Goal: Task Accomplishment & Management: Complete application form

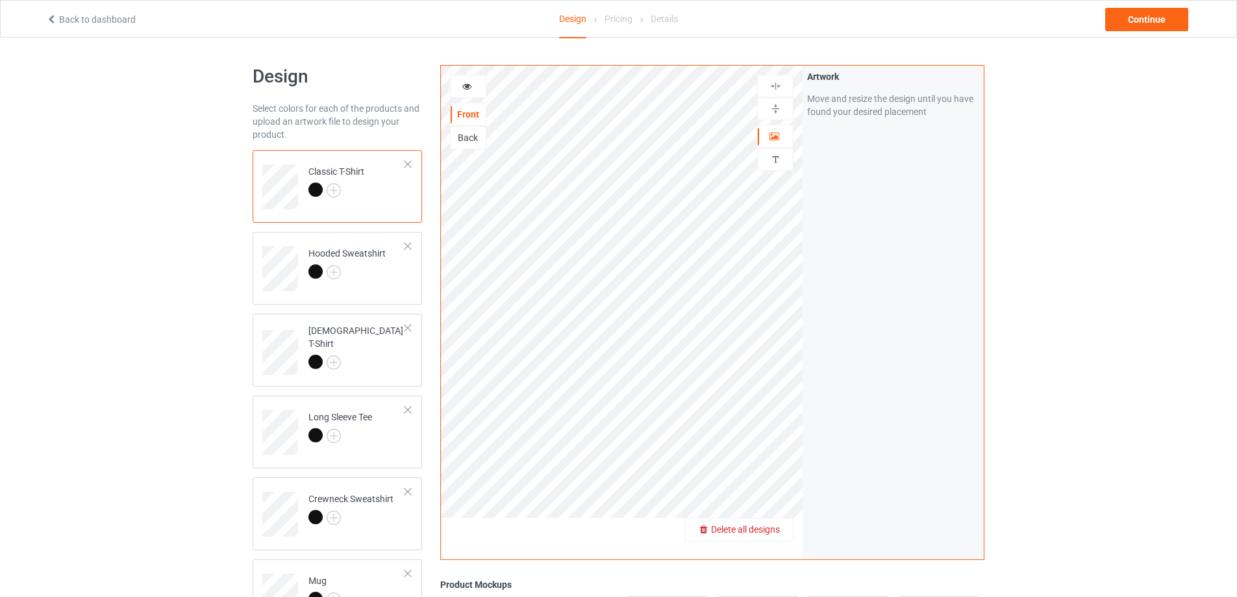
click at [770, 525] on span "Delete all designs" at bounding box center [745, 529] width 69 height 10
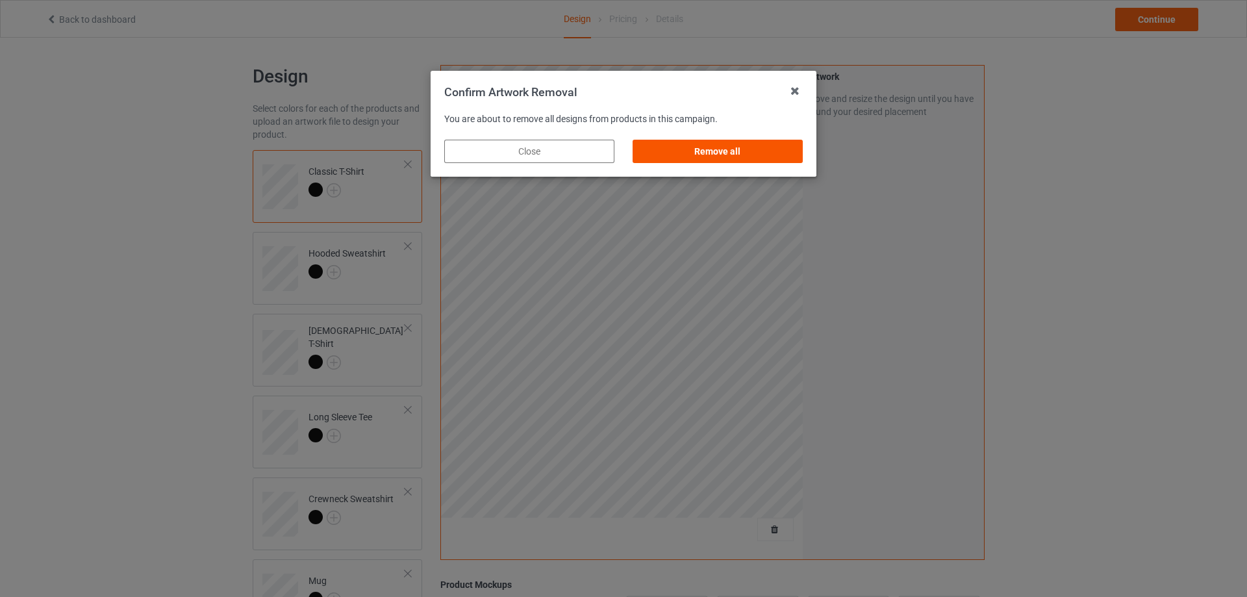
click at [731, 157] on div "Remove all" at bounding box center [718, 151] width 170 height 23
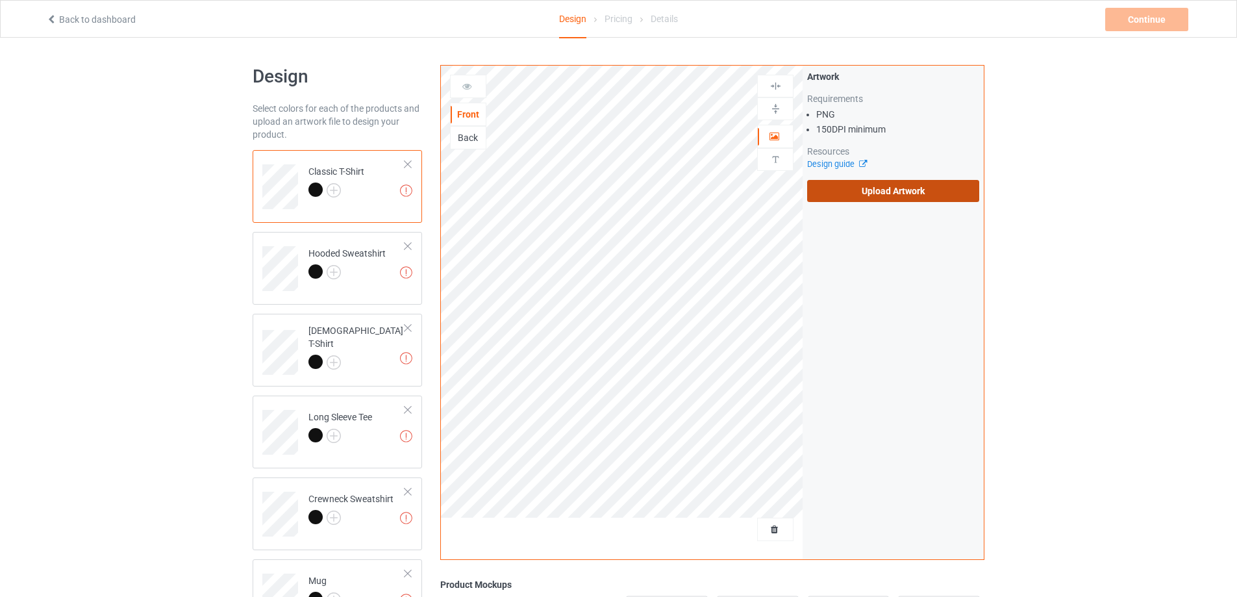
click at [924, 192] on label "Upload Artwork" at bounding box center [893, 191] width 172 height 22
click at [0, 0] on input "Upload Artwork" at bounding box center [0, 0] width 0 height 0
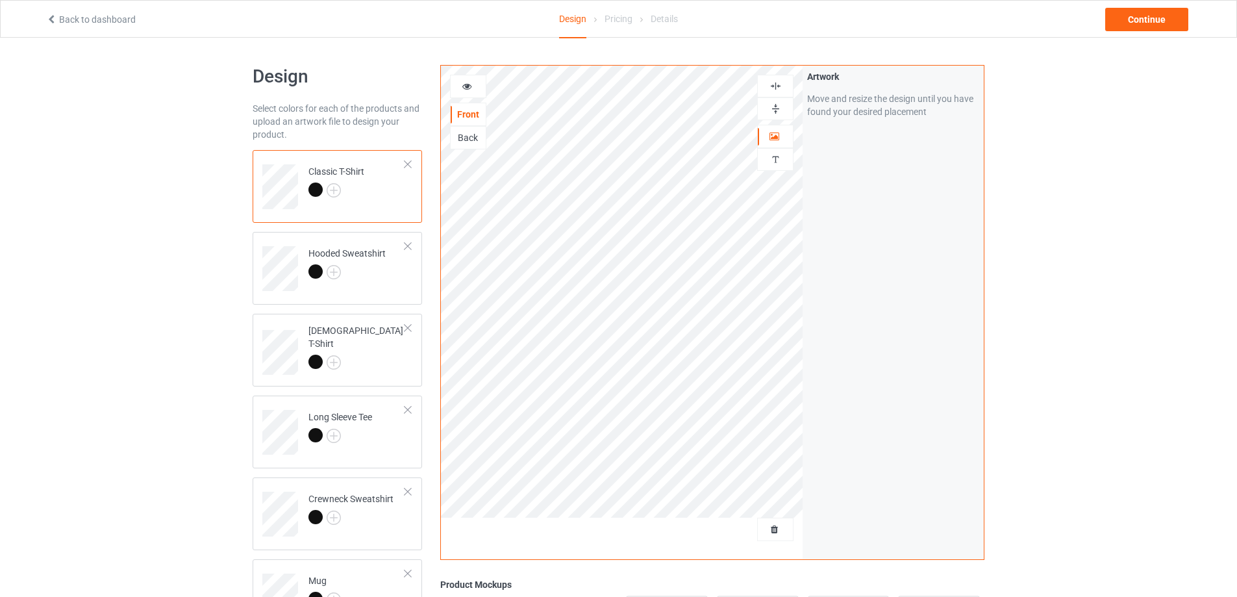
click at [466, 88] on icon at bounding box center [467, 84] width 11 height 9
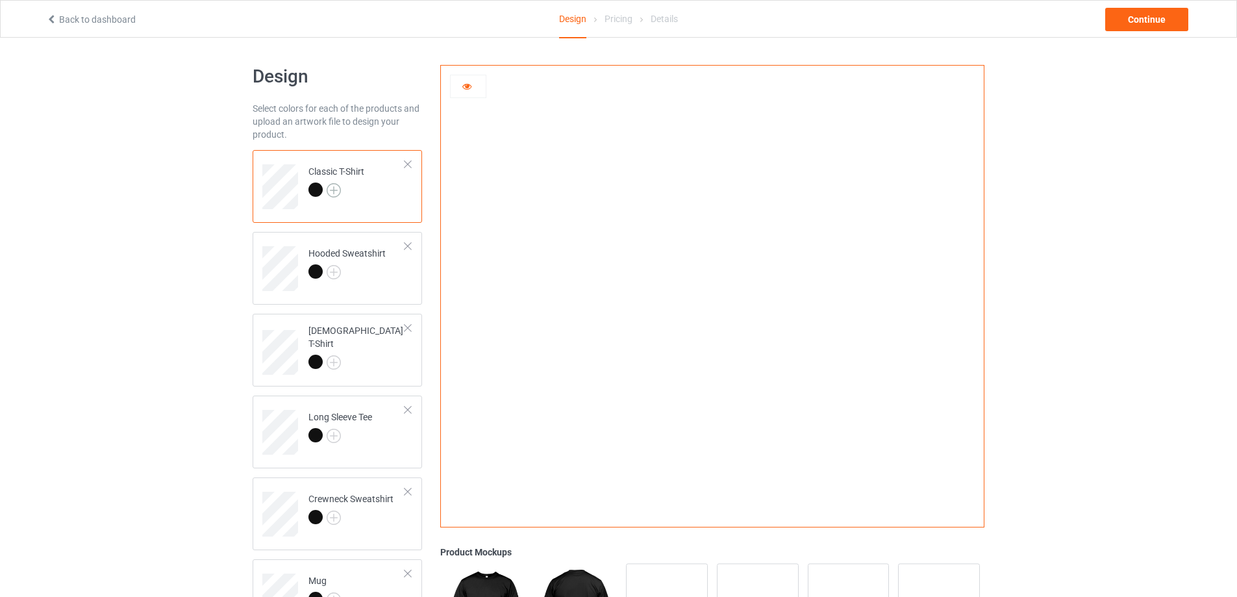
click at [336, 190] on img at bounding box center [334, 190] width 14 height 14
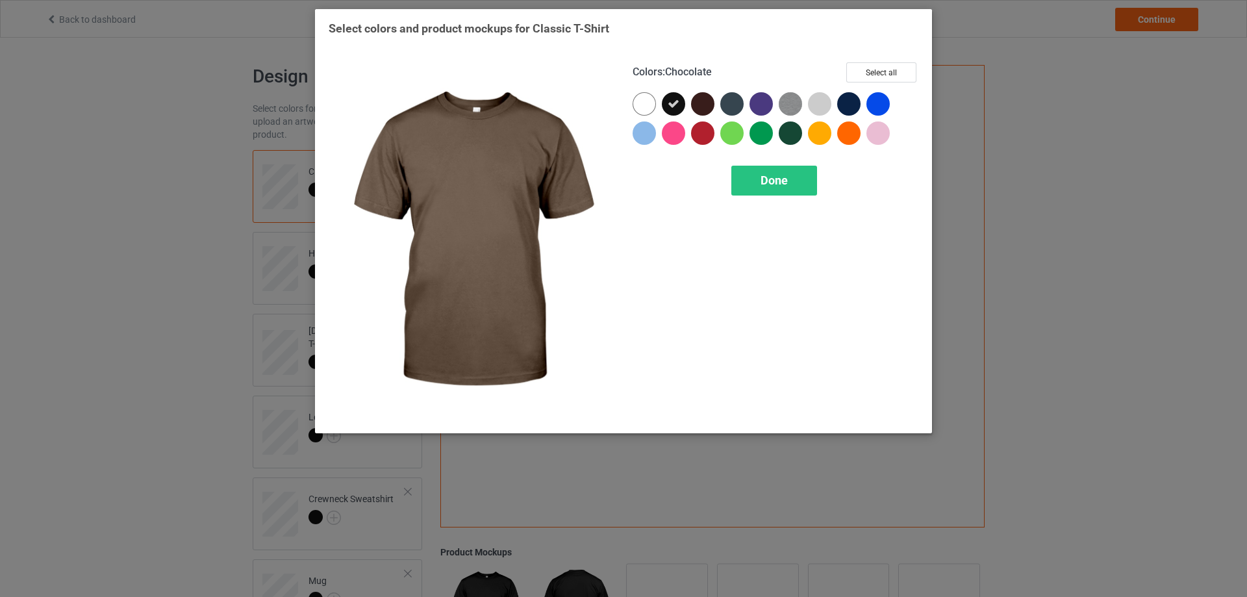
click at [705, 103] on div at bounding box center [702, 103] width 23 height 23
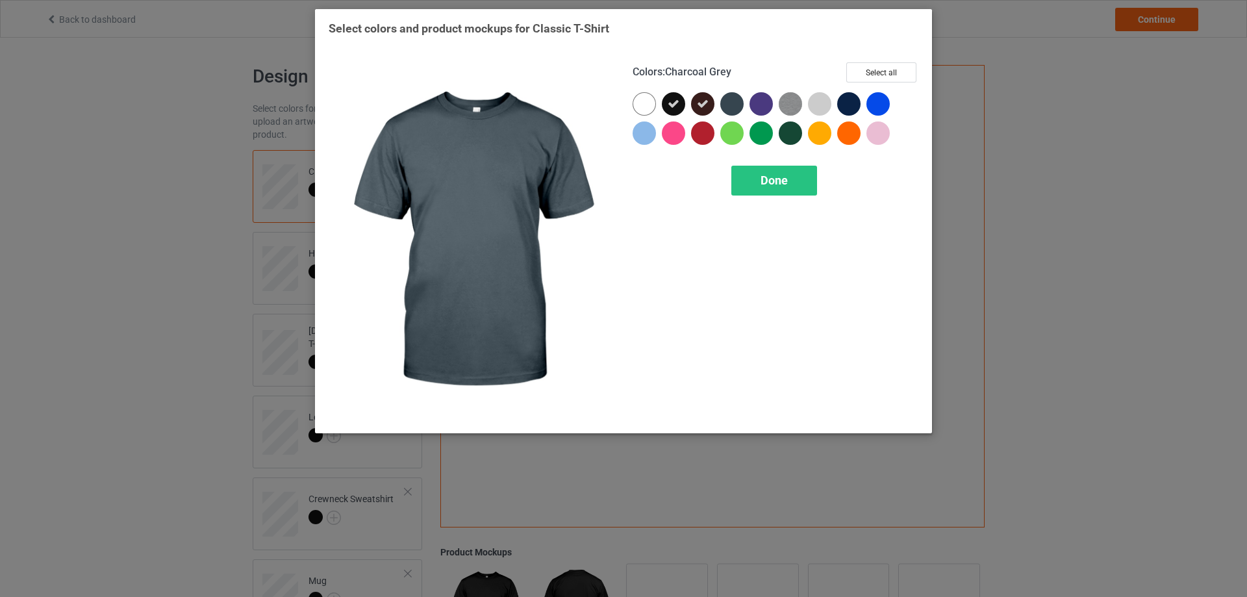
click at [731, 105] on div at bounding box center [731, 103] width 23 height 23
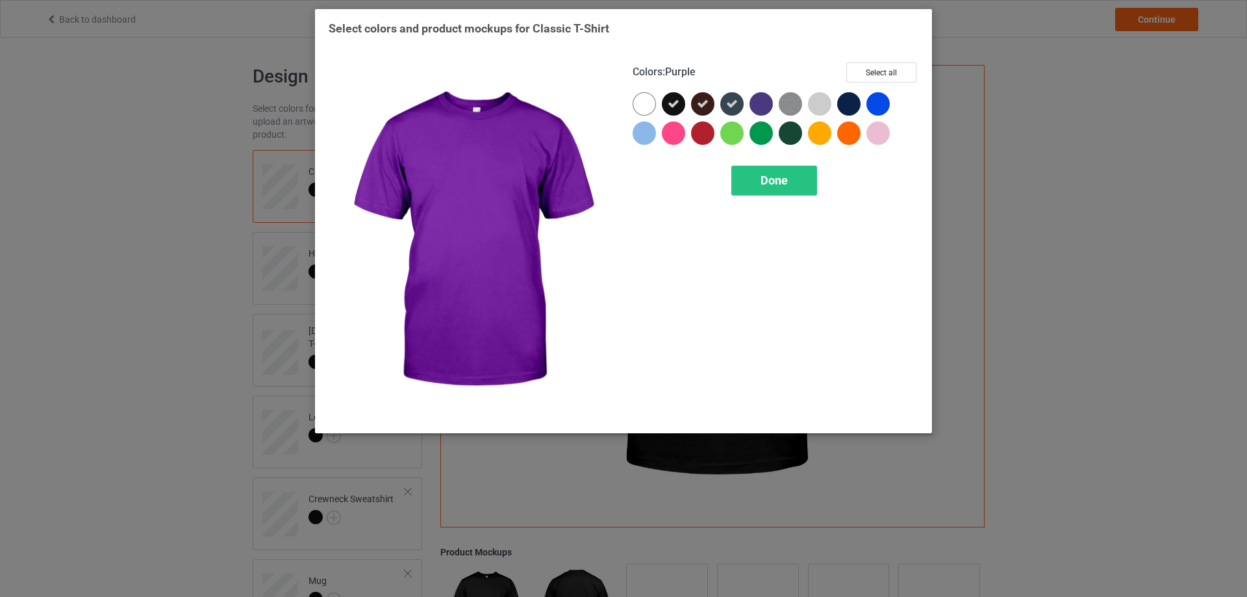
click at [759, 101] on div at bounding box center [760, 103] width 23 height 23
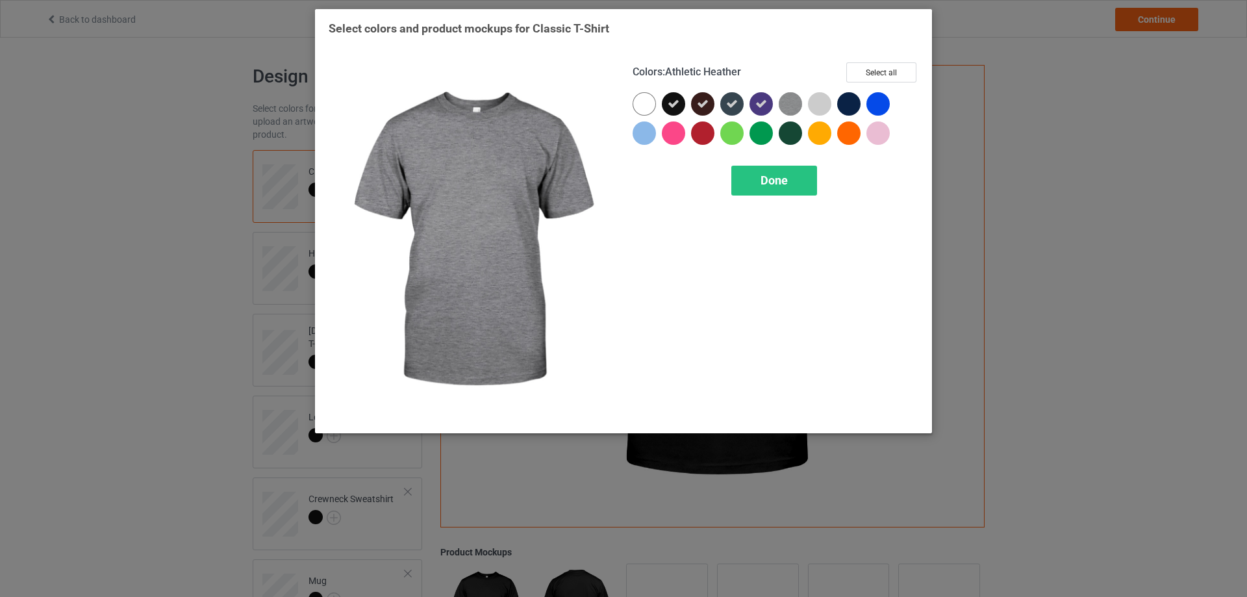
click at [793, 106] on img at bounding box center [790, 103] width 23 height 23
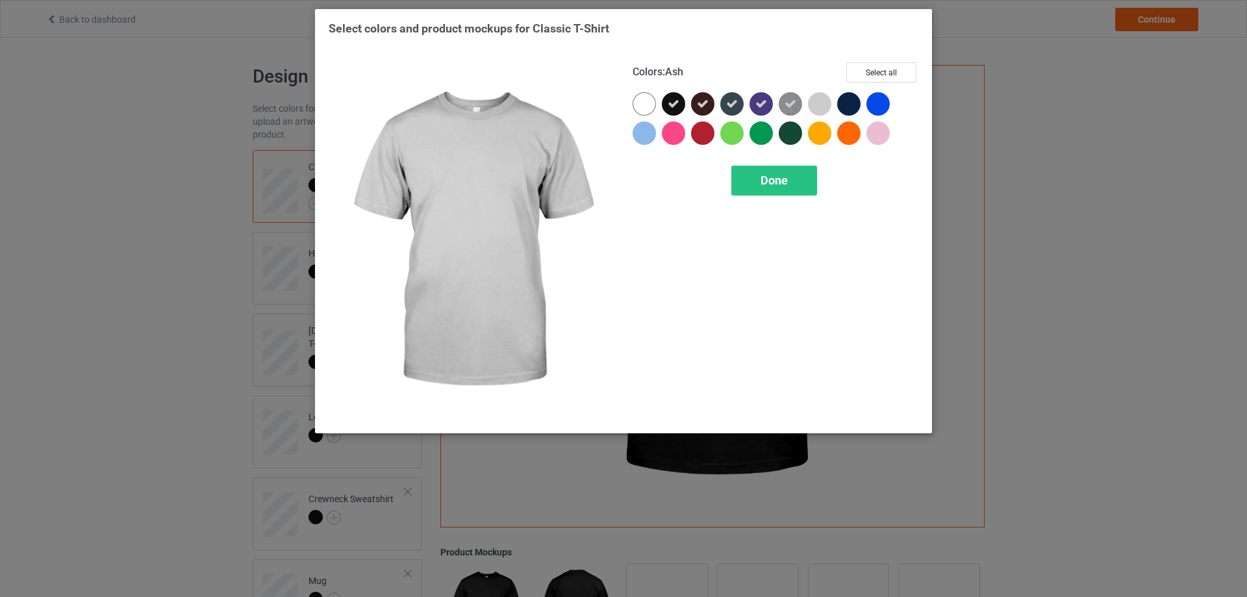
click at [818, 105] on div at bounding box center [819, 103] width 23 height 23
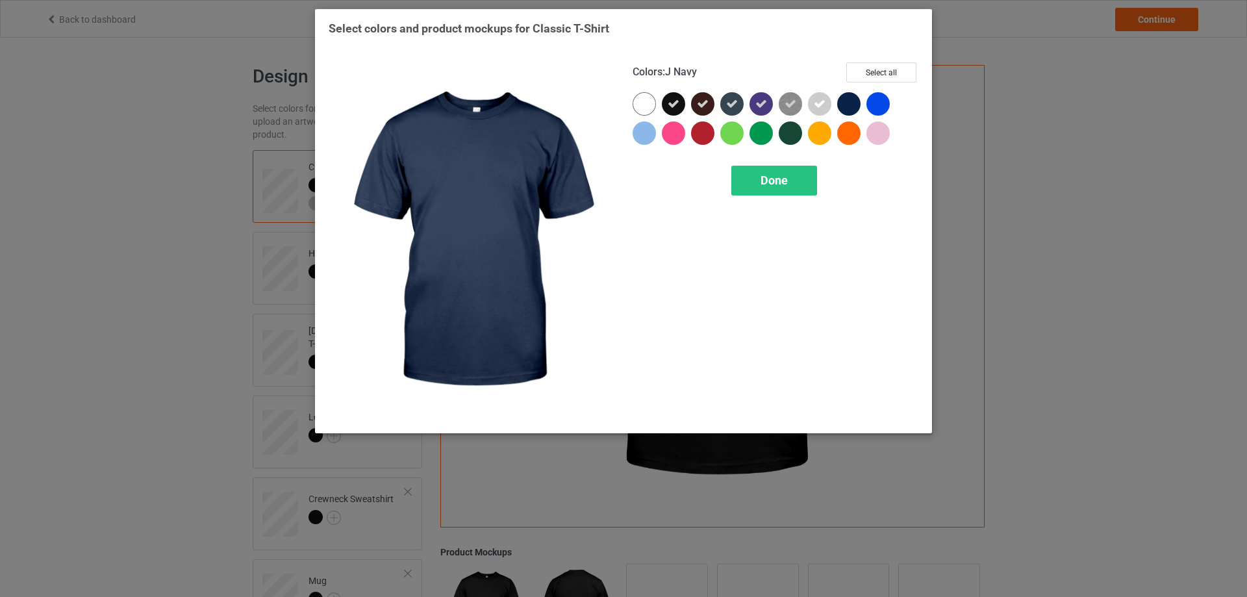
click at [848, 105] on div at bounding box center [848, 103] width 23 height 23
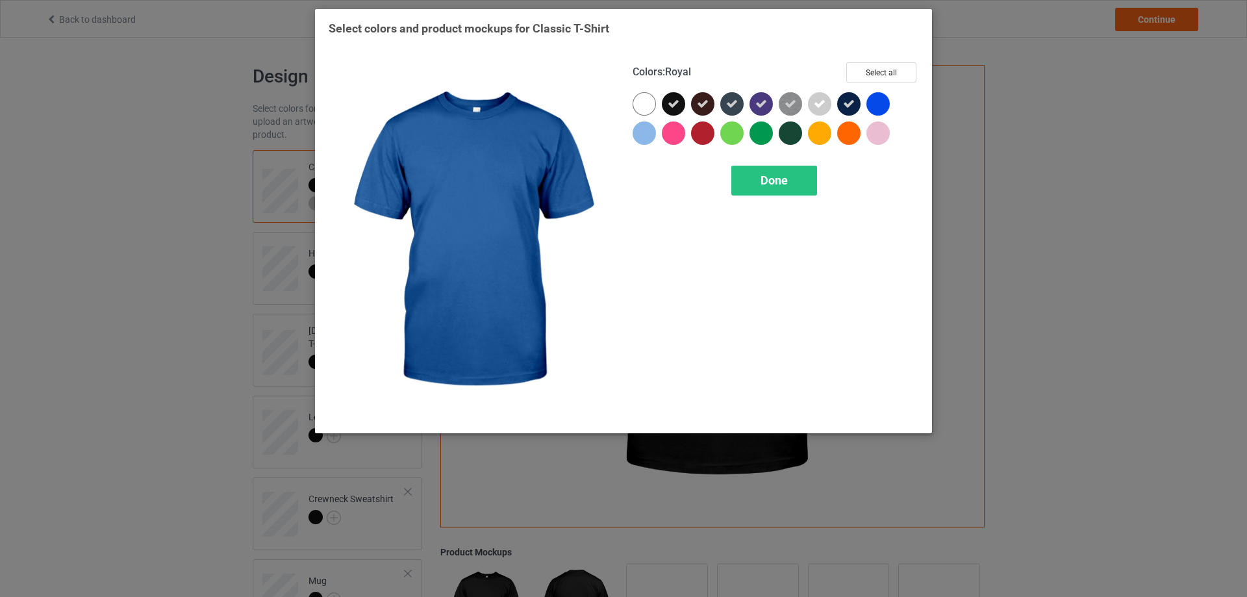
click at [877, 102] on div at bounding box center [877, 103] width 23 height 23
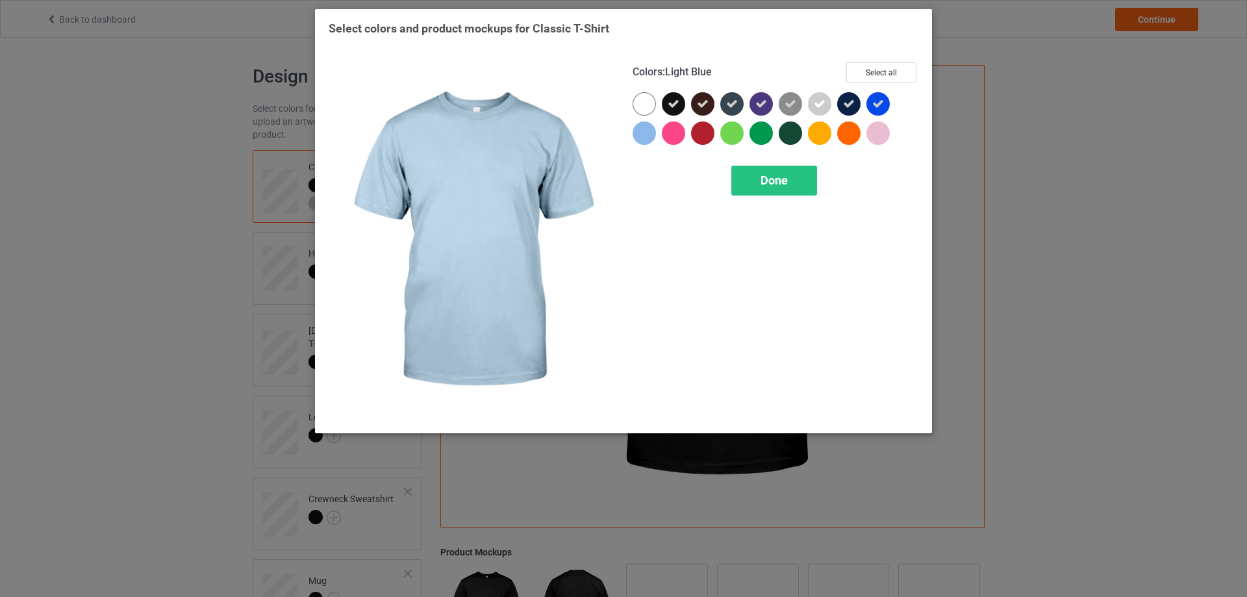
click at [646, 133] on div at bounding box center [644, 132] width 23 height 23
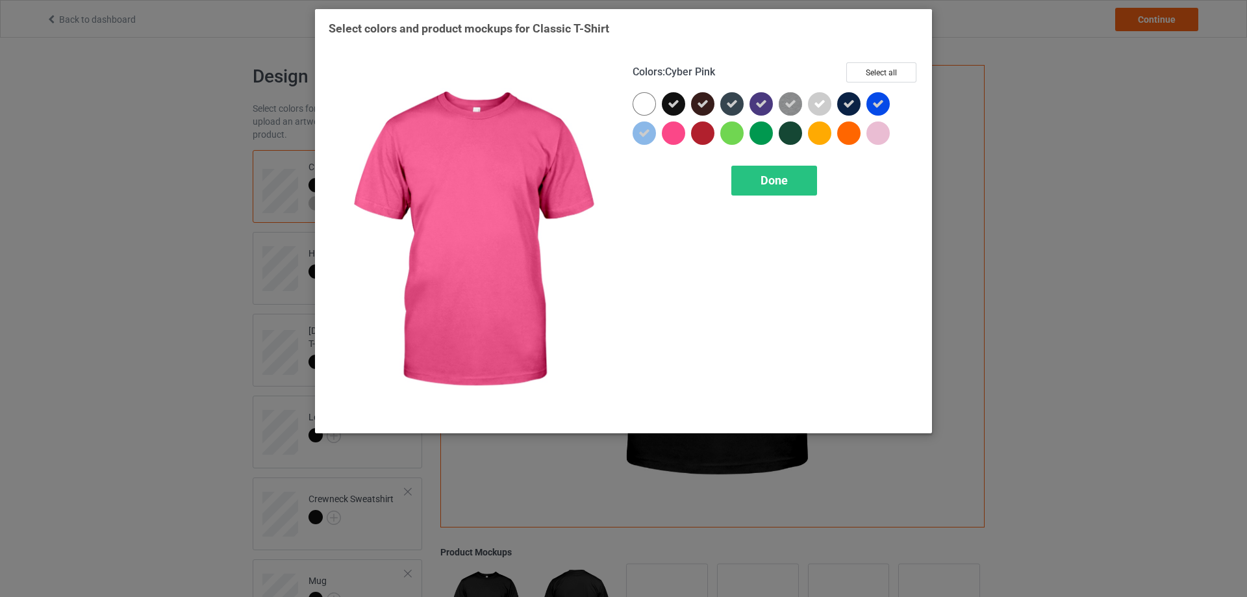
click at [675, 138] on div at bounding box center [673, 132] width 23 height 23
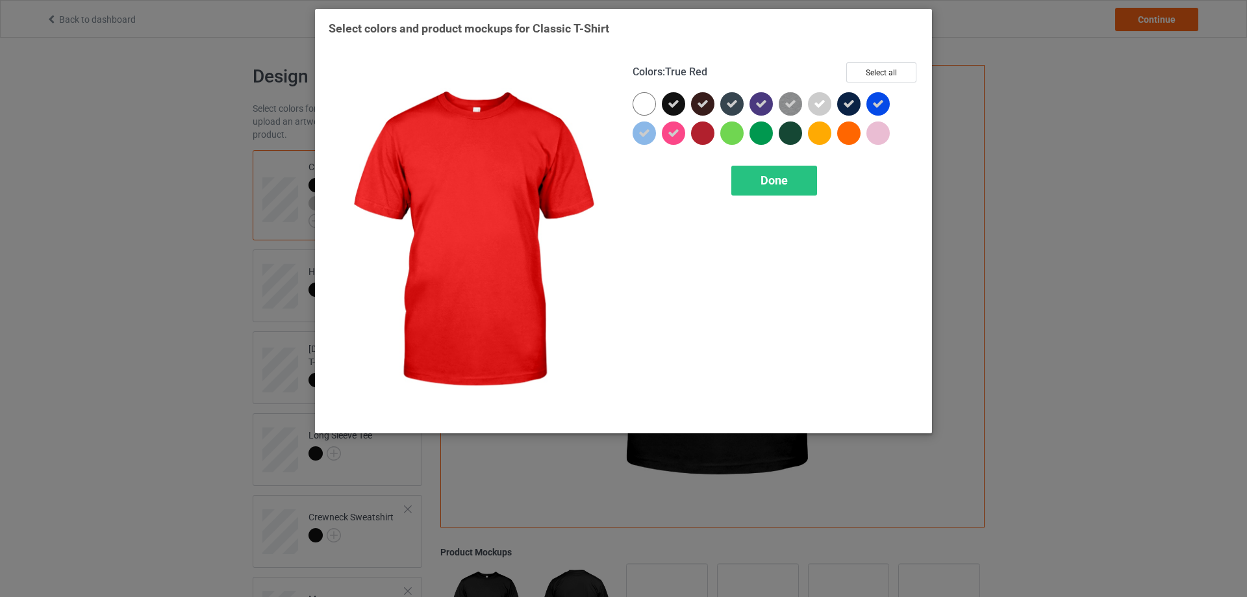
click at [707, 134] on div at bounding box center [702, 132] width 23 height 23
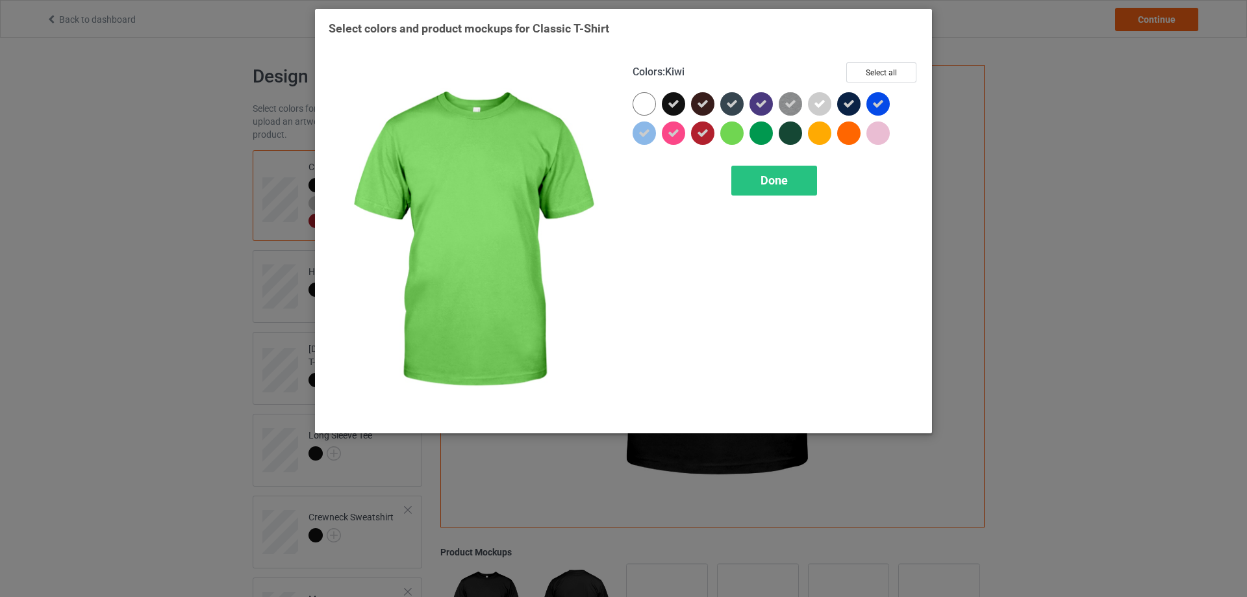
click at [739, 134] on div at bounding box center [731, 132] width 23 height 23
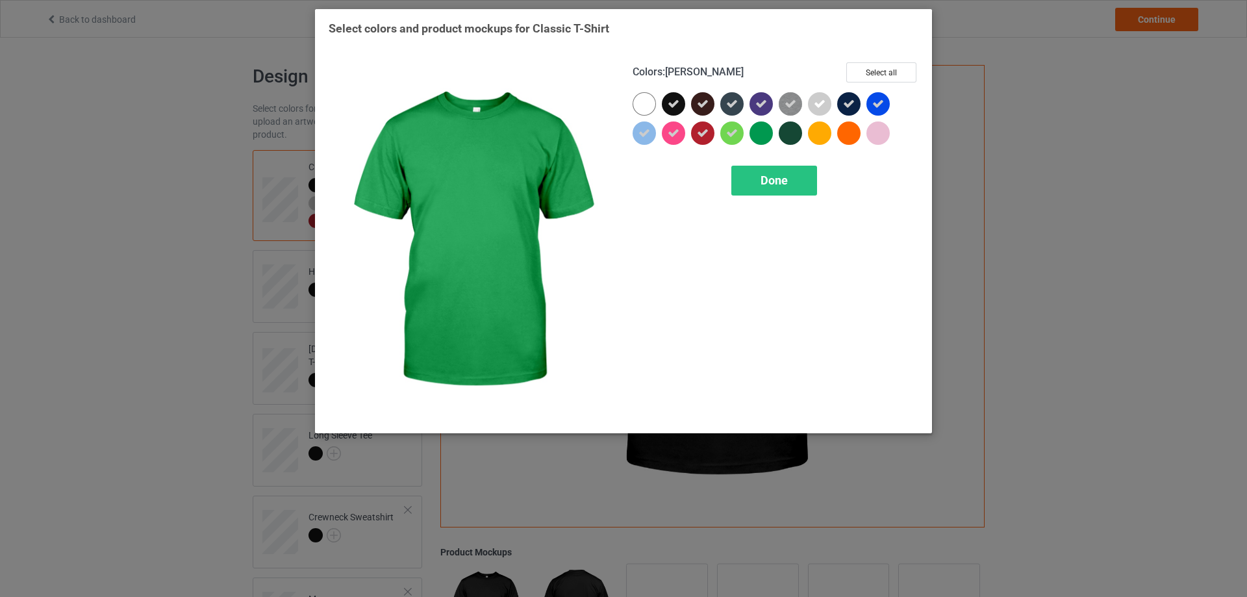
click at [761, 131] on div at bounding box center [760, 132] width 23 height 23
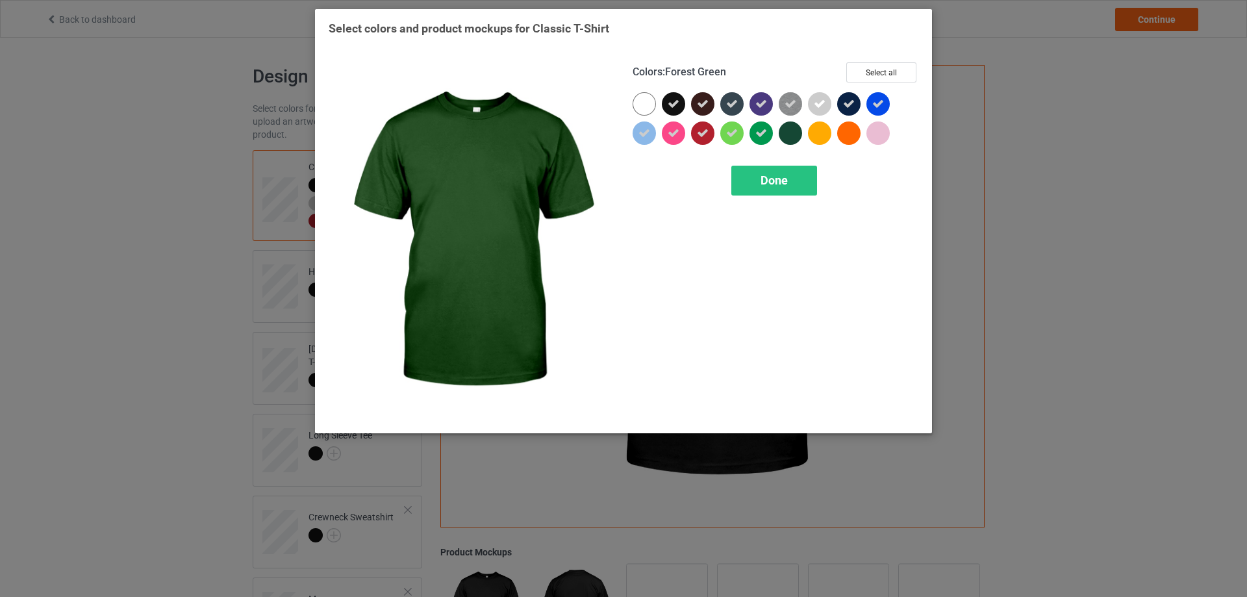
click at [788, 136] on div at bounding box center [790, 132] width 23 height 23
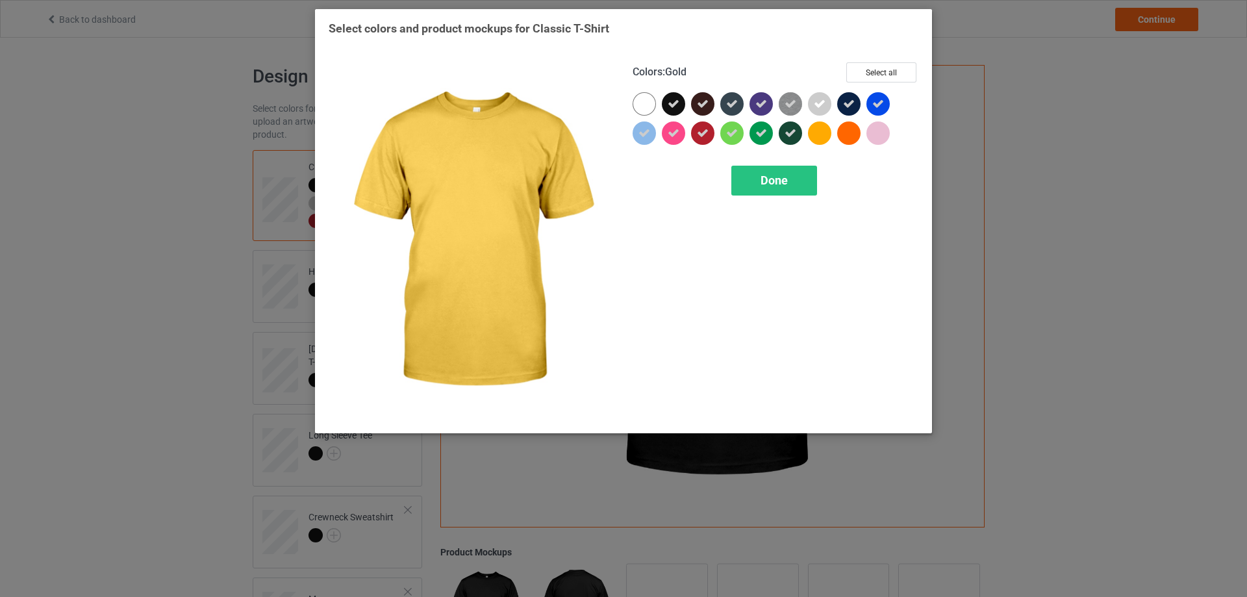
click at [816, 134] on div at bounding box center [819, 132] width 23 height 23
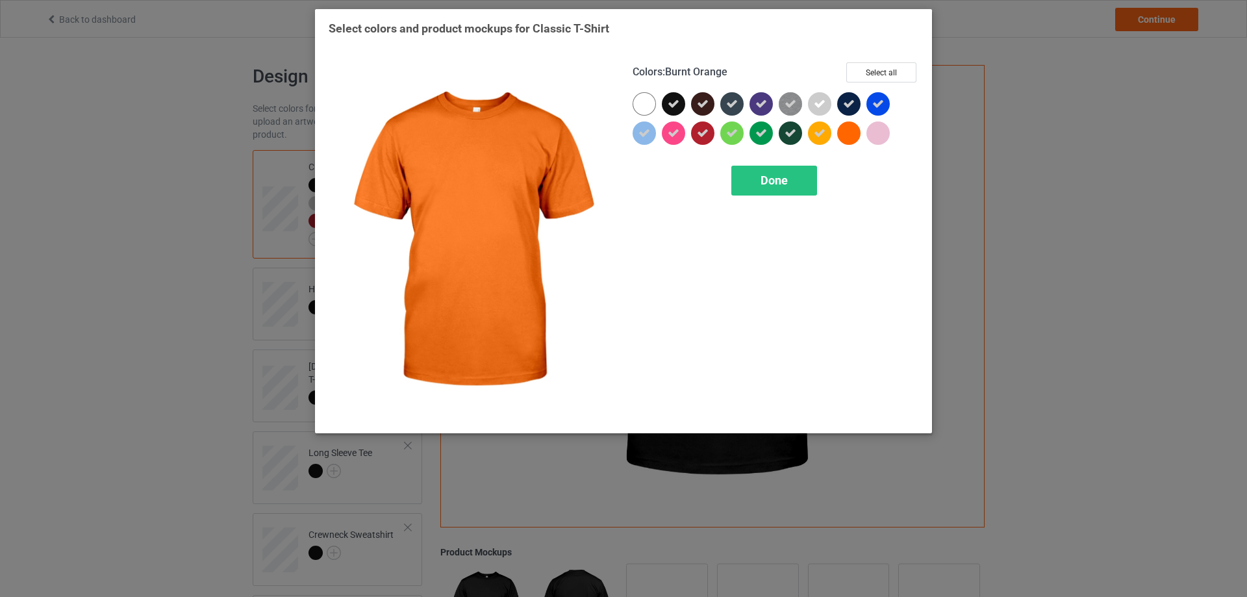
click at [851, 129] on div at bounding box center [848, 132] width 23 height 23
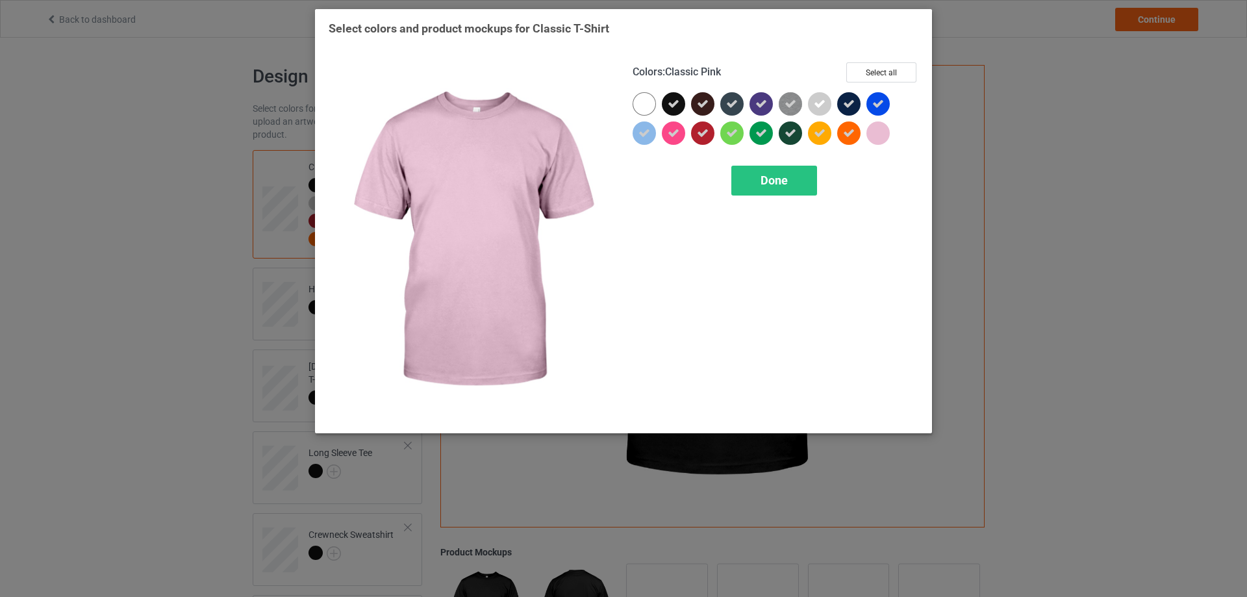
click at [885, 134] on div at bounding box center [877, 132] width 23 height 23
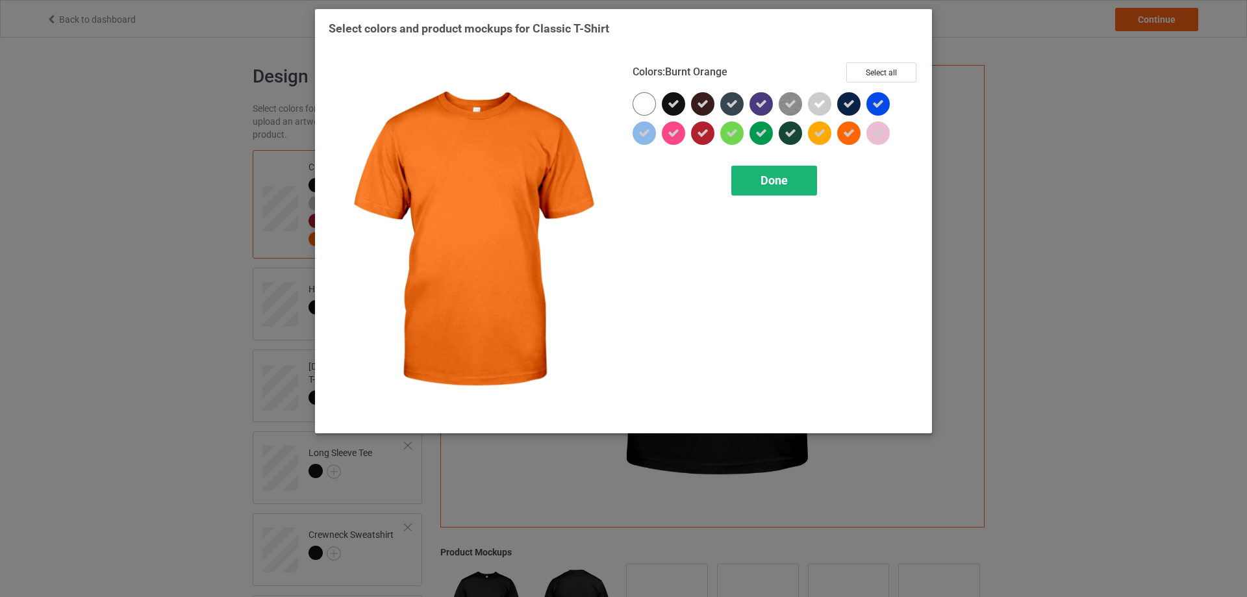
click at [766, 175] on span "Done" at bounding box center [774, 180] width 27 height 14
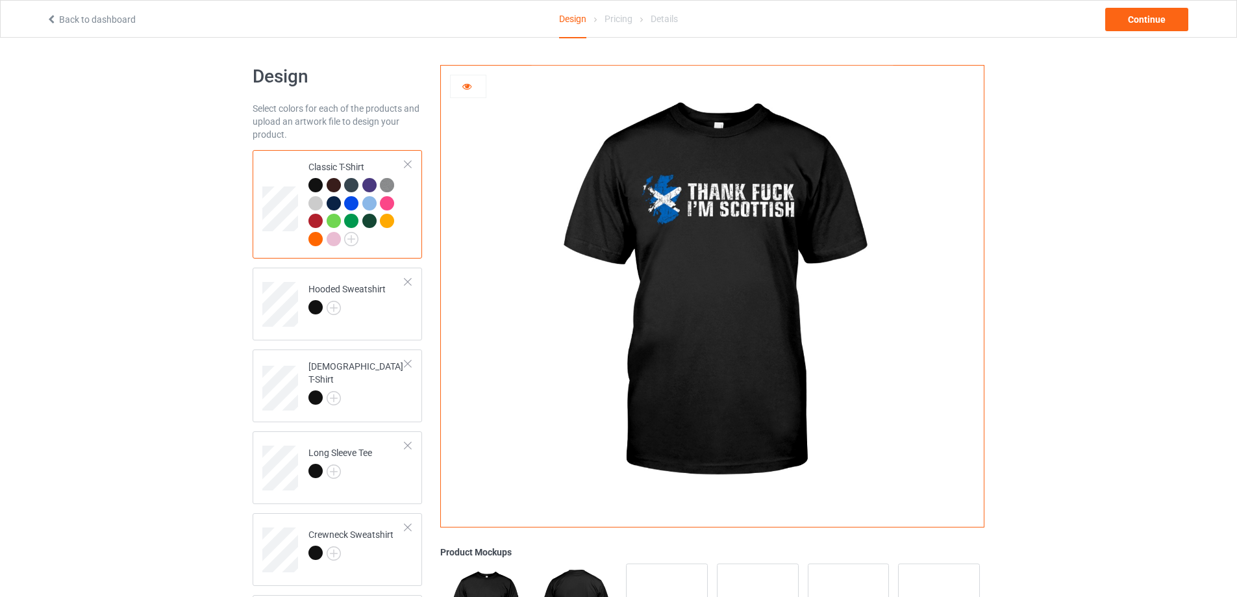
click at [335, 182] on div at bounding box center [334, 185] width 14 height 14
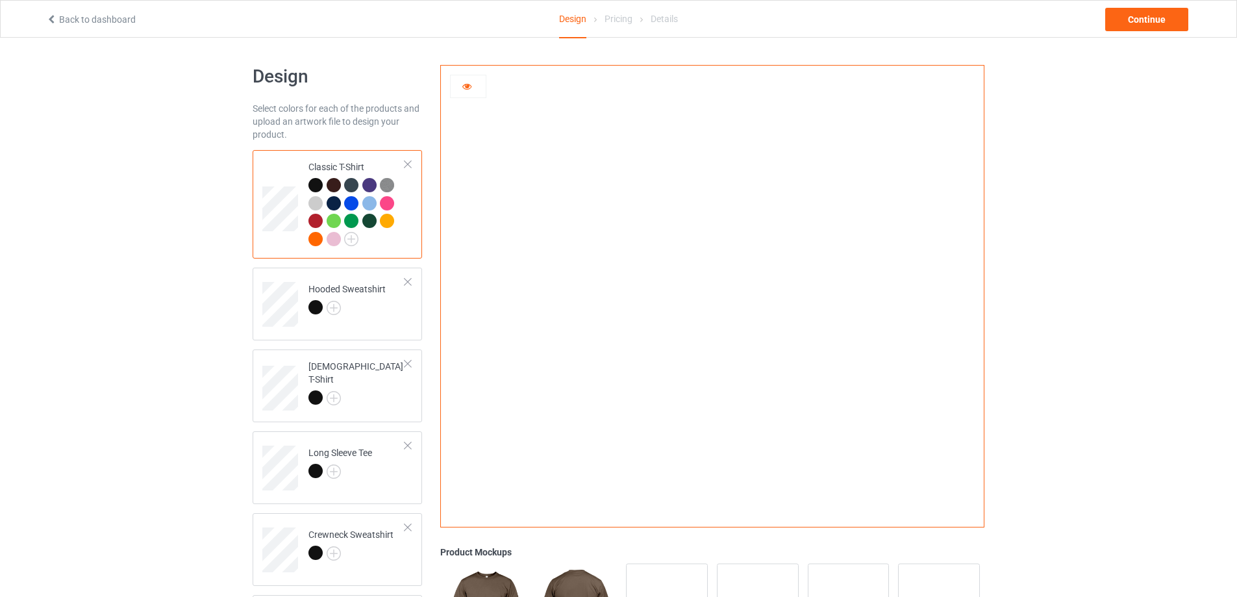
click at [355, 188] on div at bounding box center [351, 185] width 14 height 14
click at [368, 184] on div at bounding box center [369, 185] width 14 height 14
click at [372, 201] on div at bounding box center [369, 203] width 14 height 14
click at [386, 201] on div at bounding box center [387, 203] width 14 height 14
click at [312, 219] on div at bounding box center [315, 221] width 14 height 14
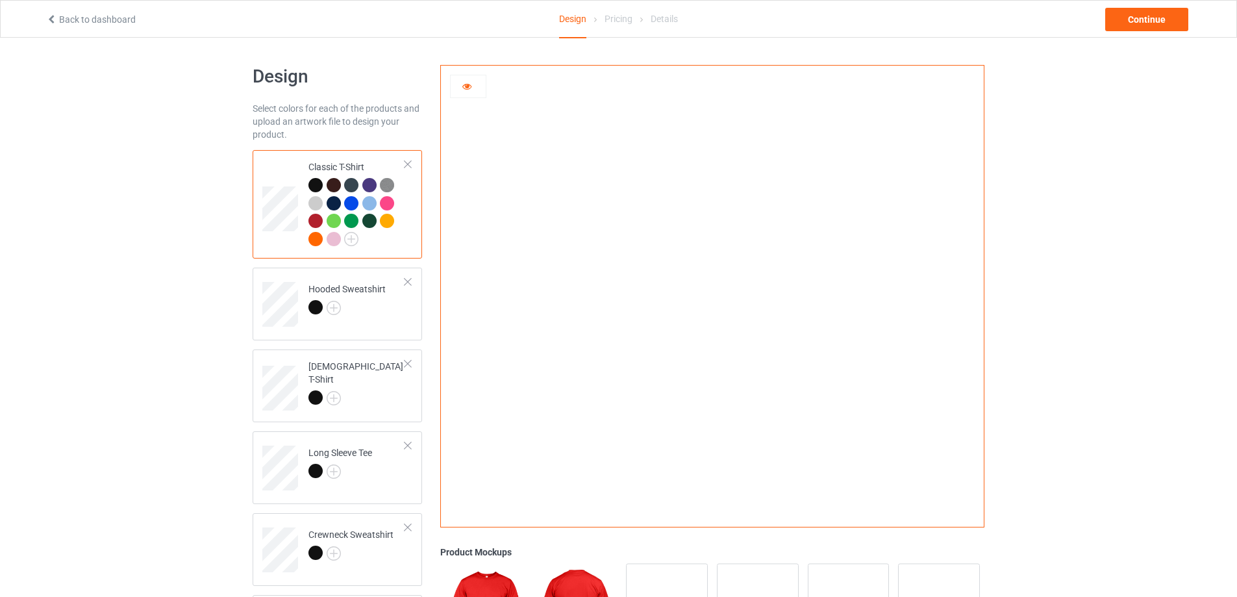
click at [332, 221] on div at bounding box center [334, 221] width 14 height 14
click at [356, 219] on div at bounding box center [351, 221] width 14 height 14
click at [370, 222] on div at bounding box center [369, 221] width 14 height 14
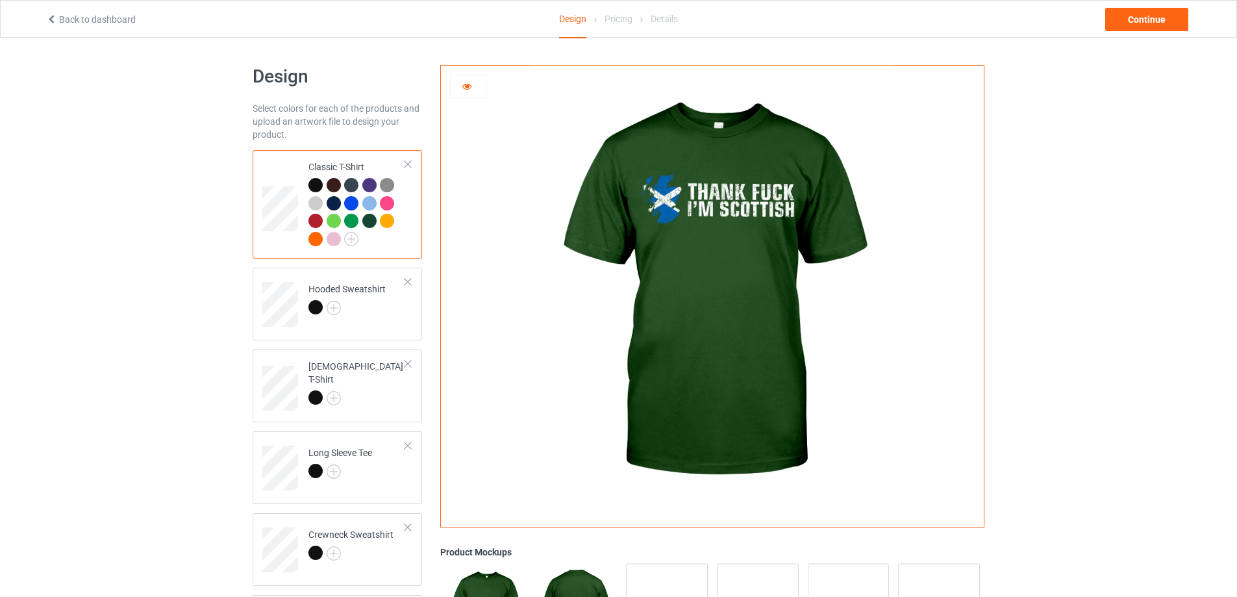
click at [383, 222] on div at bounding box center [387, 221] width 14 height 14
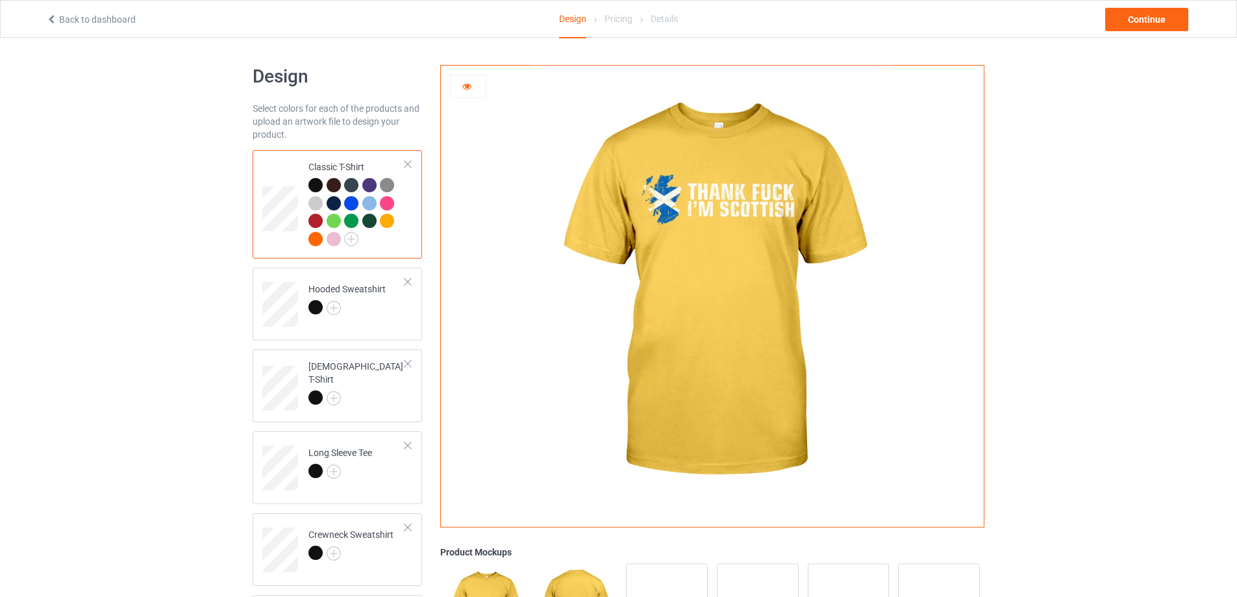
click at [314, 239] on div at bounding box center [315, 239] width 14 height 14
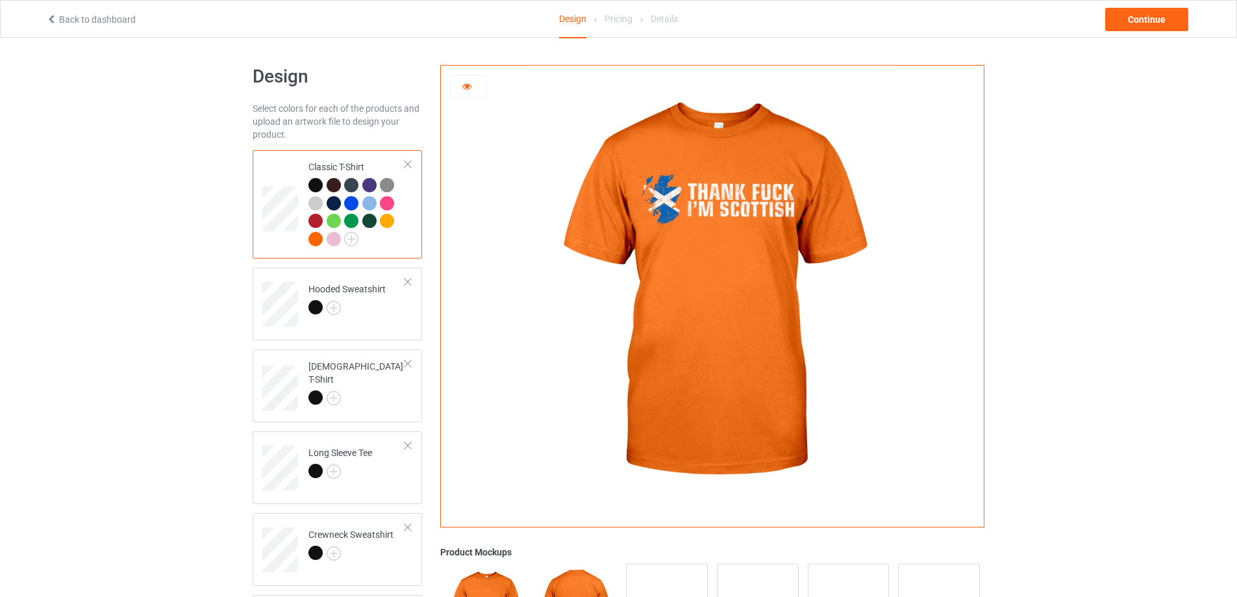
click at [340, 244] on div at bounding box center [336, 241] width 18 height 18
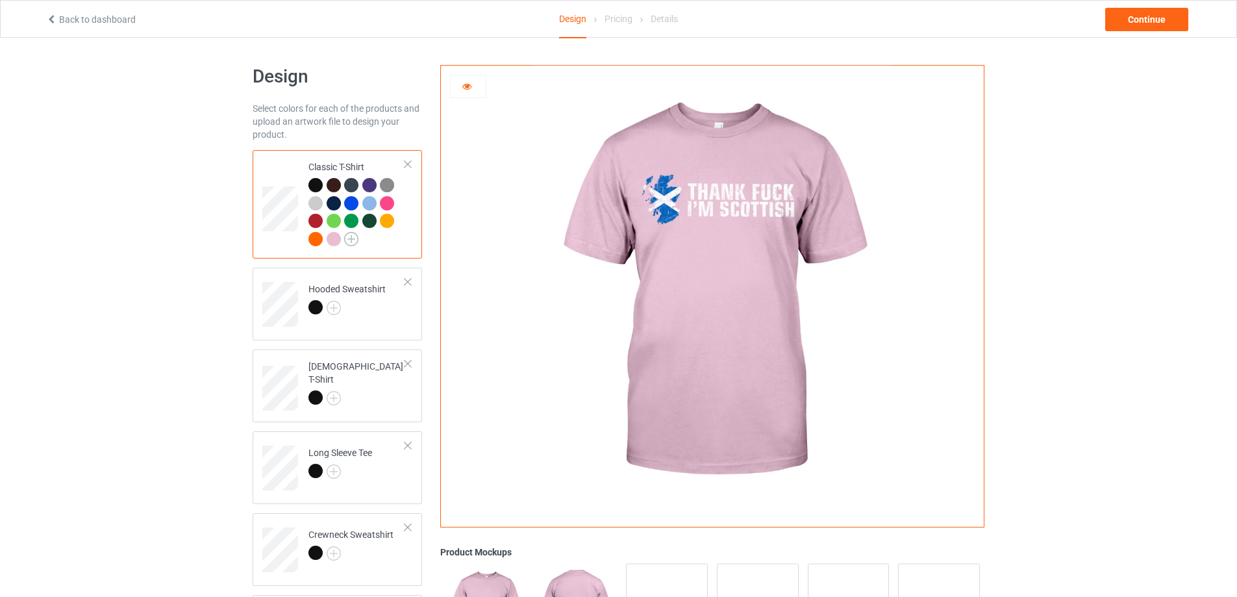
click at [351, 240] on img at bounding box center [351, 239] width 14 height 14
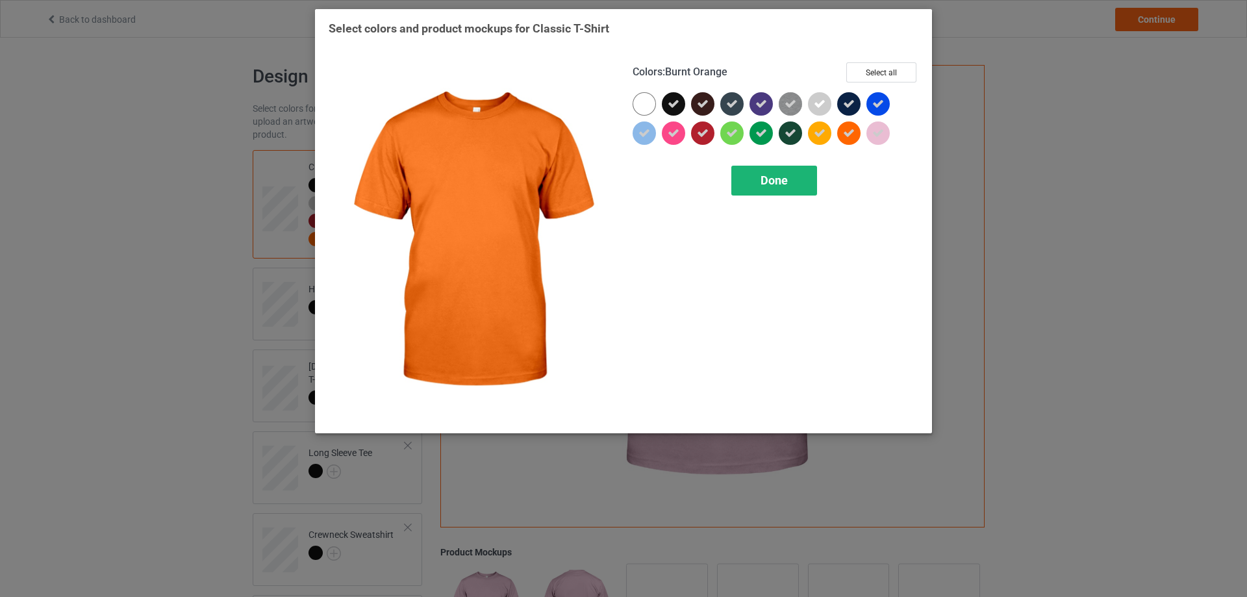
click at [799, 175] on div "Done" at bounding box center [774, 181] width 86 height 30
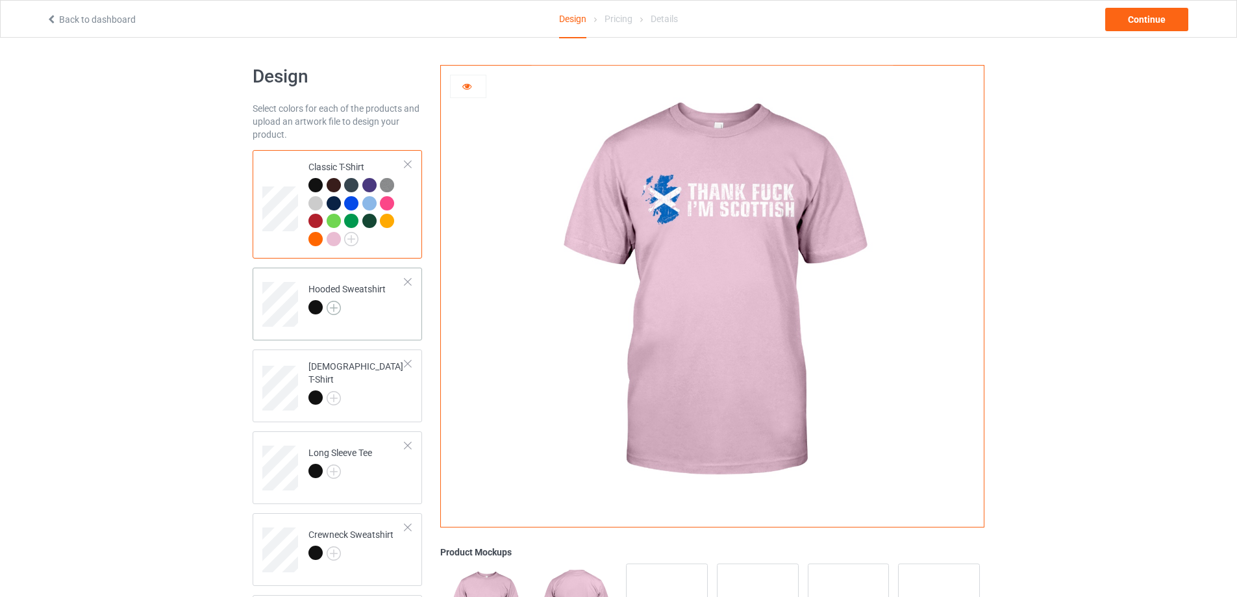
click at [334, 308] on img at bounding box center [334, 308] width 14 height 14
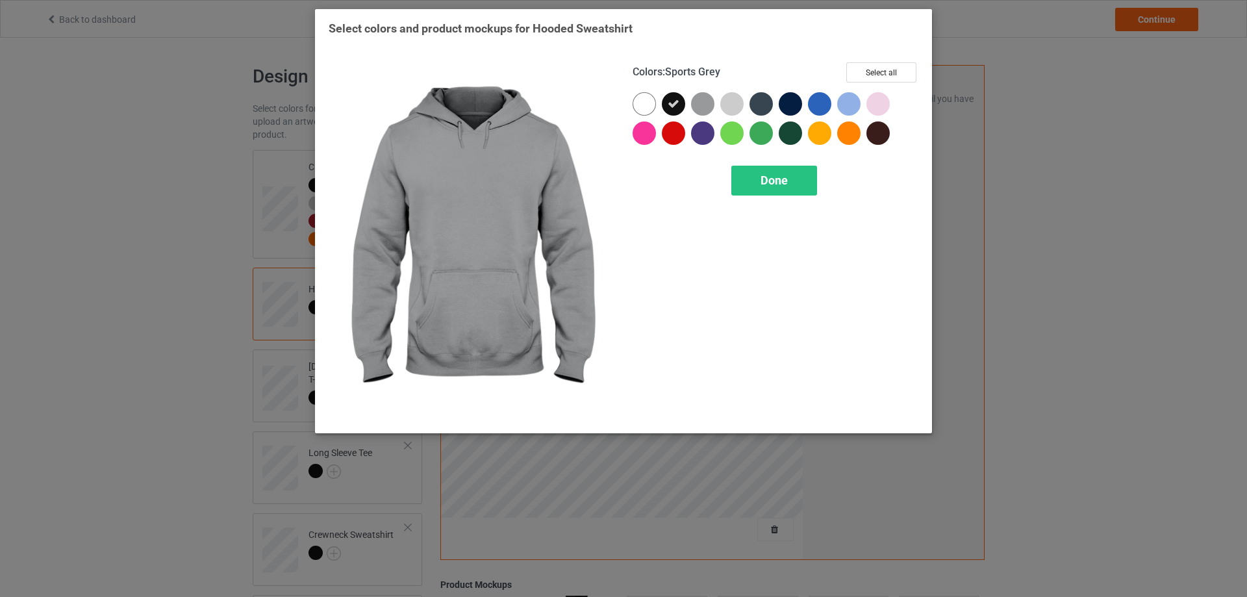
click at [708, 107] on div at bounding box center [702, 103] width 23 height 23
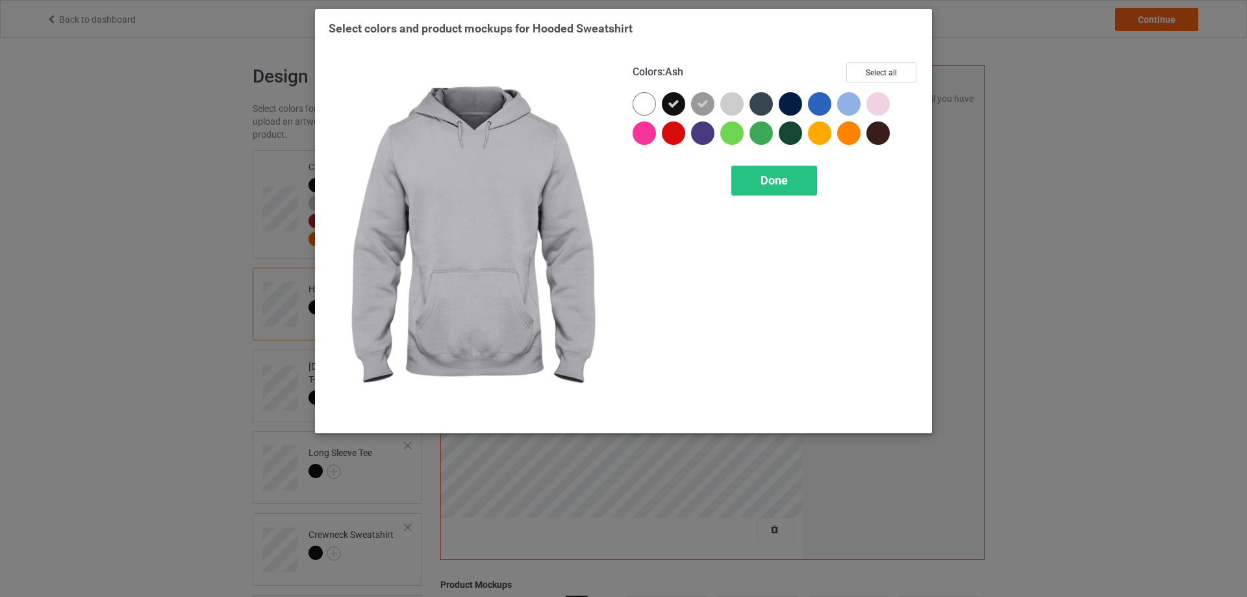
click at [737, 95] on div at bounding box center [731, 103] width 23 height 23
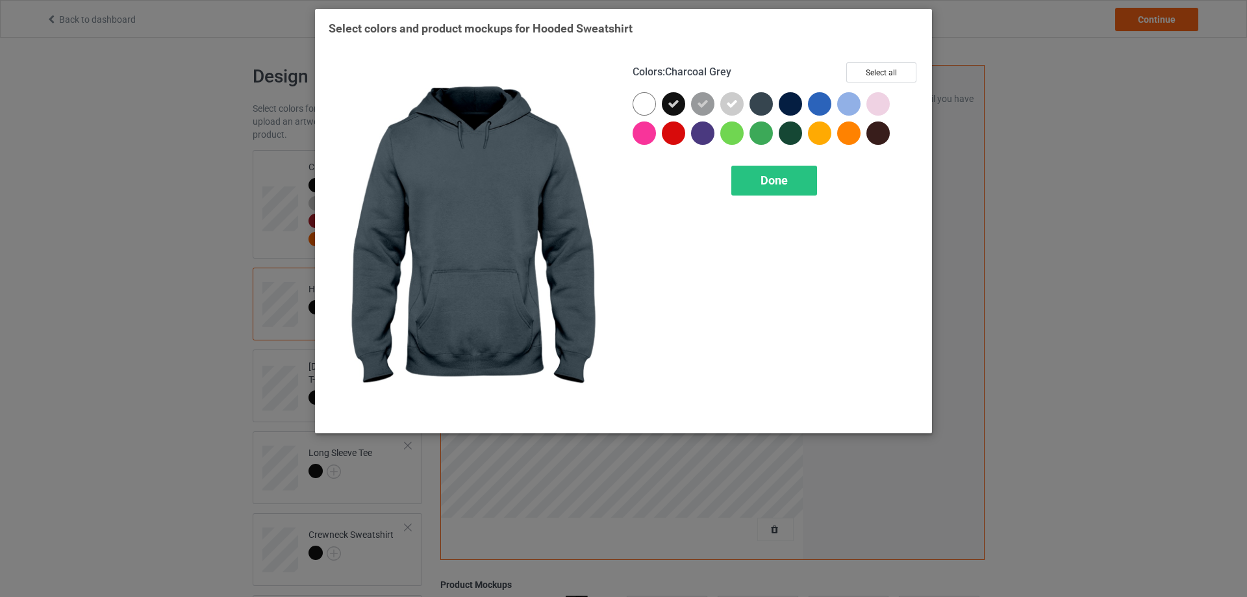
click at [775, 97] on div at bounding box center [763, 106] width 29 height 29
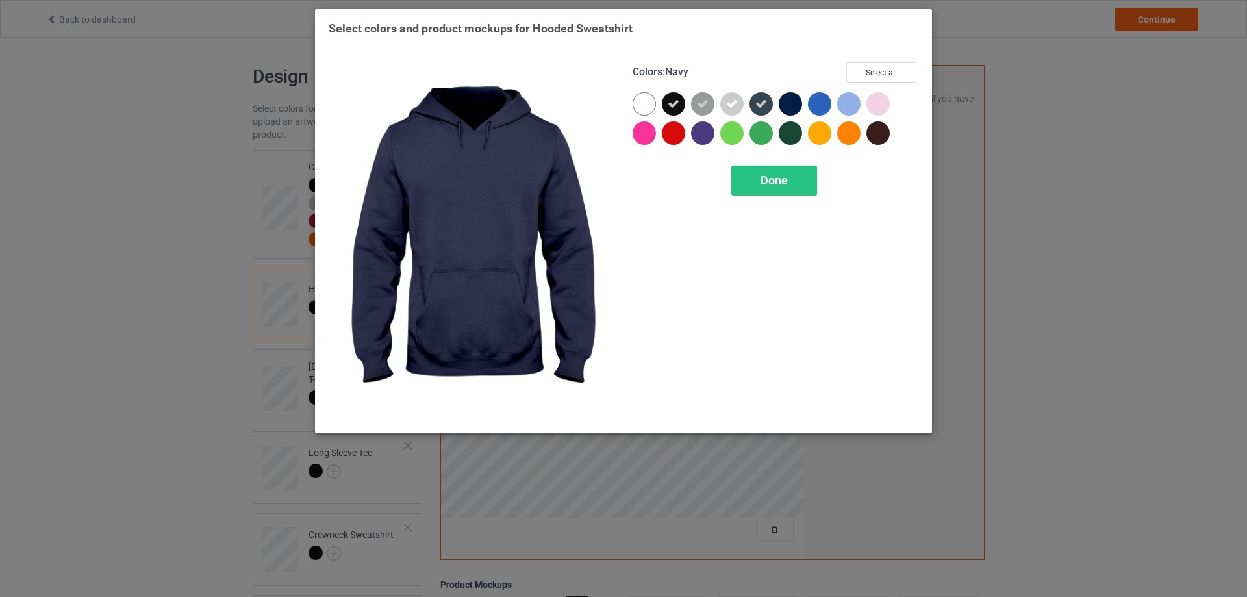
click at [789, 103] on div at bounding box center [790, 103] width 23 height 23
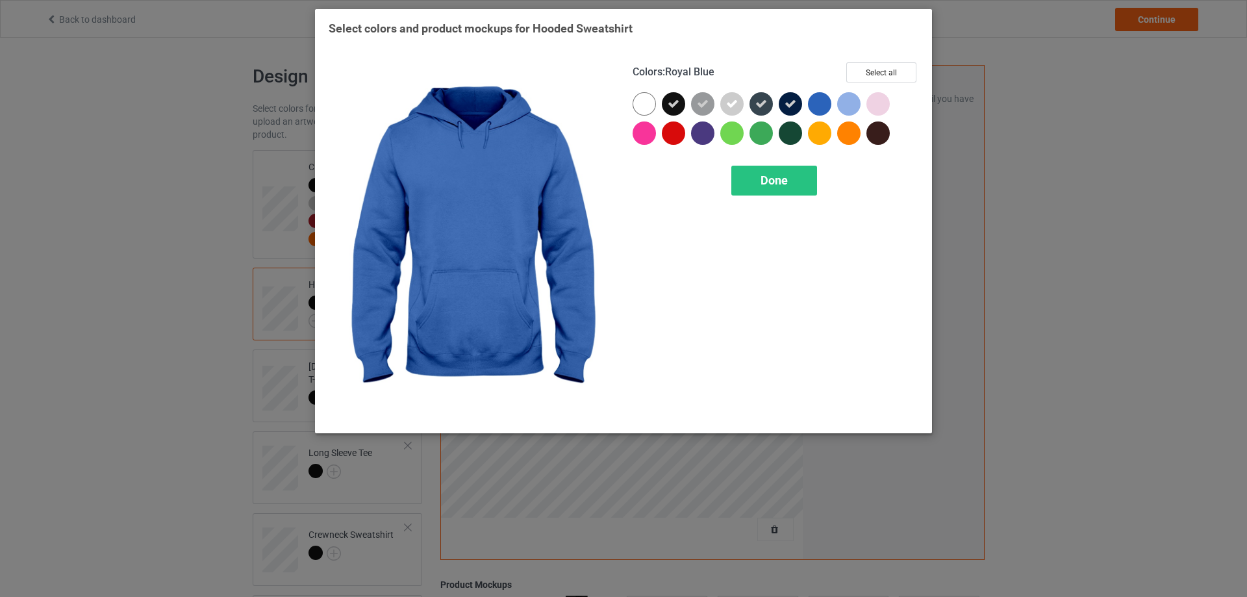
click at [822, 103] on div at bounding box center [819, 103] width 23 height 23
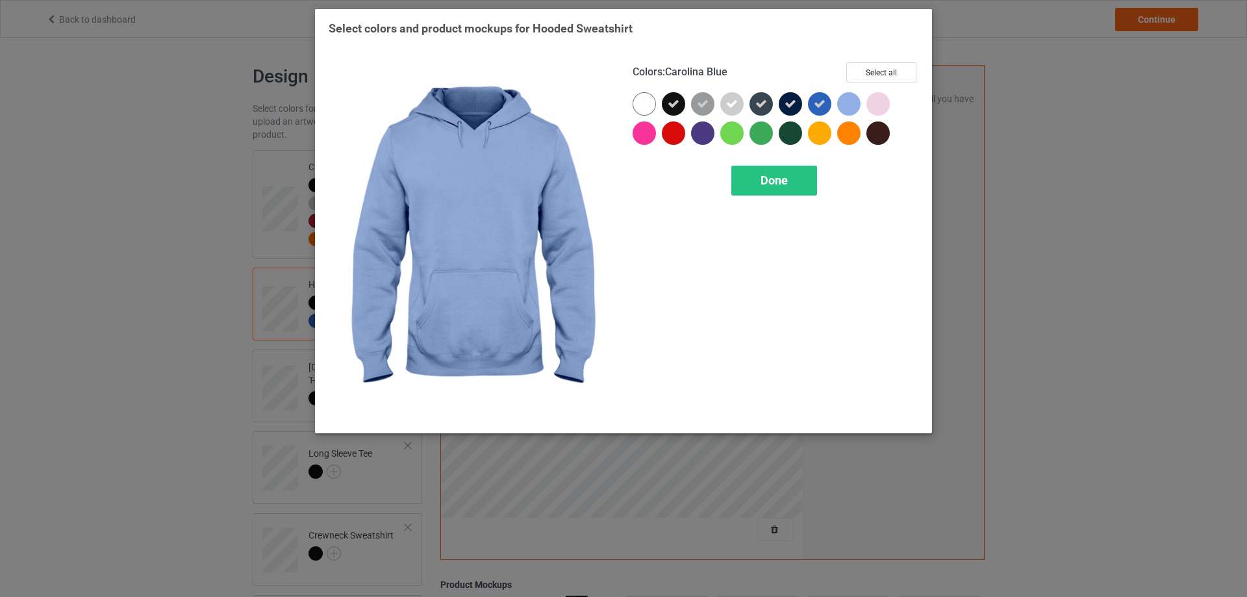
click at [855, 105] on div at bounding box center [848, 103] width 23 height 23
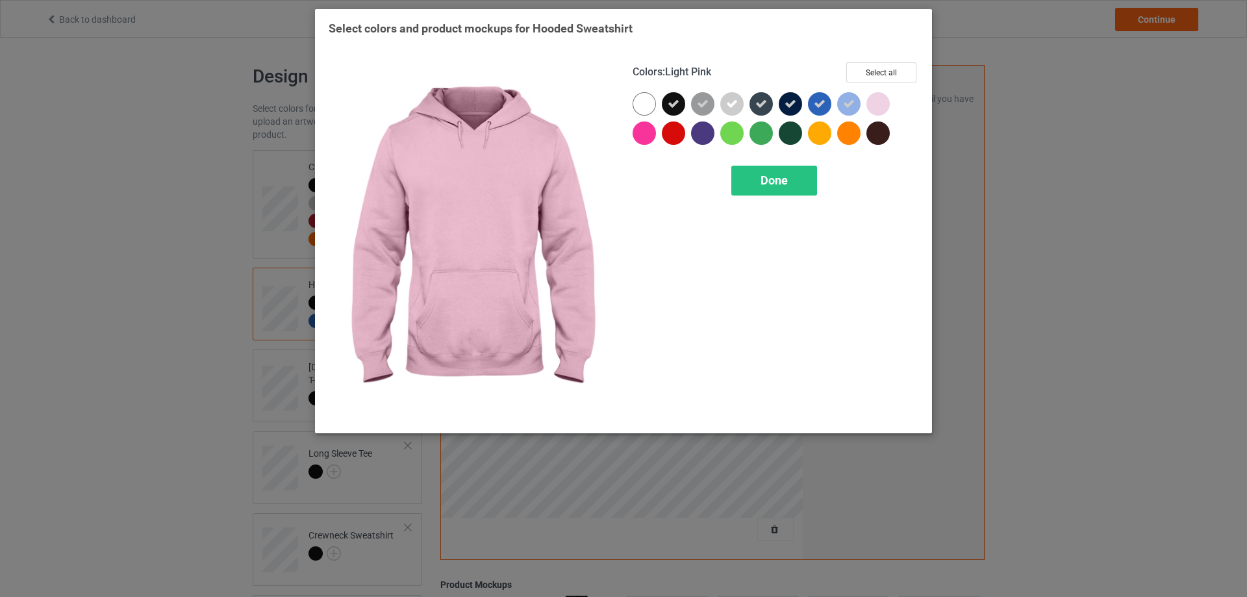
click at [875, 108] on div at bounding box center [877, 103] width 23 height 23
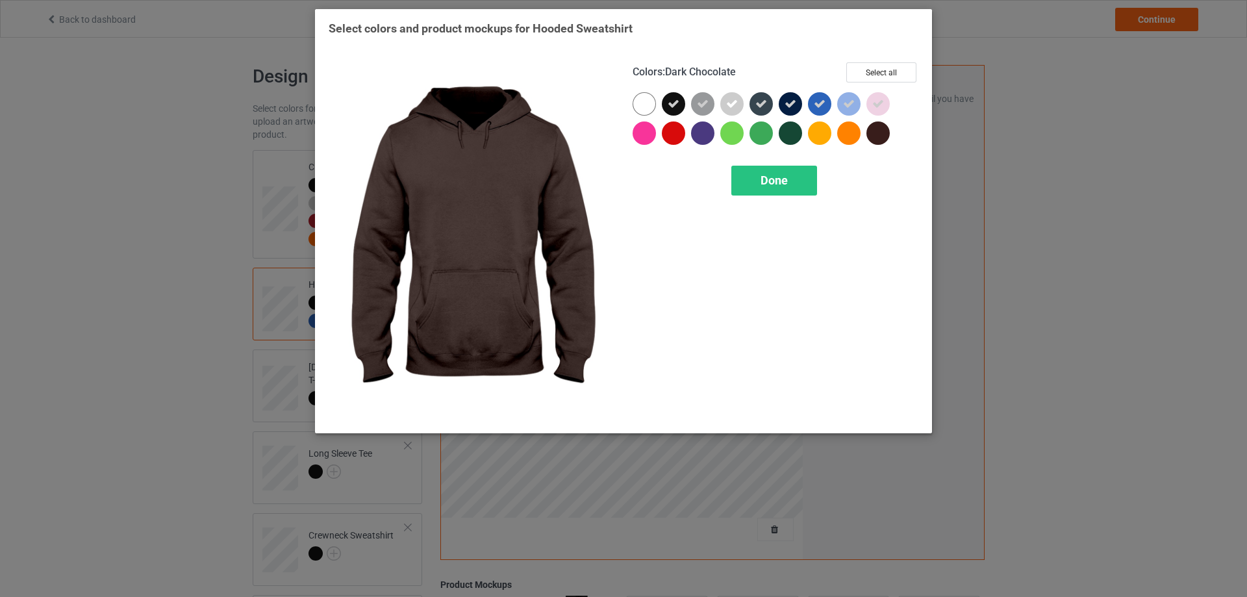
click at [870, 131] on div at bounding box center [877, 132] width 23 height 23
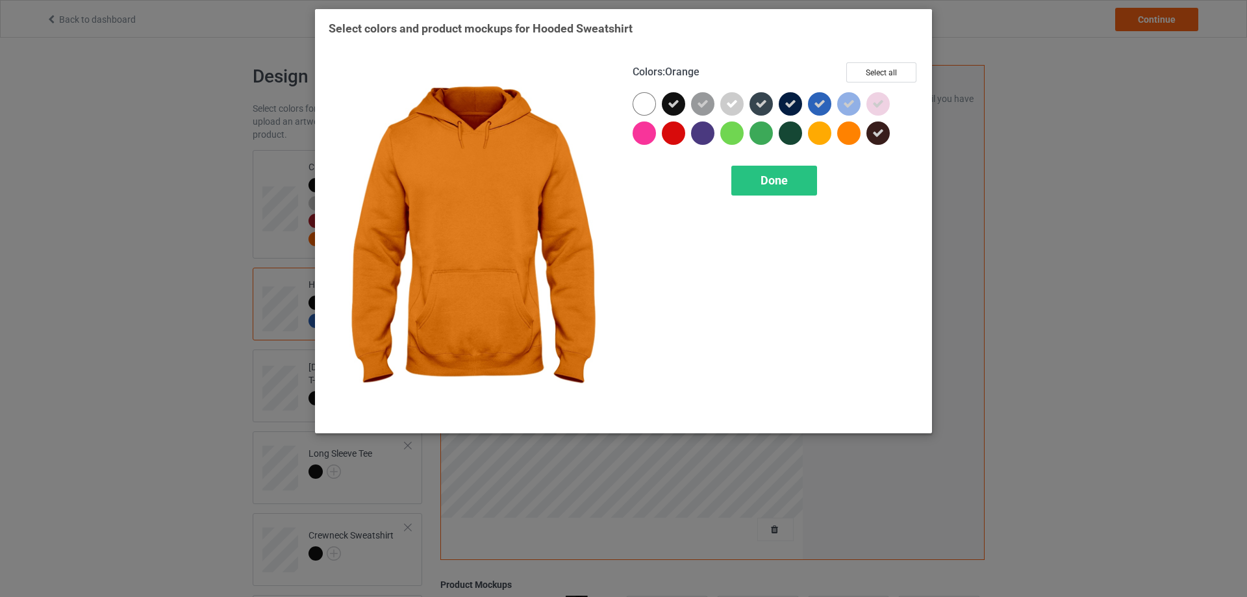
click at [846, 132] on div at bounding box center [848, 132] width 23 height 23
click at [818, 133] on div at bounding box center [819, 132] width 23 height 23
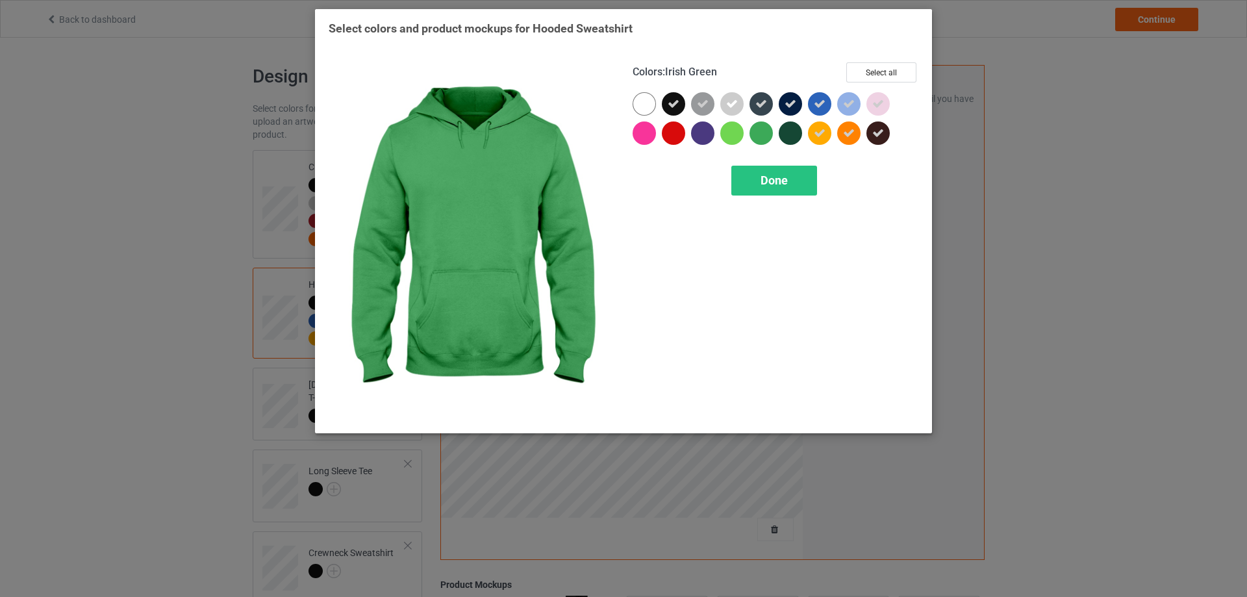
click at [777, 135] on div at bounding box center [763, 135] width 29 height 29
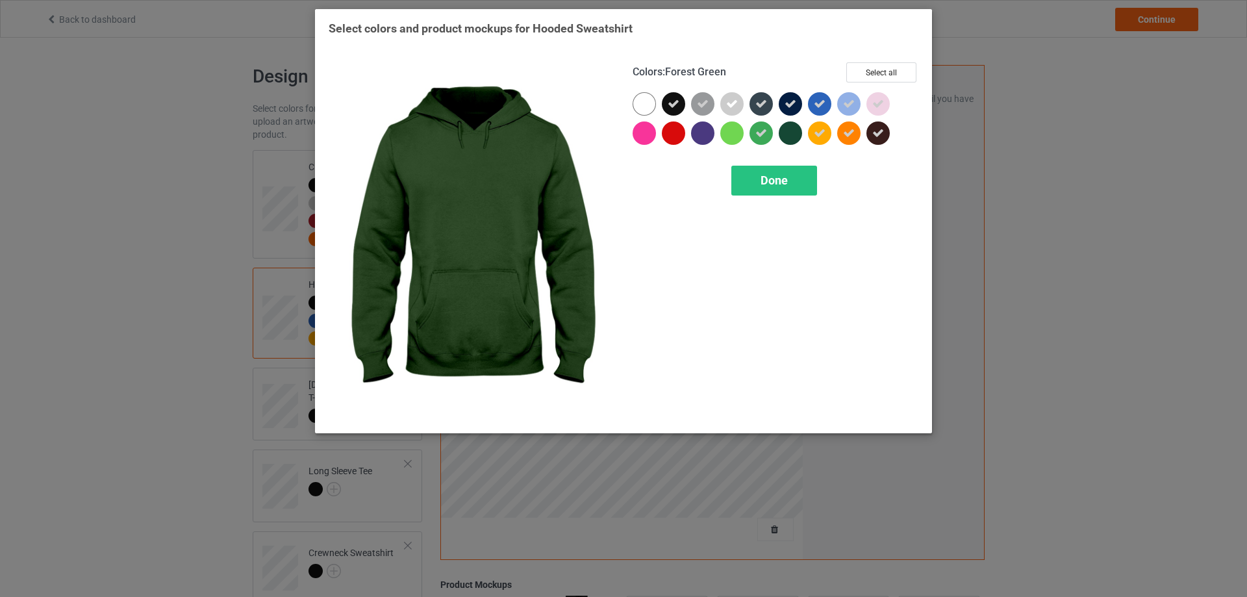
click at [786, 136] on div at bounding box center [790, 132] width 23 height 23
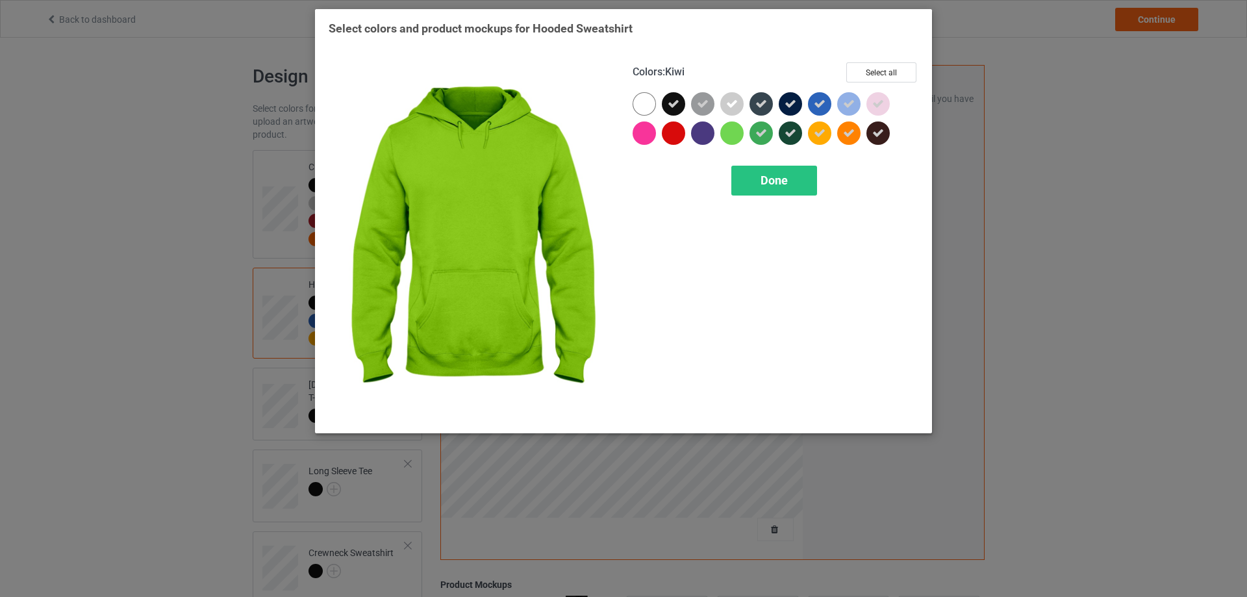
click at [727, 139] on div at bounding box center [731, 132] width 23 height 23
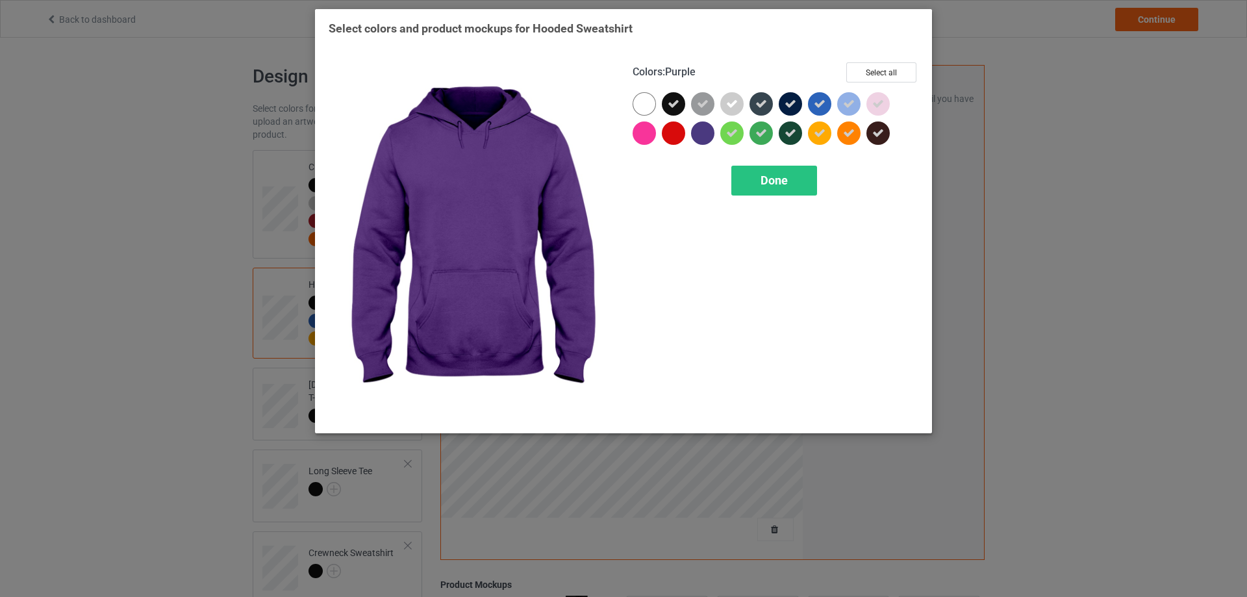
click at [699, 137] on div at bounding box center [702, 132] width 23 height 23
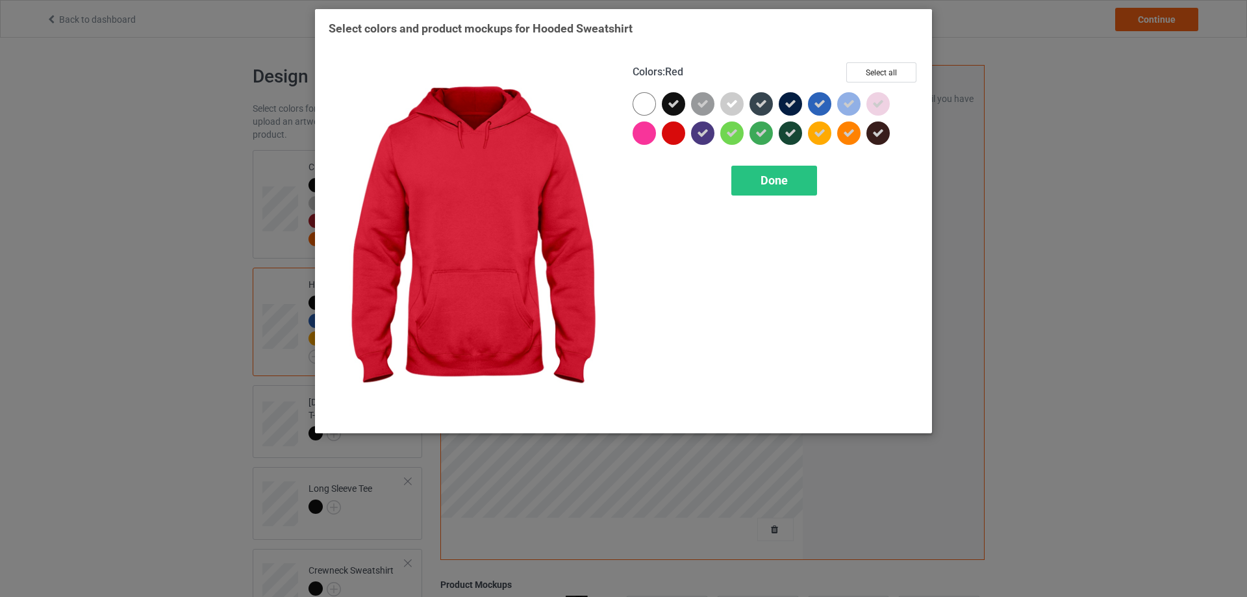
click at [681, 135] on div at bounding box center [673, 132] width 23 height 23
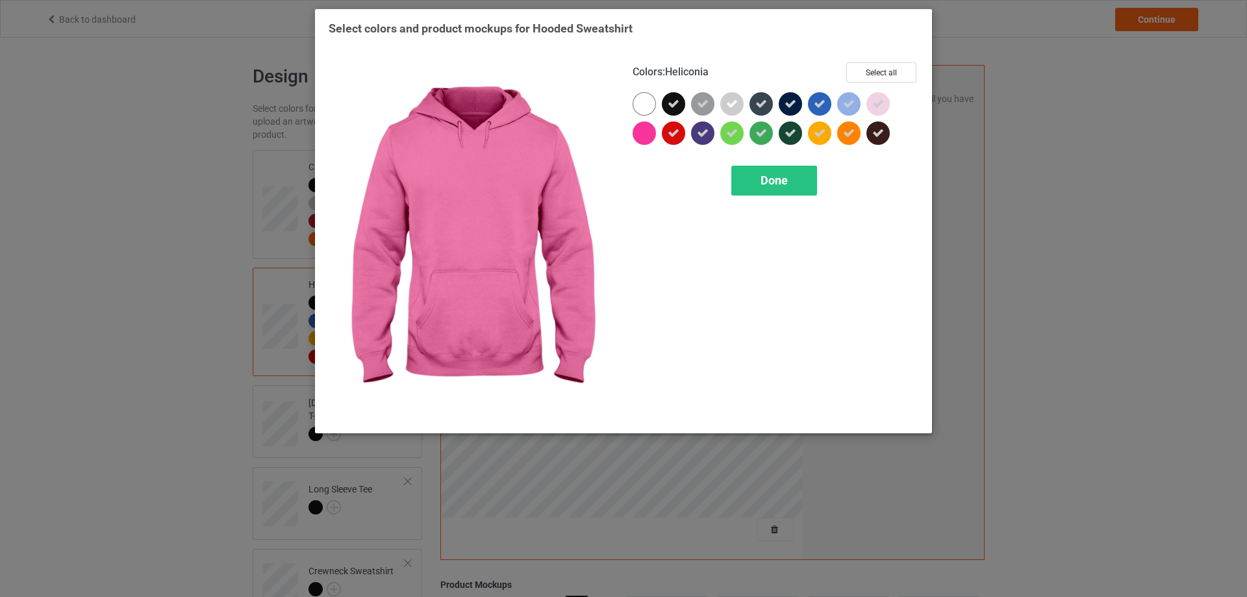
click at [636, 133] on div at bounding box center [644, 132] width 23 height 23
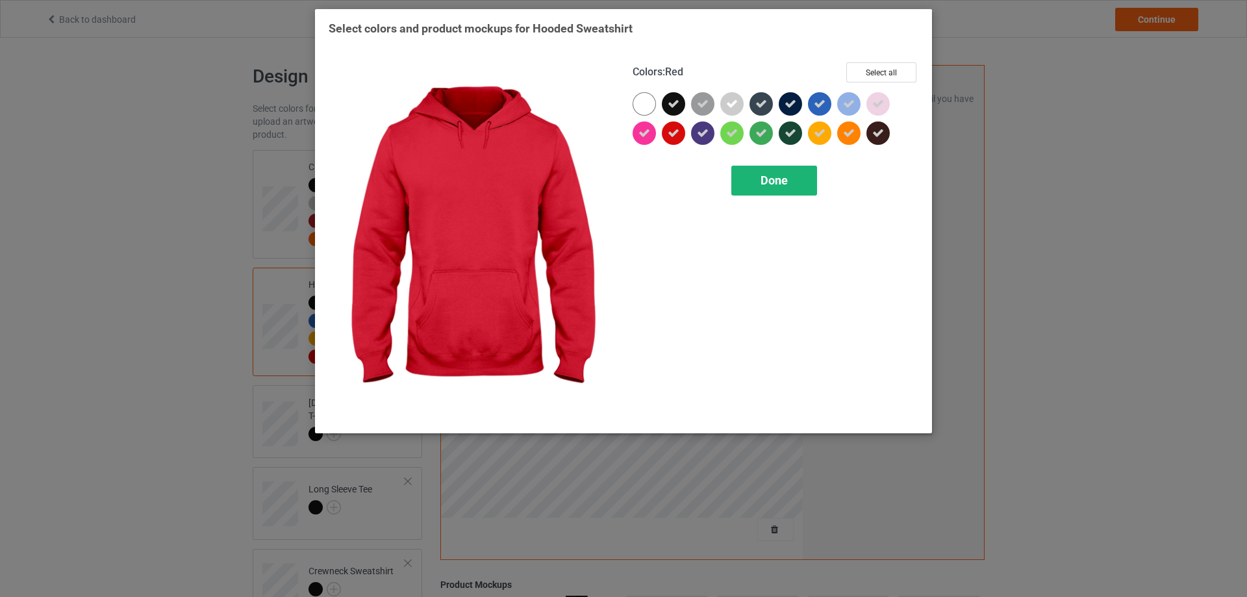
click at [738, 170] on div "Done" at bounding box center [774, 181] width 86 height 30
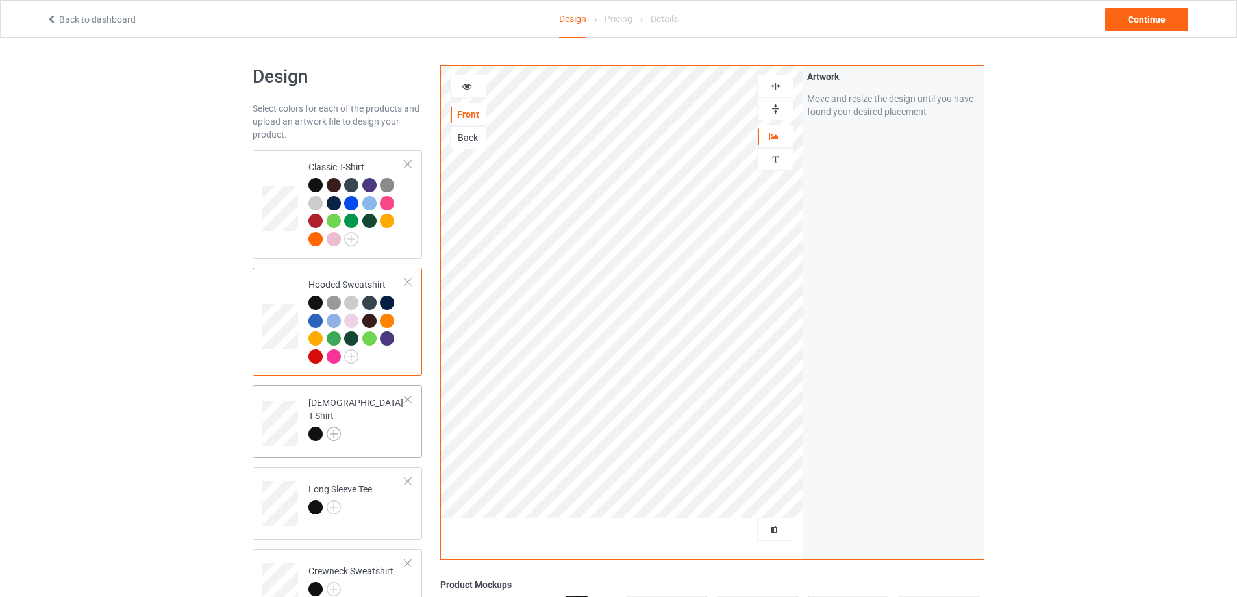
click at [336, 427] on img at bounding box center [334, 434] width 14 height 14
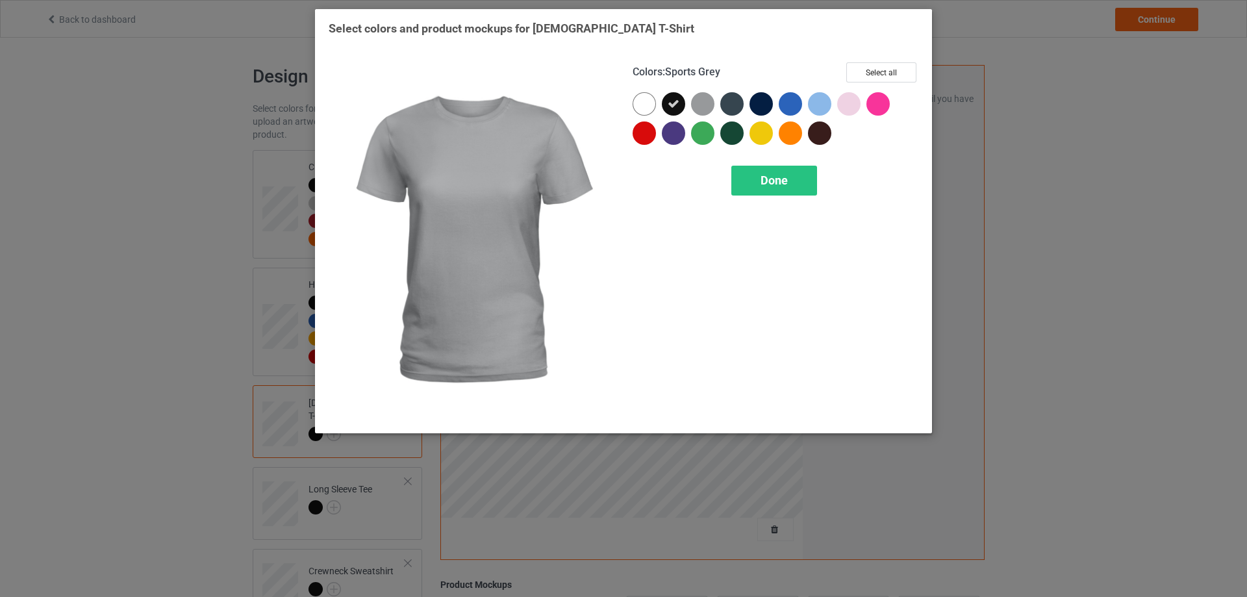
click at [709, 108] on div at bounding box center [702, 103] width 23 height 23
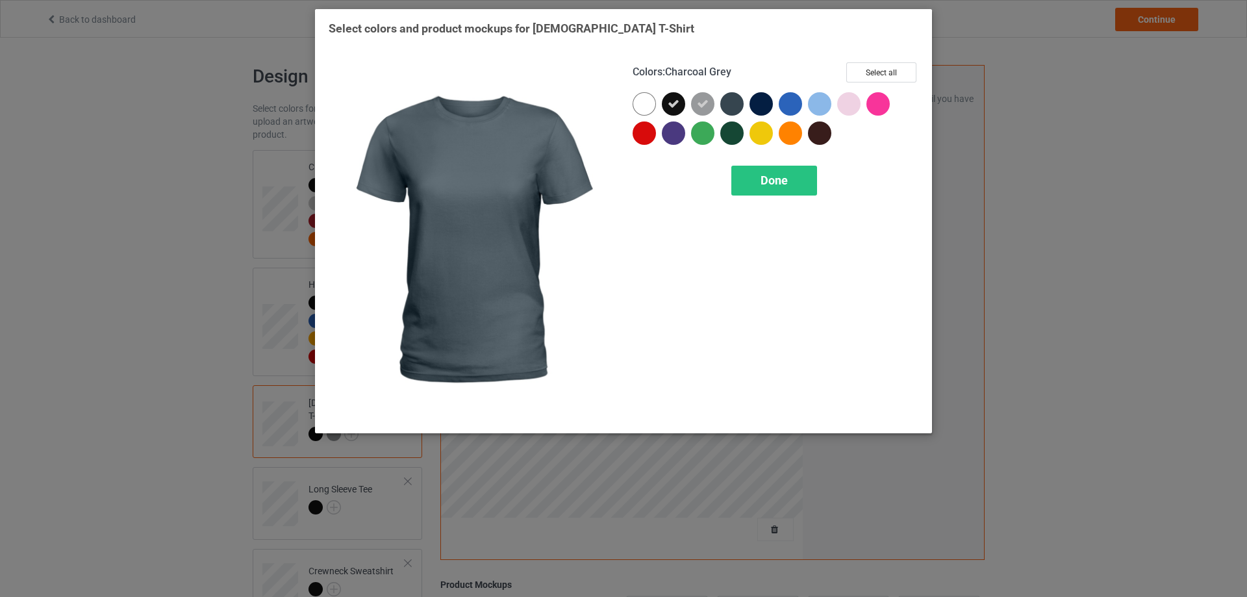
drag, startPoint x: 729, startPoint y: 99, endPoint x: 773, endPoint y: 106, distance: 44.7
click at [730, 99] on div at bounding box center [731, 103] width 23 height 23
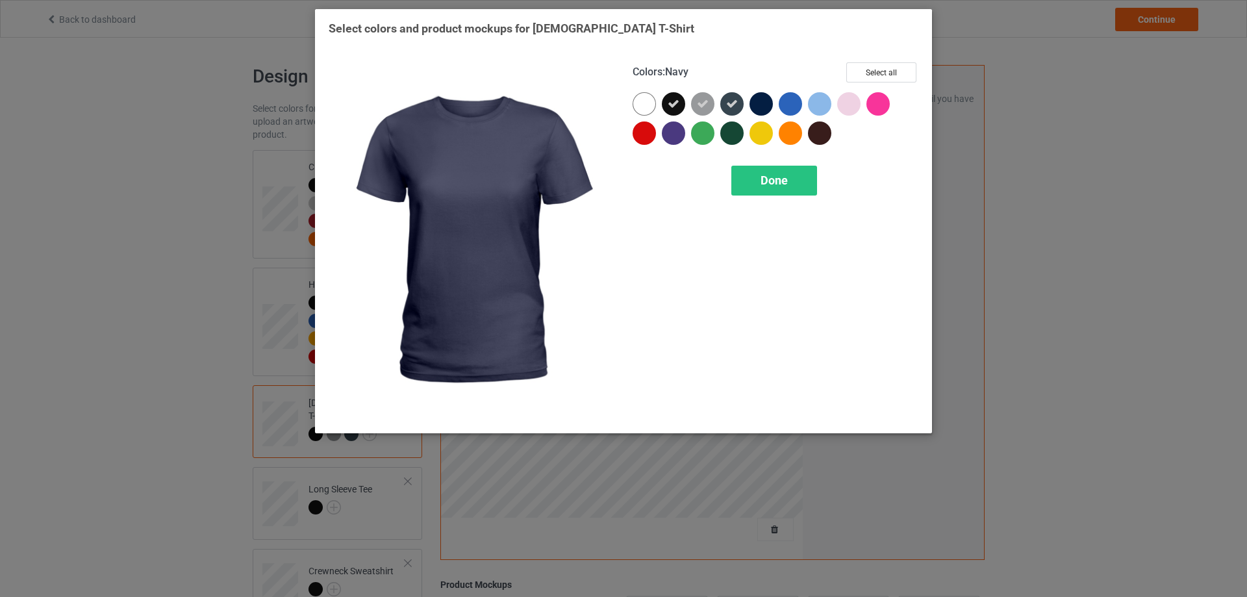
click at [773, 106] on div at bounding box center [763, 106] width 29 height 29
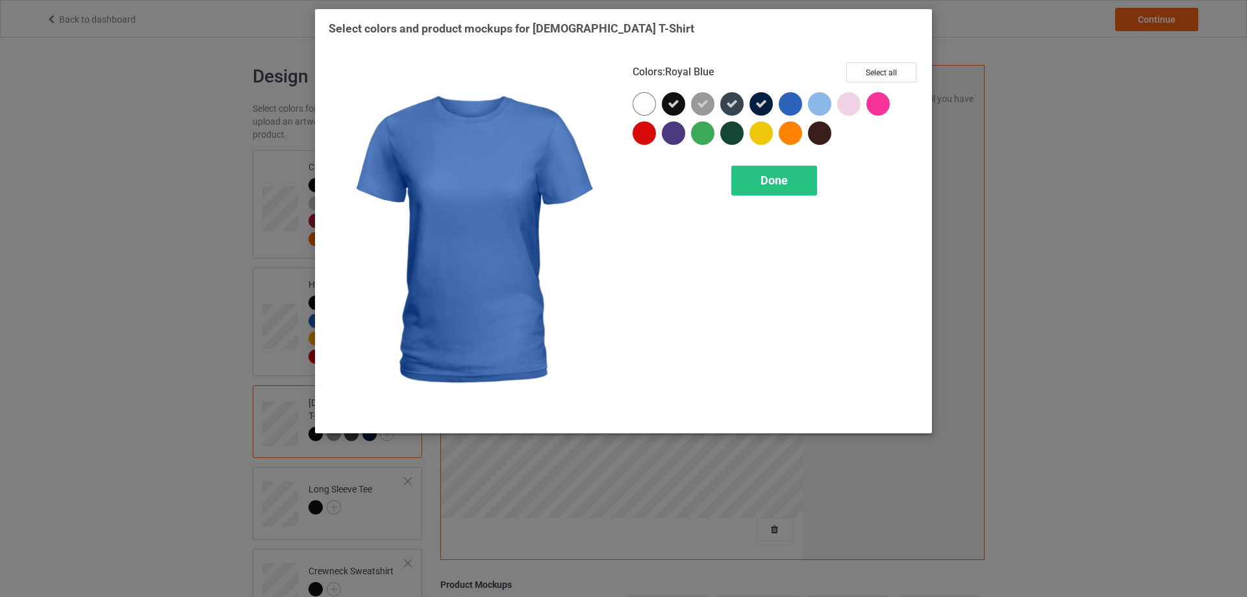
click at [793, 105] on div at bounding box center [790, 103] width 23 height 23
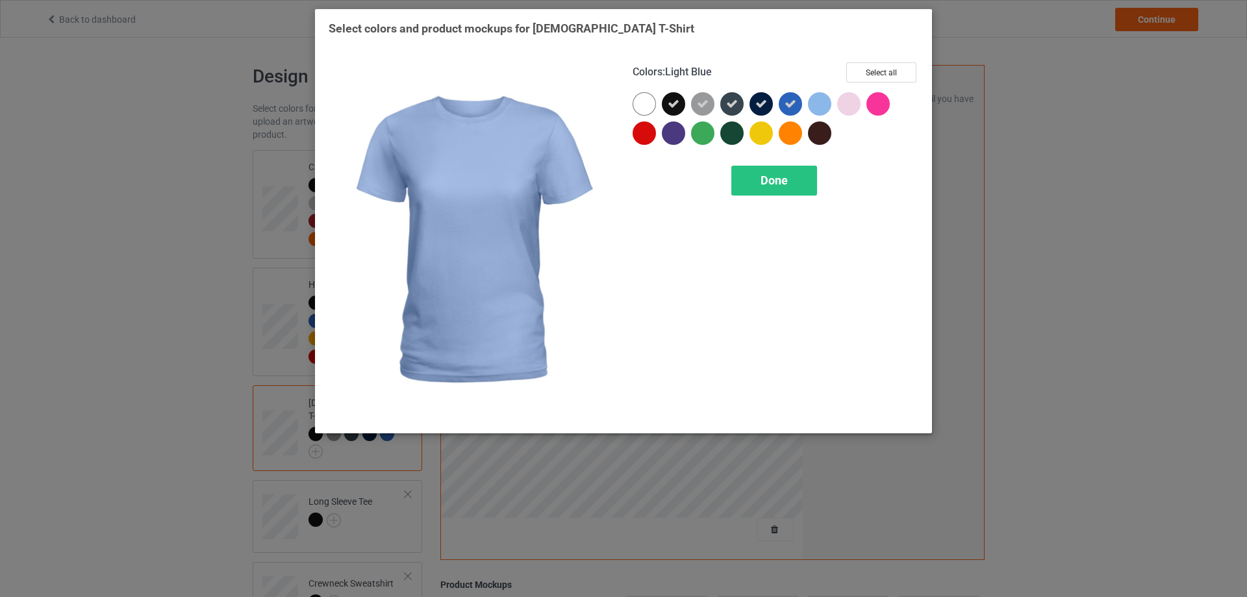
click at [819, 101] on div at bounding box center [819, 103] width 23 height 23
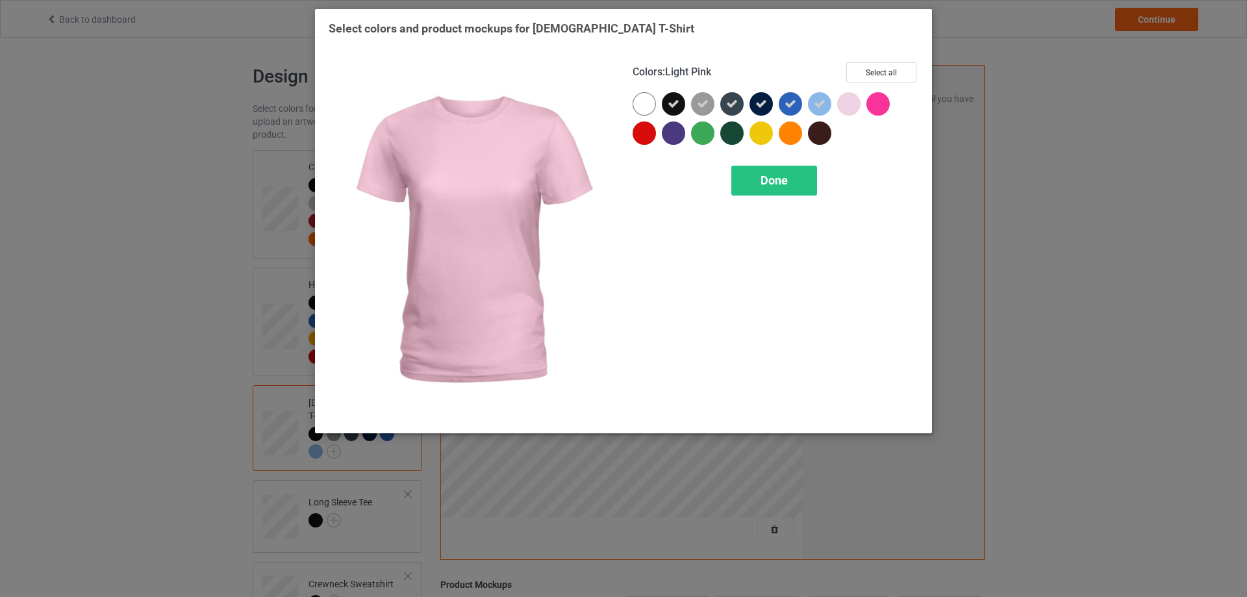
click at [841, 107] on div at bounding box center [848, 103] width 23 height 23
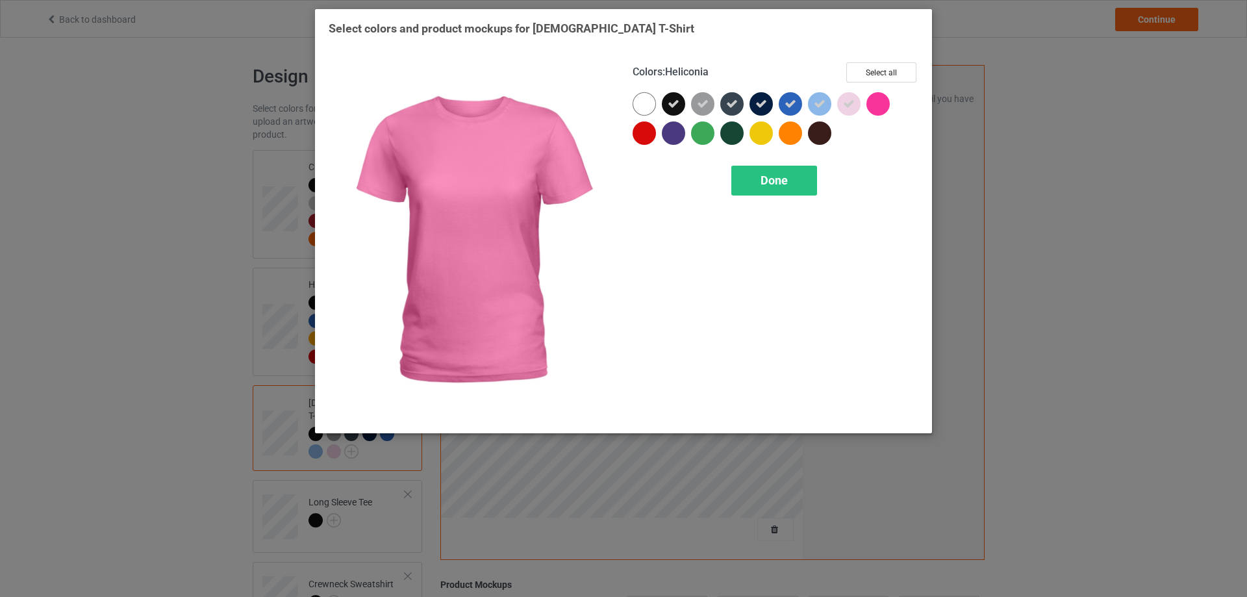
click at [876, 103] on div at bounding box center [877, 103] width 23 height 23
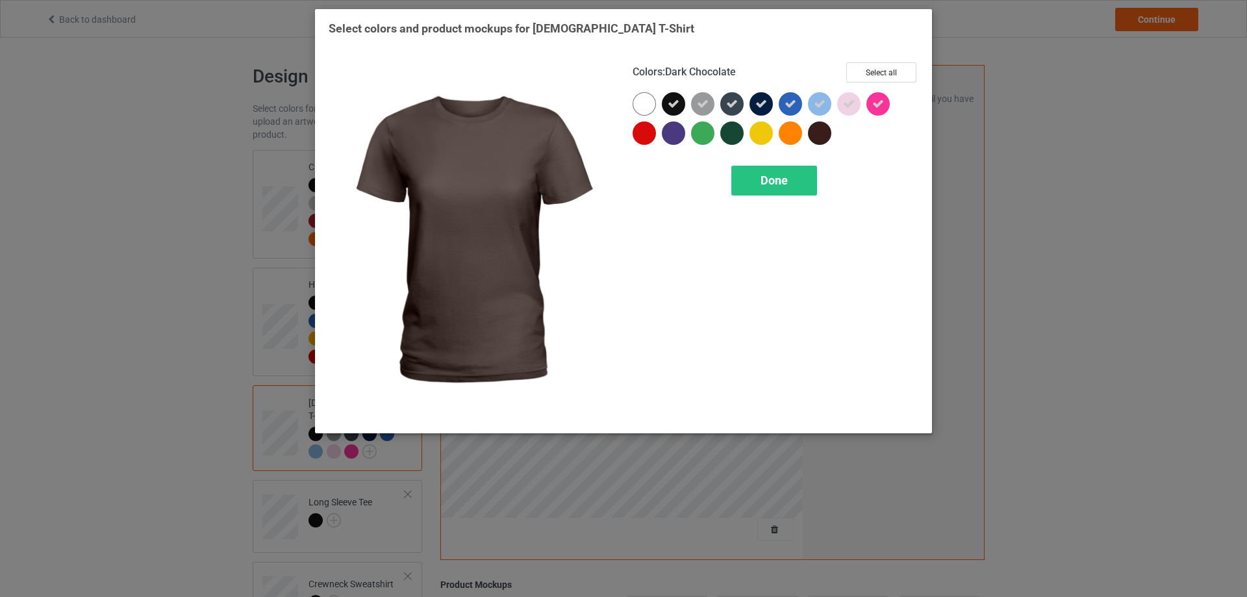
click at [811, 132] on div at bounding box center [819, 132] width 23 height 23
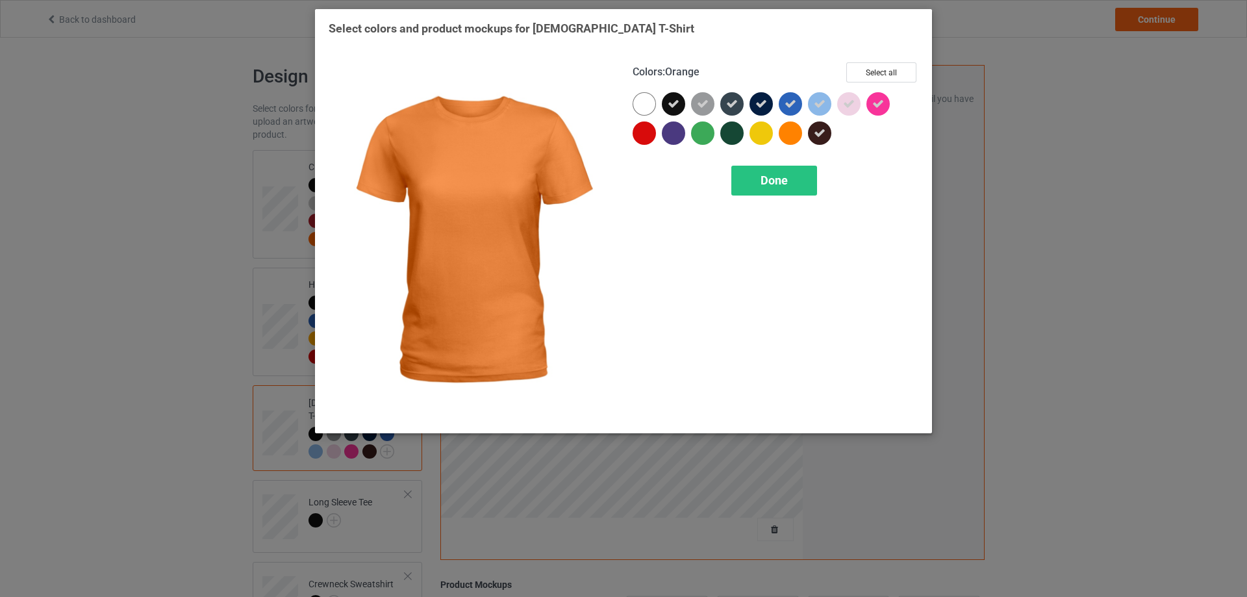
drag, startPoint x: 796, startPoint y: 132, endPoint x: 773, endPoint y: 131, distance: 22.1
click at [795, 132] on div at bounding box center [790, 132] width 23 height 23
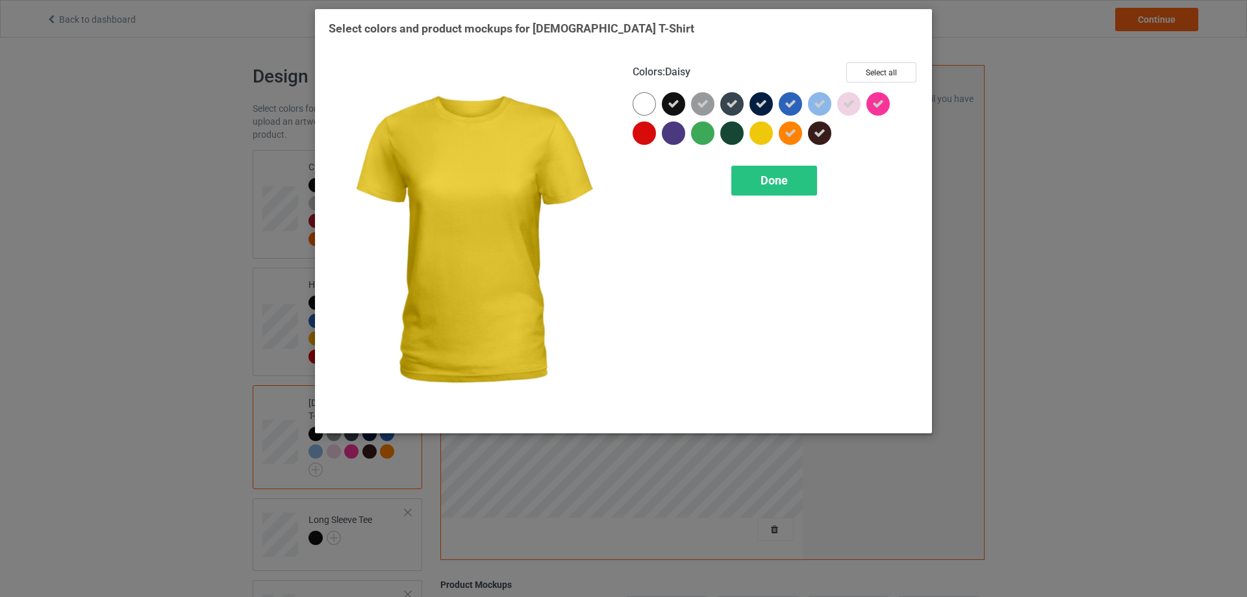
drag, startPoint x: 768, startPoint y: 131, endPoint x: 743, endPoint y: 132, distance: 25.3
click at [768, 131] on div at bounding box center [760, 132] width 23 height 23
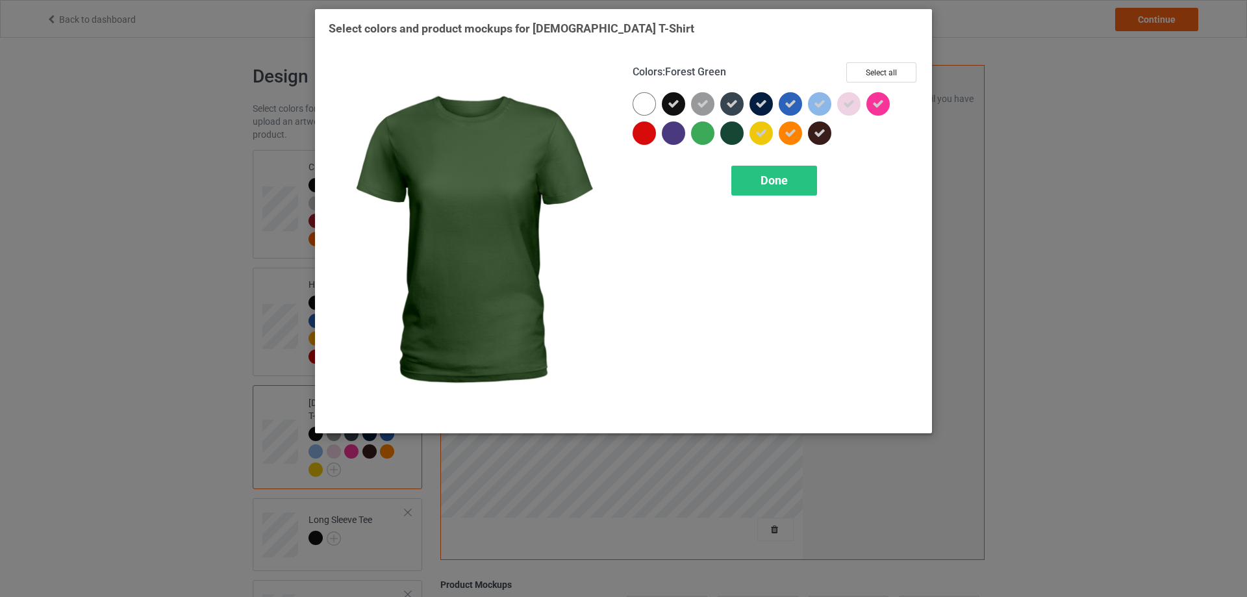
click at [742, 132] on div at bounding box center [731, 132] width 23 height 23
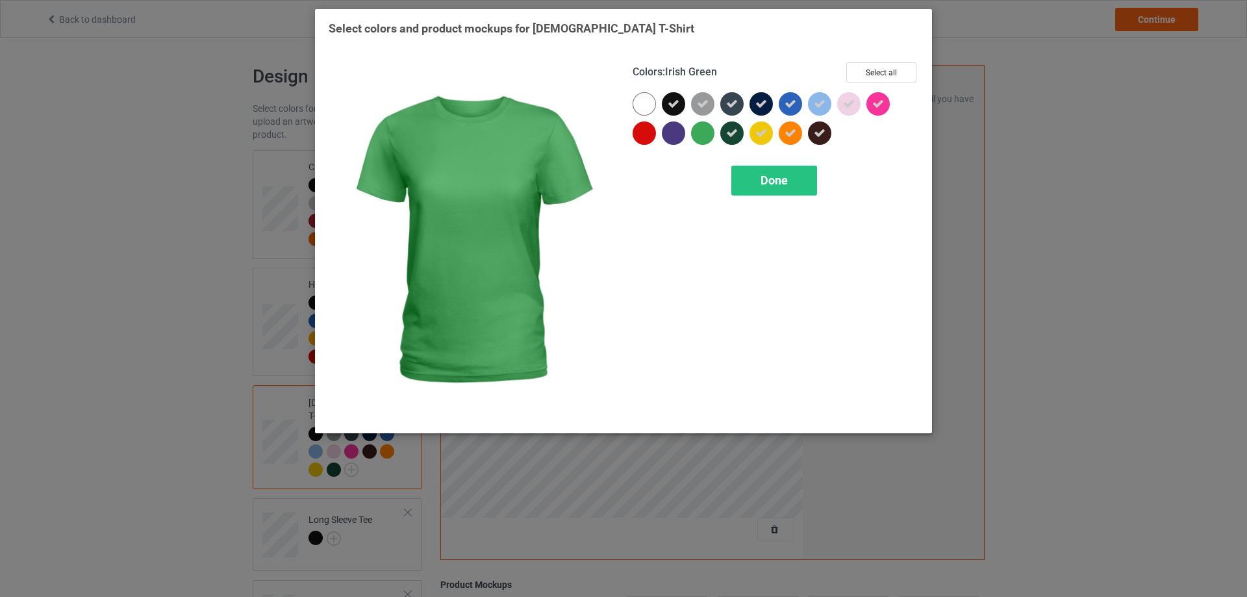
click at [692, 136] on div at bounding box center [702, 132] width 23 height 23
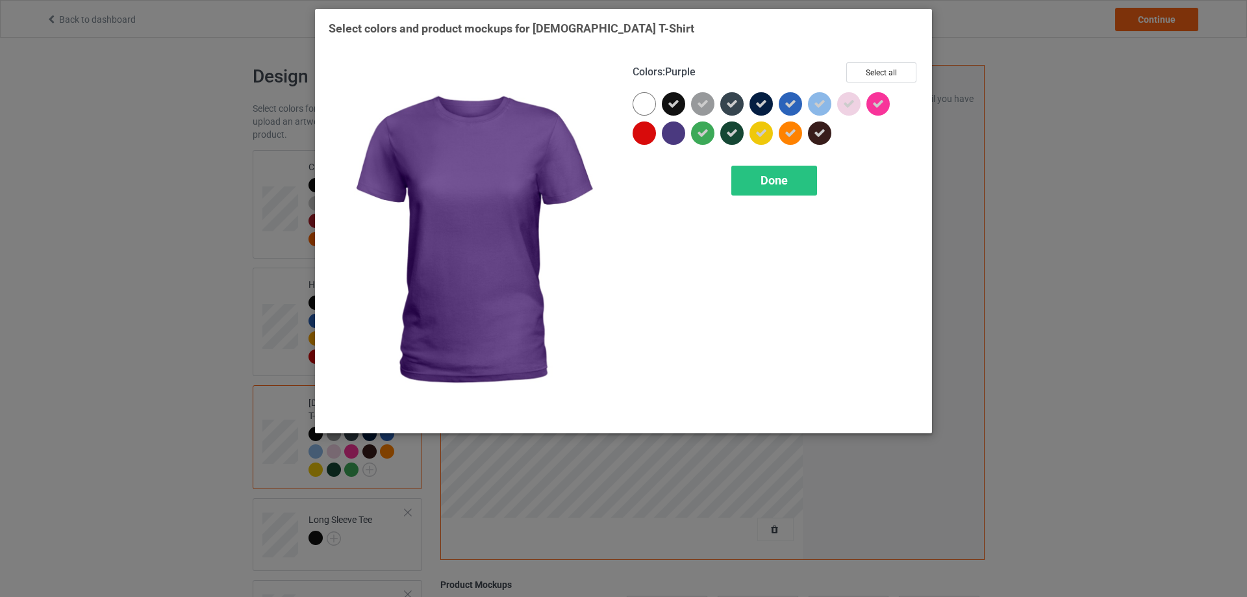
click at [666, 135] on div at bounding box center [673, 132] width 23 height 23
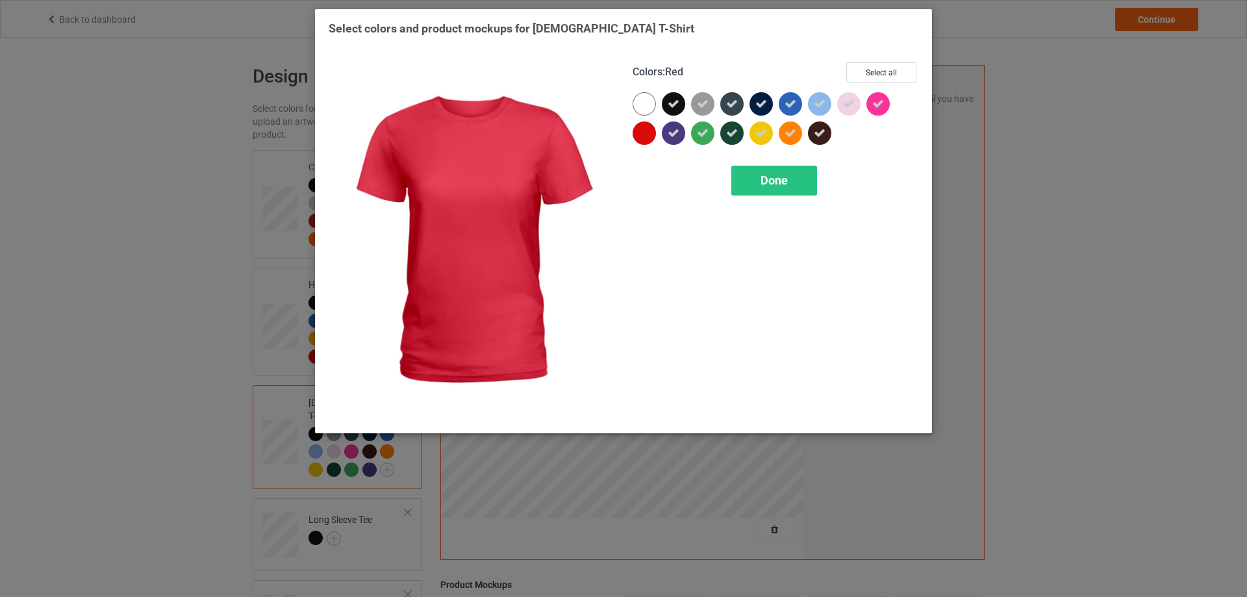
click at [647, 136] on div at bounding box center [644, 132] width 23 height 23
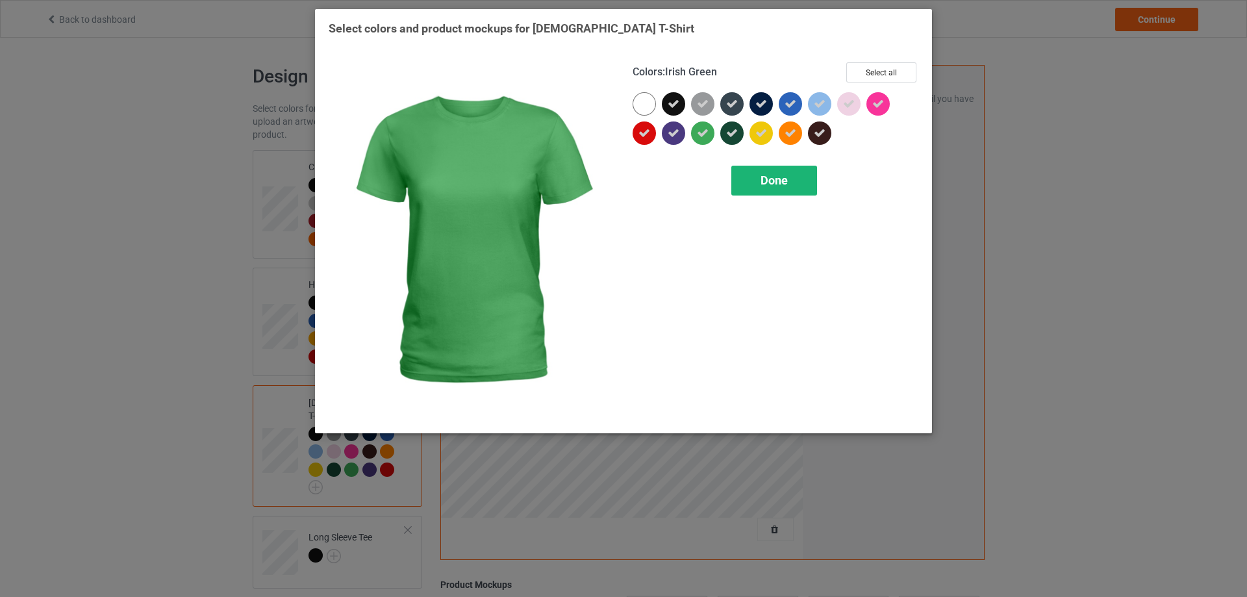
click at [753, 175] on div "Done" at bounding box center [774, 181] width 86 height 30
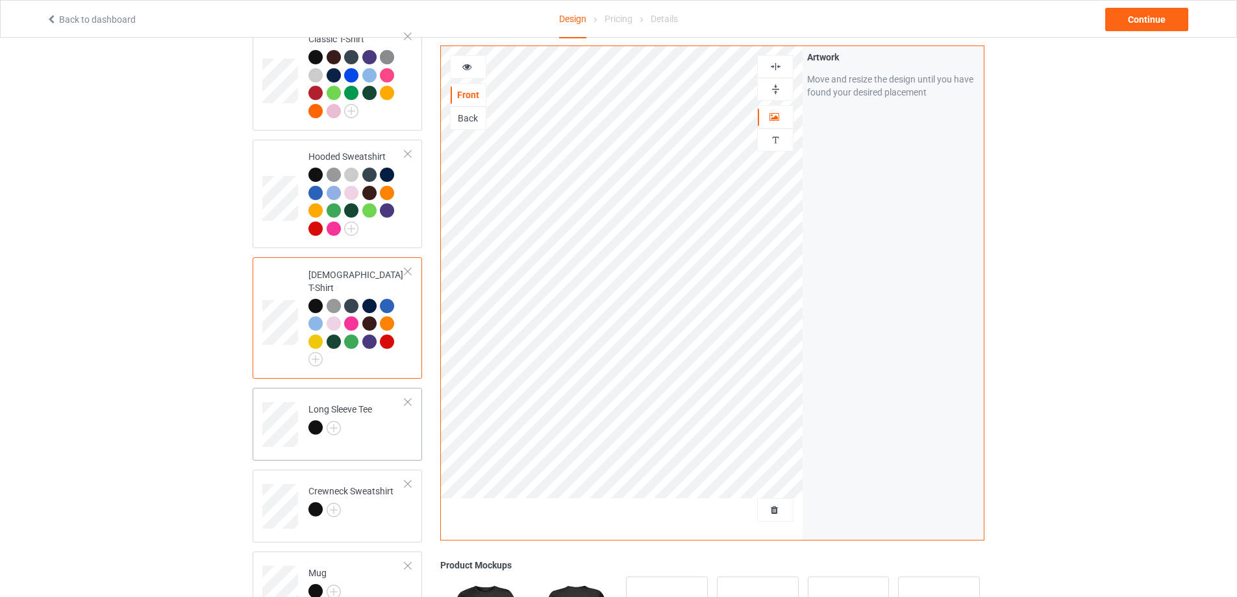
scroll to position [130, 0]
click at [331, 419] on img at bounding box center [334, 426] width 14 height 14
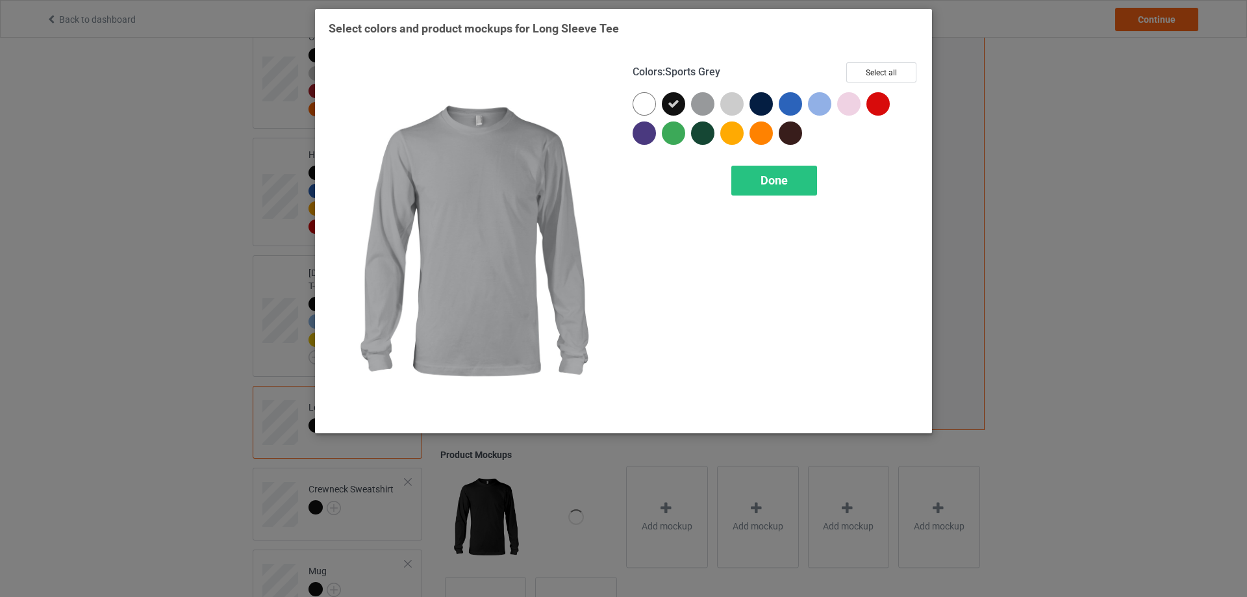
click at [696, 97] on div at bounding box center [702, 103] width 23 height 23
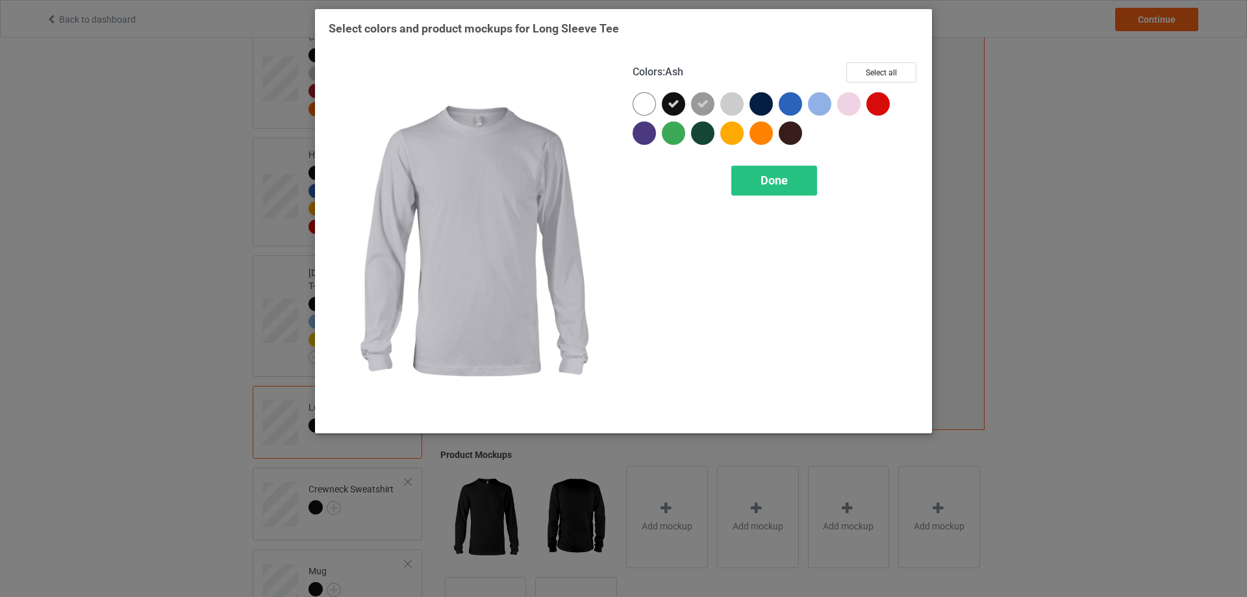
click at [738, 103] on div at bounding box center [731, 103] width 23 height 23
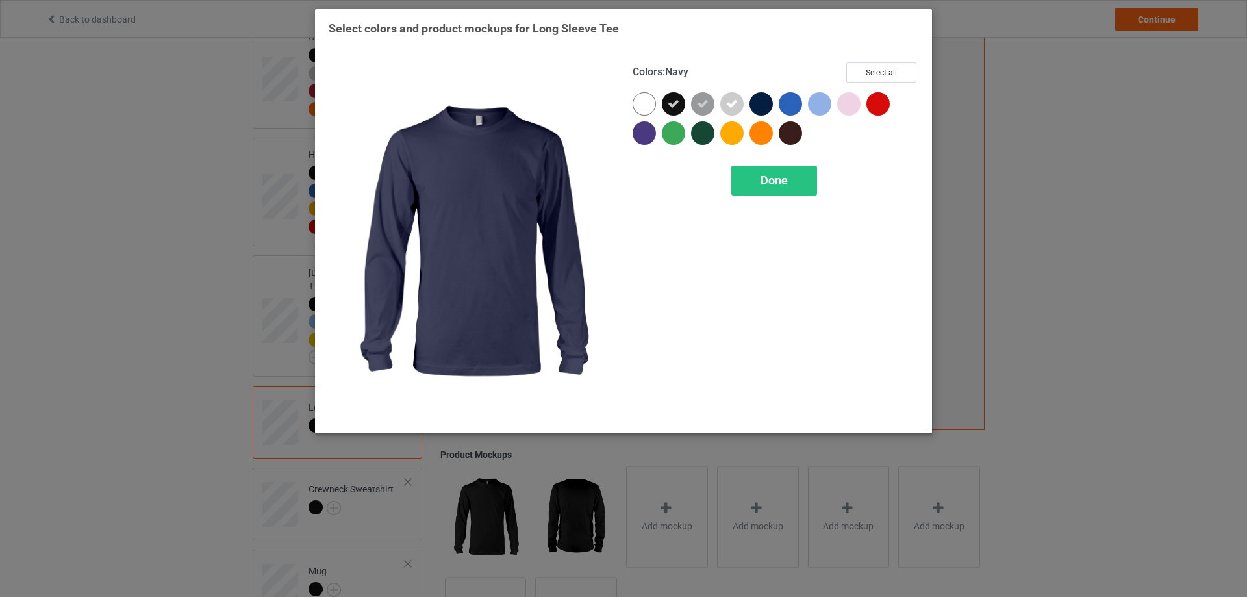
click at [764, 103] on div at bounding box center [760, 103] width 23 height 23
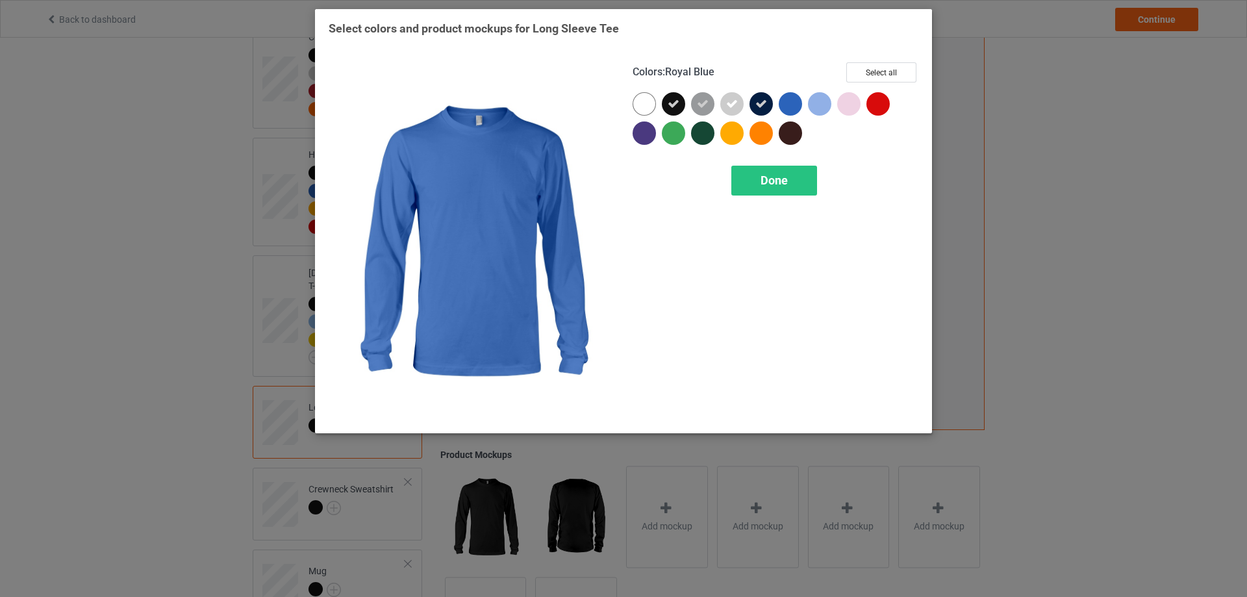
click at [803, 99] on div at bounding box center [793, 106] width 29 height 29
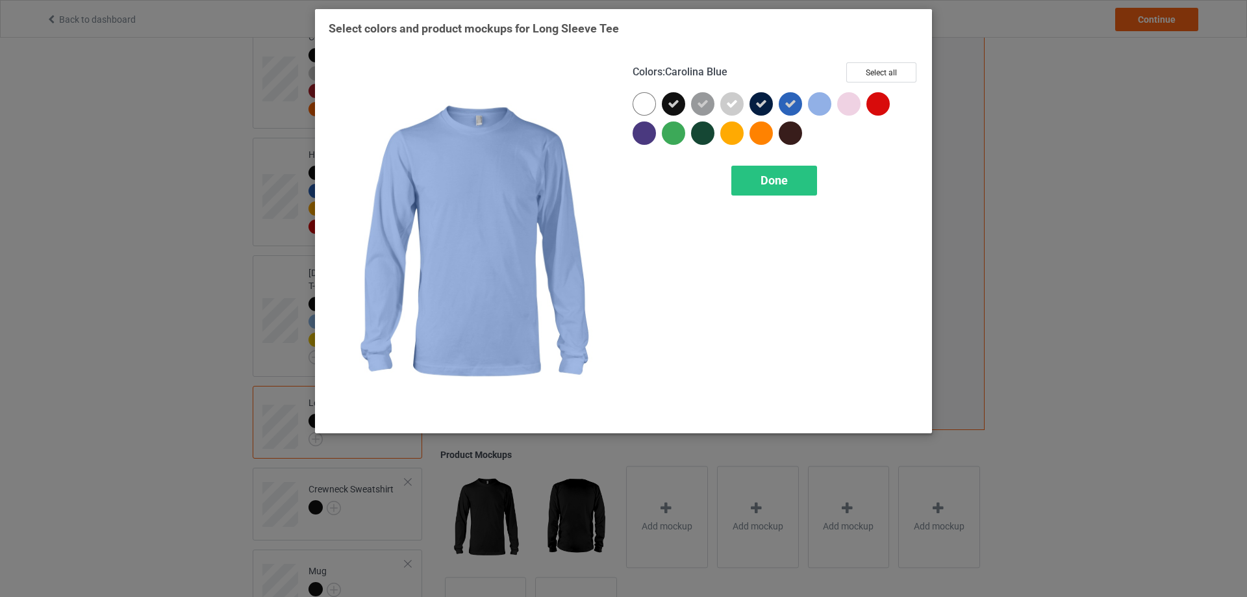
drag, startPoint x: 812, startPoint y: 103, endPoint x: 849, endPoint y: 103, distance: 37.7
click at [812, 103] on div at bounding box center [819, 103] width 23 height 23
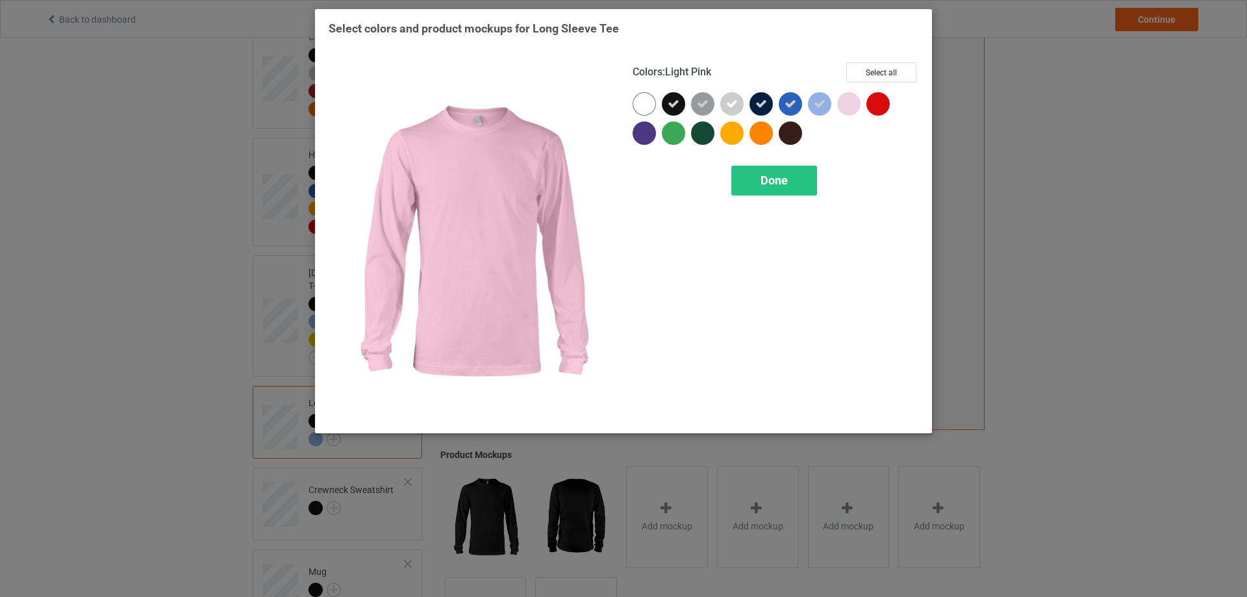
click at [851, 103] on div at bounding box center [848, 103] width 23 height 23
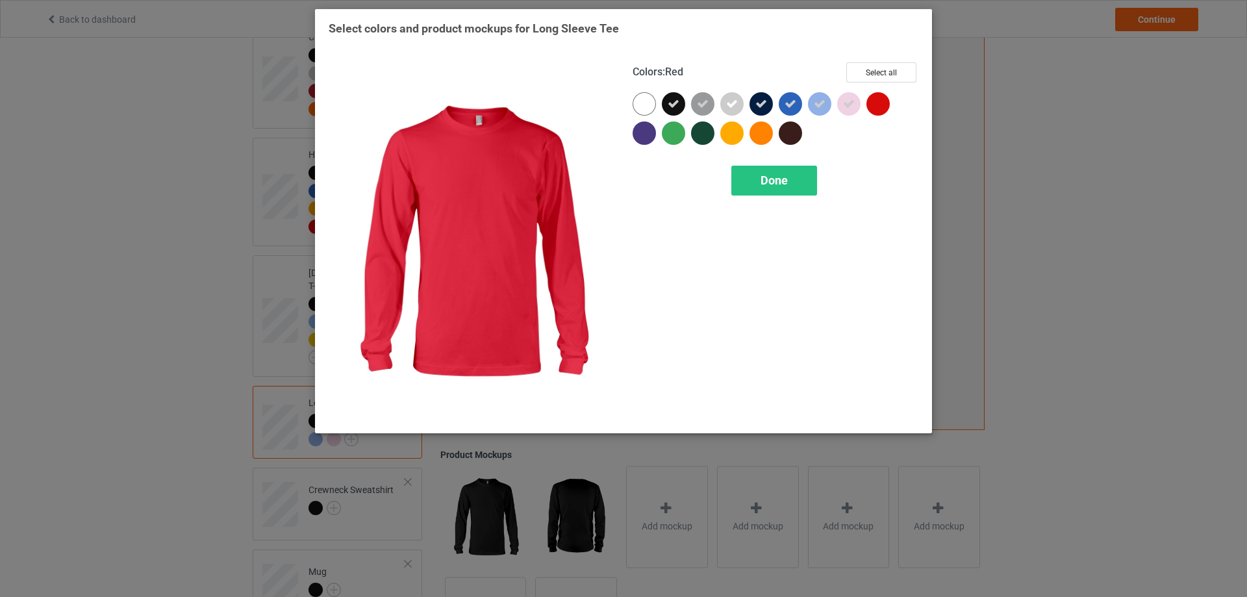
click at [877, 102] on div at bounding box center [877, 103] width 23 height 23
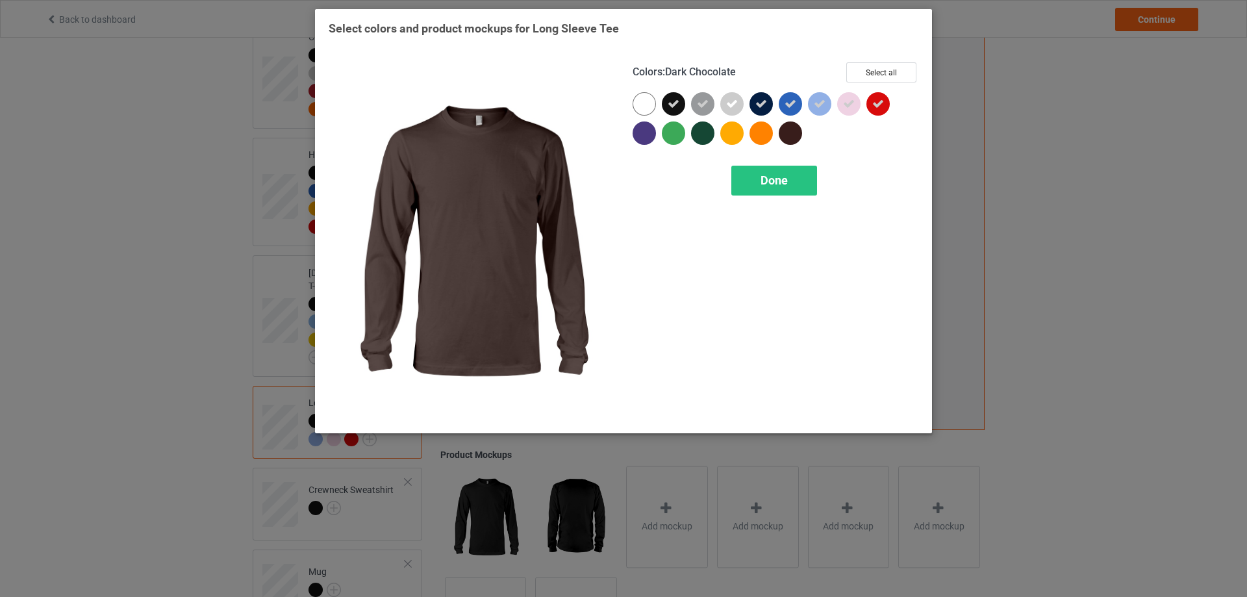
click at [781, 130] on div at bounding box center [790, 132] width 23 height 23
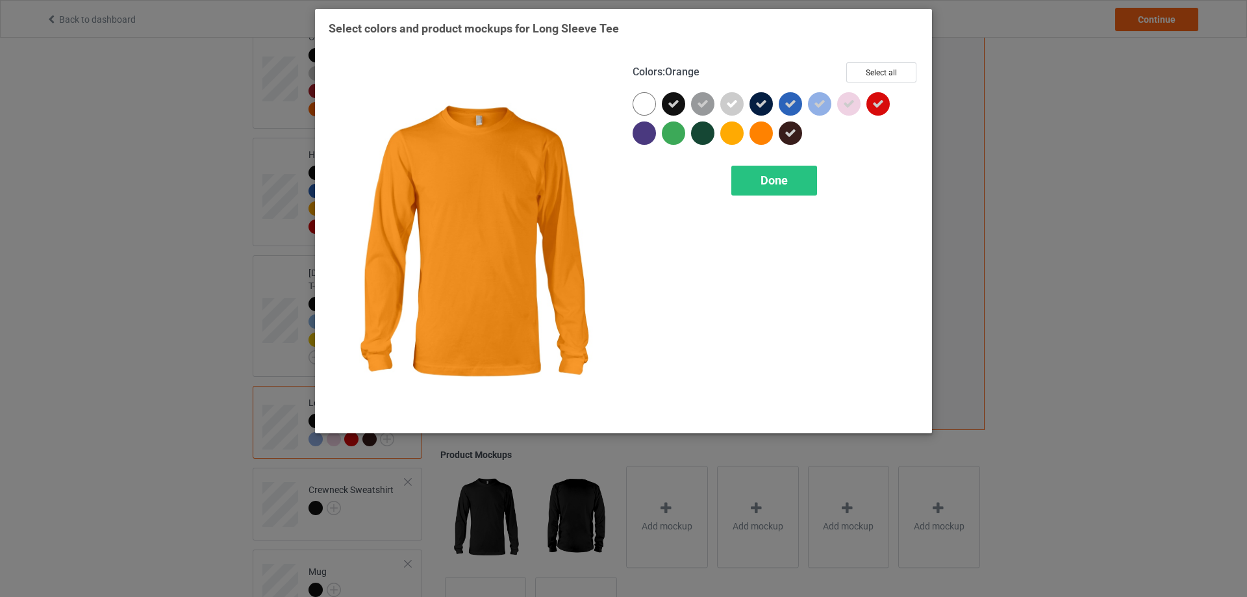
click at [754, 134] on div at bounding box center [760, 132] width 23 height 23
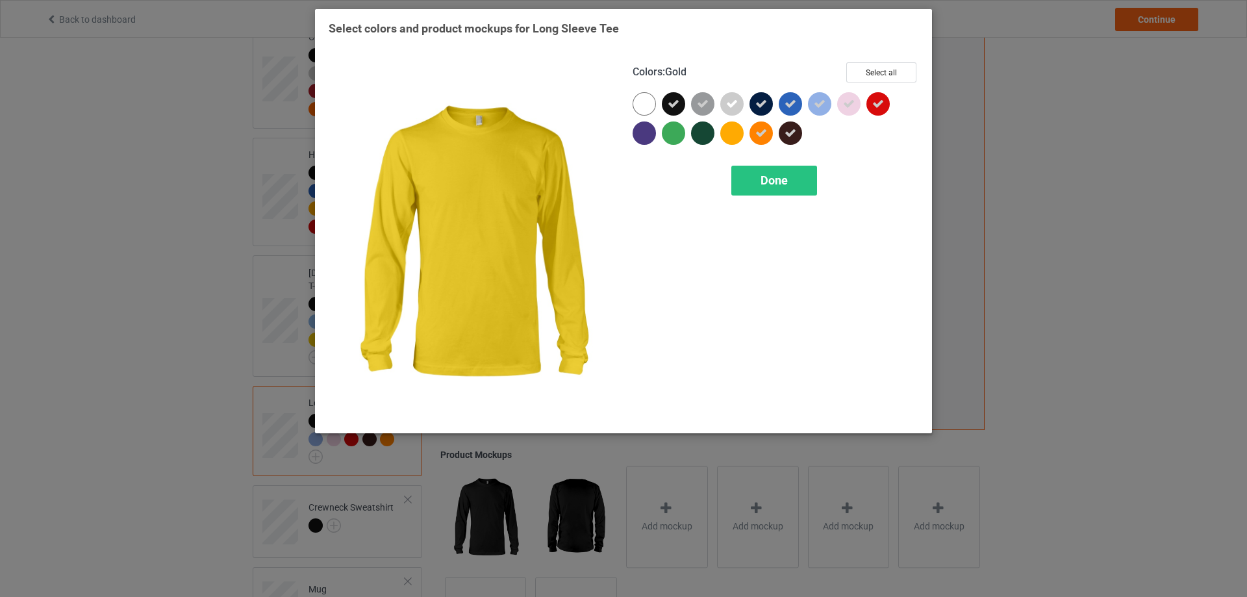
click at [732, 133] on div at bounding box center [731, 132] width 23 height 23
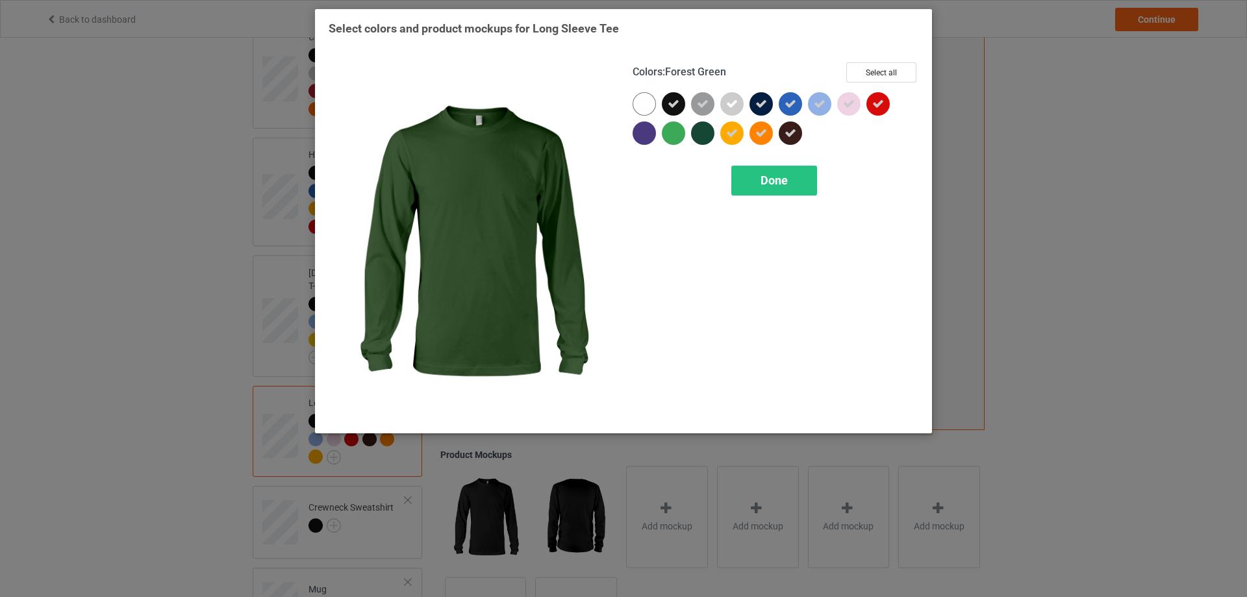
click at [702, 133] on div at bounding box center [702, 132] width 23 height 23
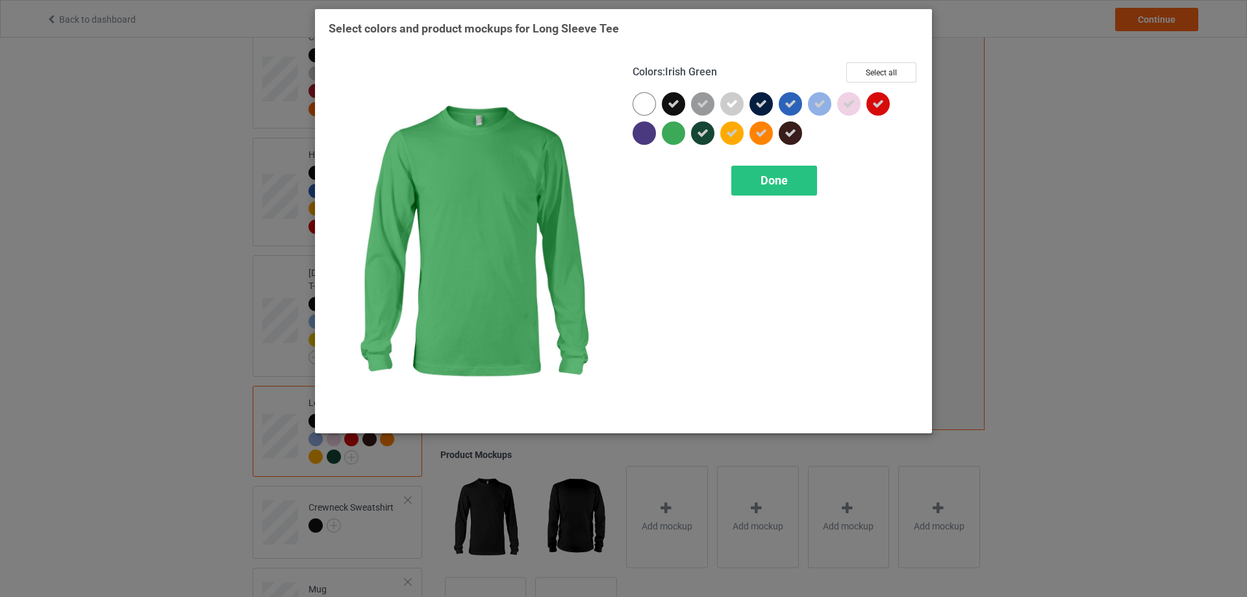
click at [673, 134] on div at bounding box center [673, 132] width 23 height 23
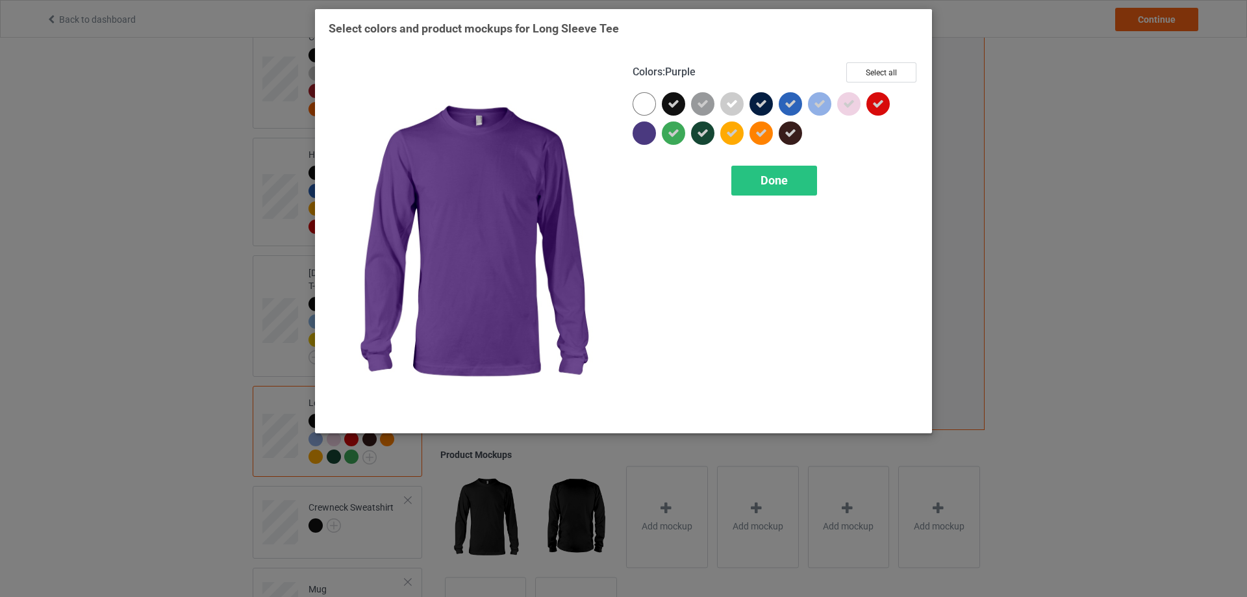
click at [651, 137] on div at bounding box center [644, 132] width 23 height 23
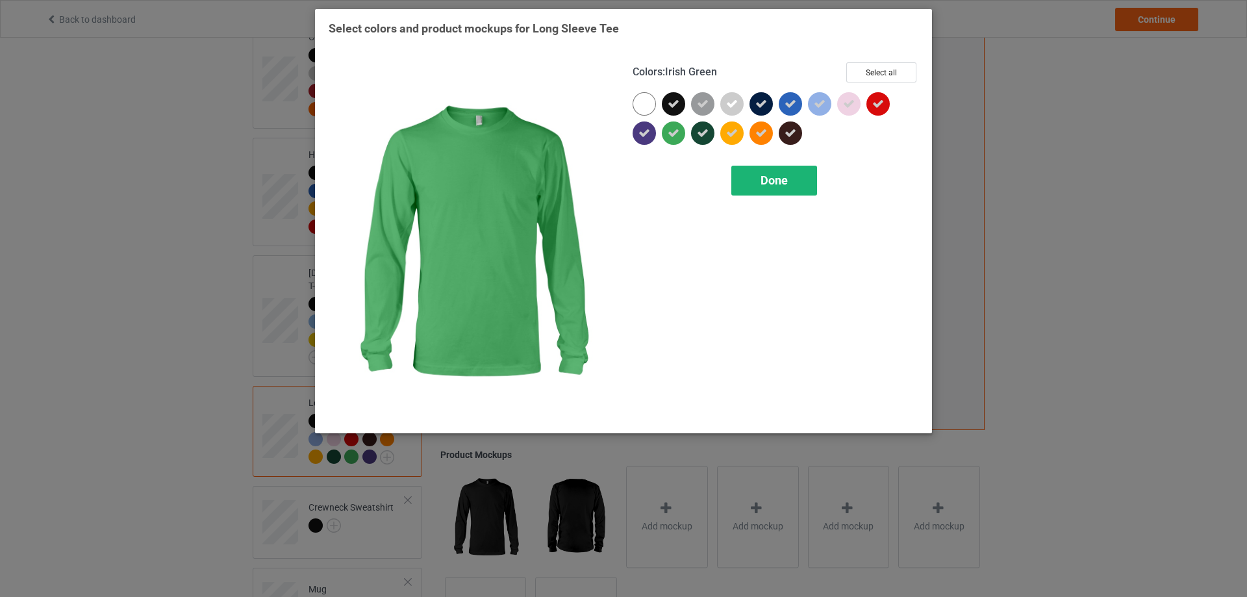
click at [759, 182] on div "Done" at bounding box center [774, 181] width 86 height 30
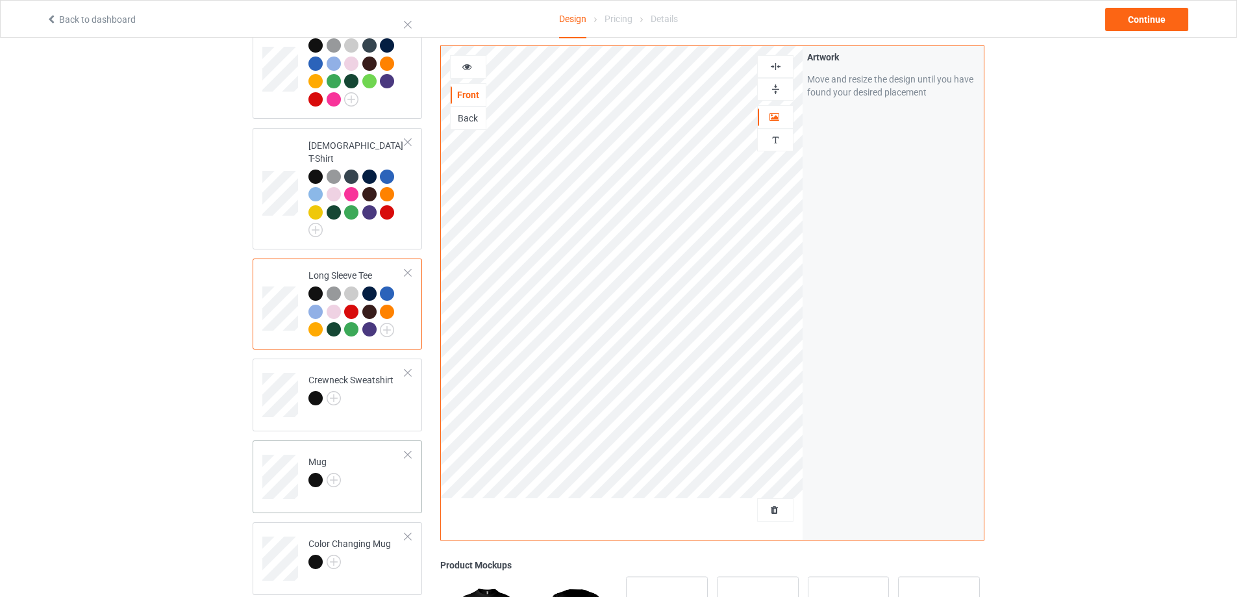
scroll to position [260, 0]
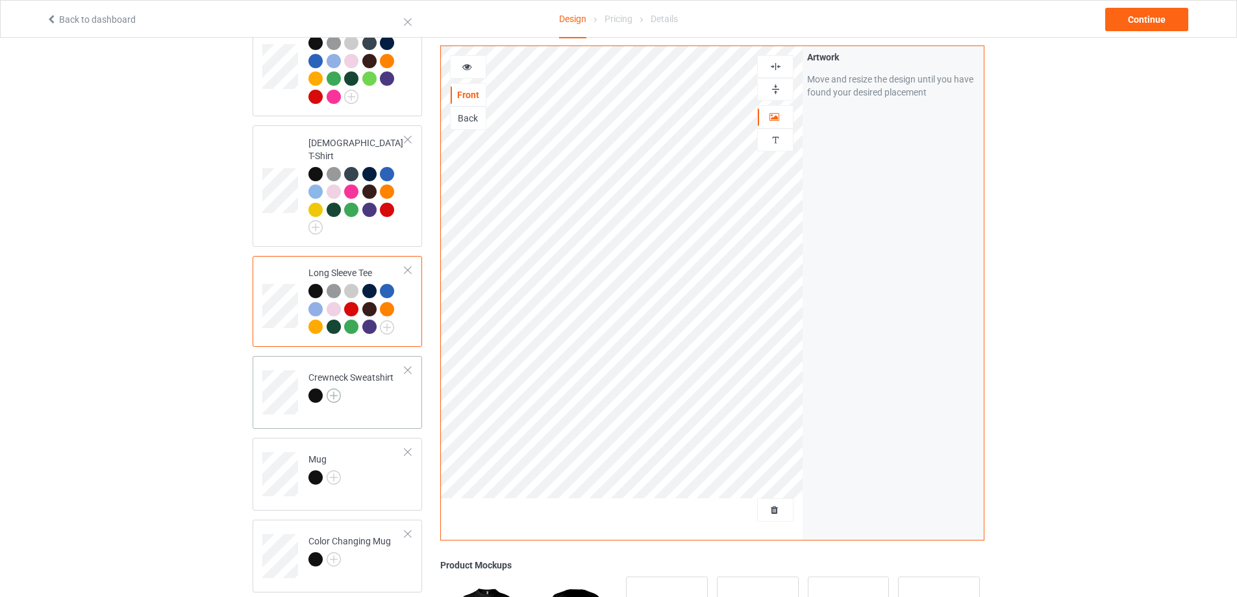
click at [334, 388] on img at bounding box center [334, 395] width 14 height 14
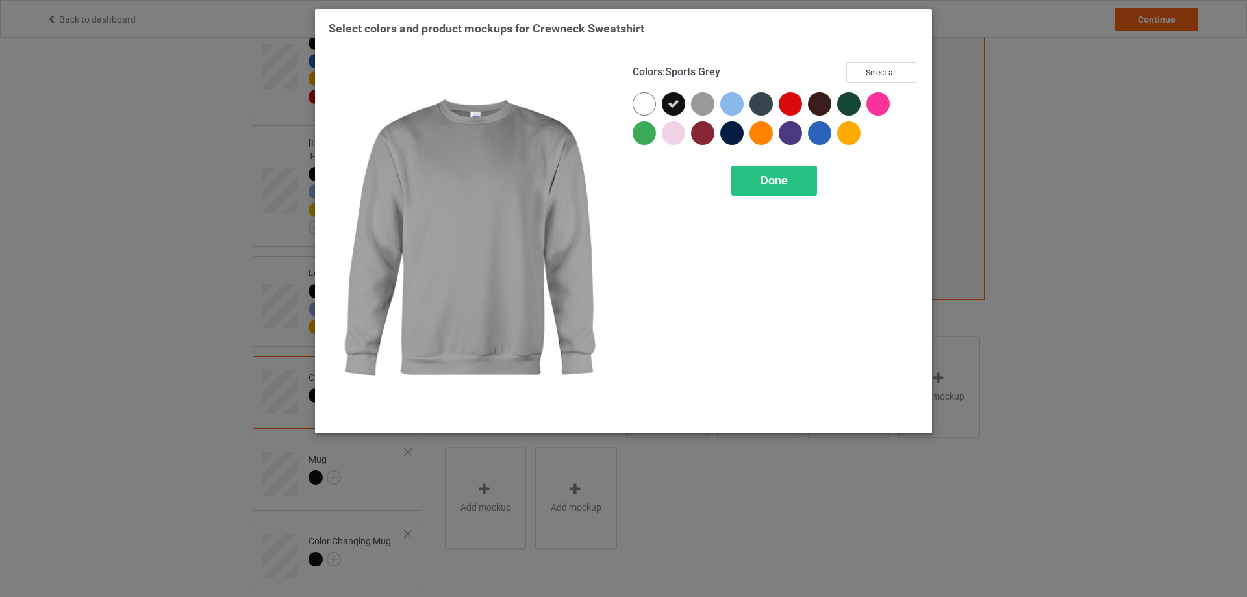
click at [709, 99] on div at bounding box center [702, 103] width 23 height 23
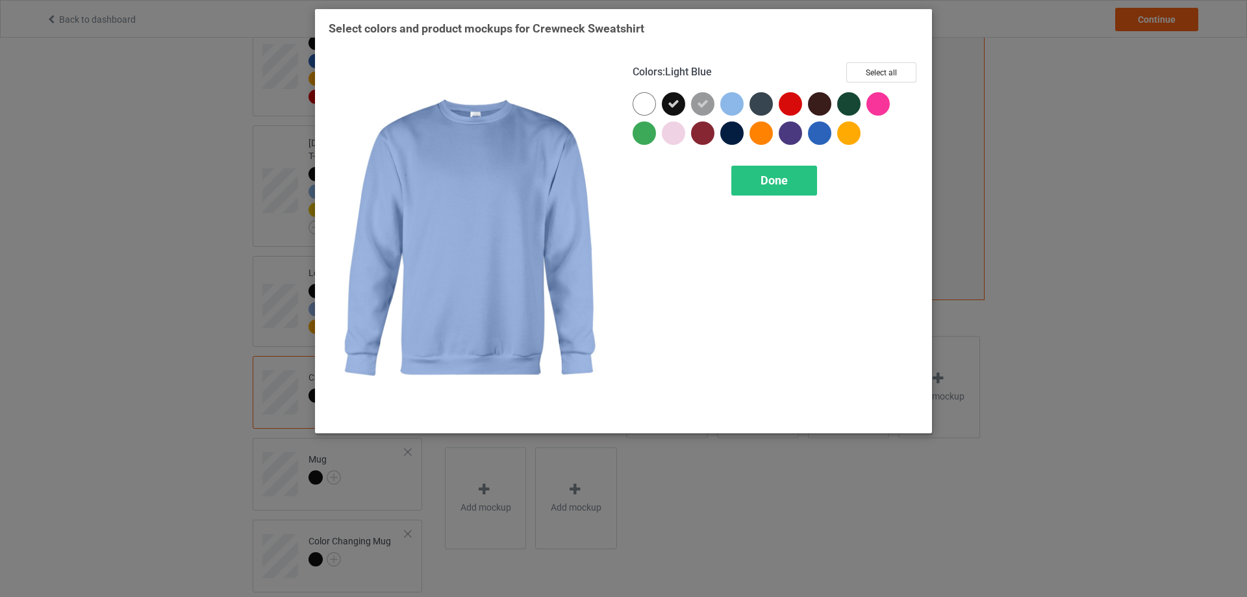
drag, startPoint x: 734, startPoint y: 104, endPoint x: 779, endPoint y: 95, distance: 45.7
click at [735, 104] on div at bounding box center [731, 103] width 23 height 23
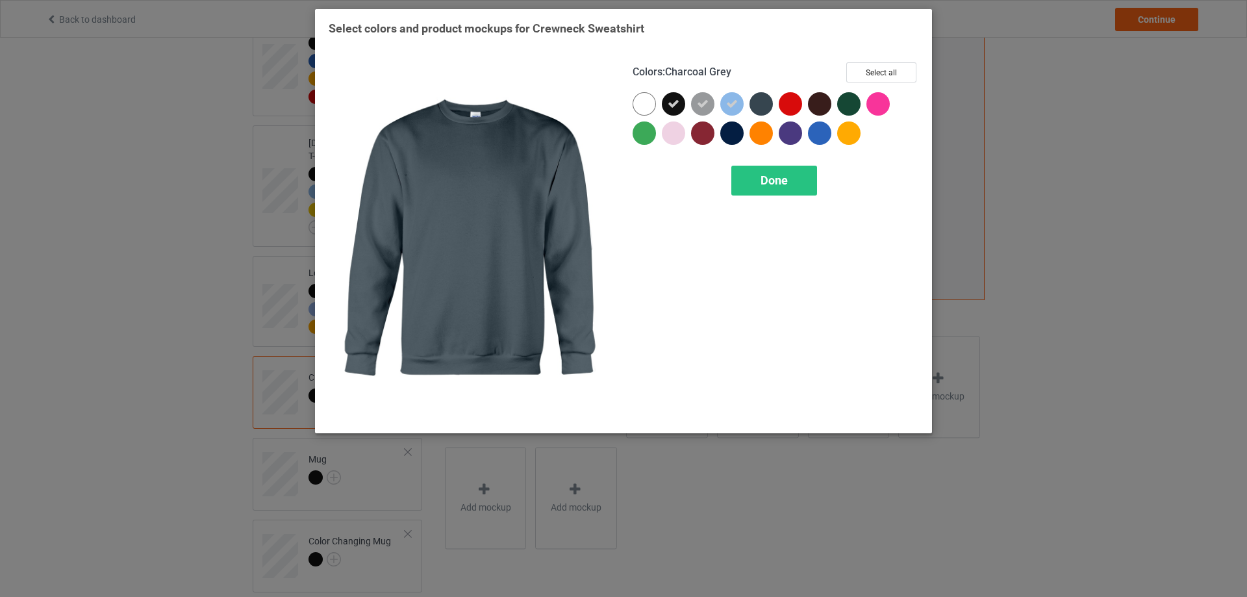
click at [760, 103] on div at bounding box center [760, 103] width 23 height 23
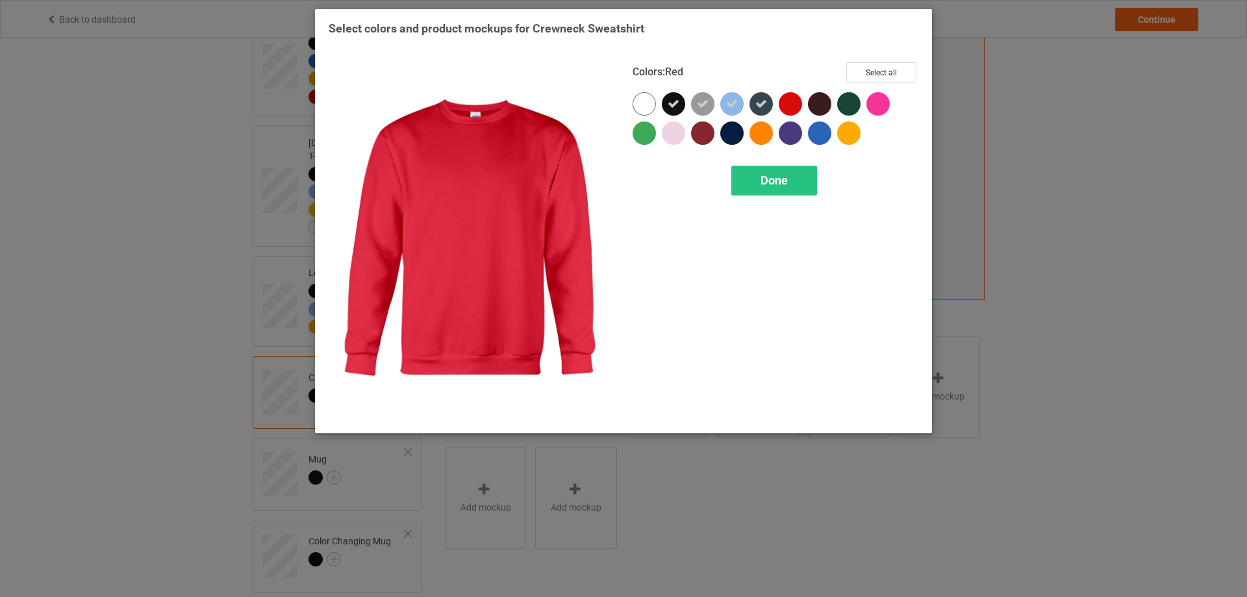
click at [792, 106] on div at bounding box center [790, 103] width 23 height 23
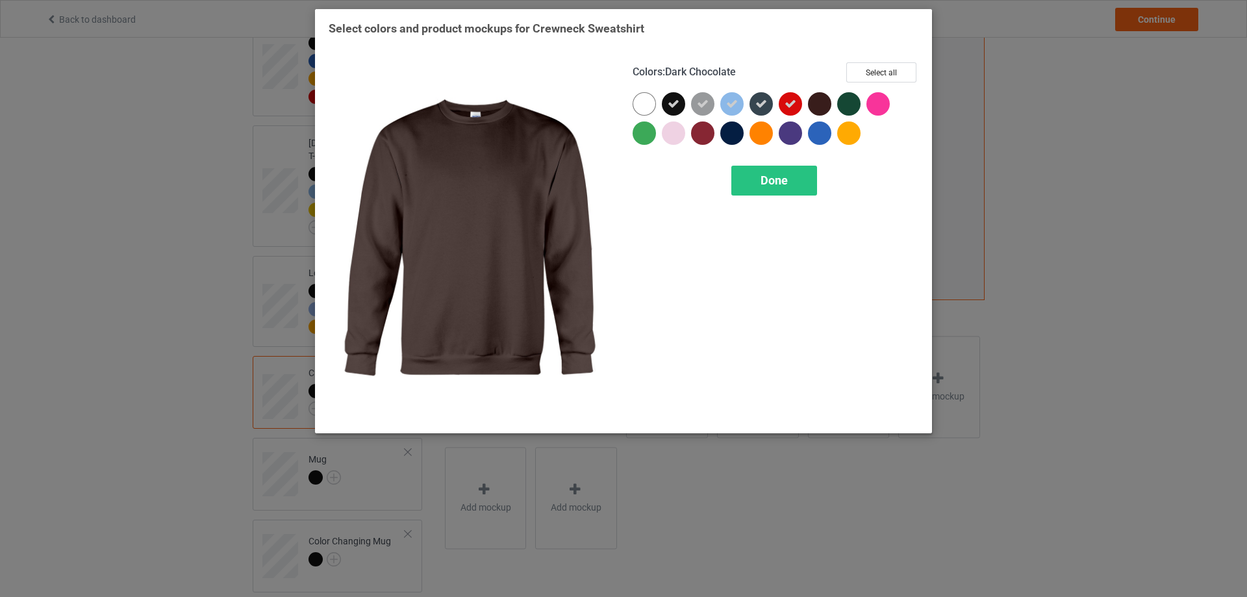
click at [822, 106] on div at bounding box center [819, 103] width 23 height 23
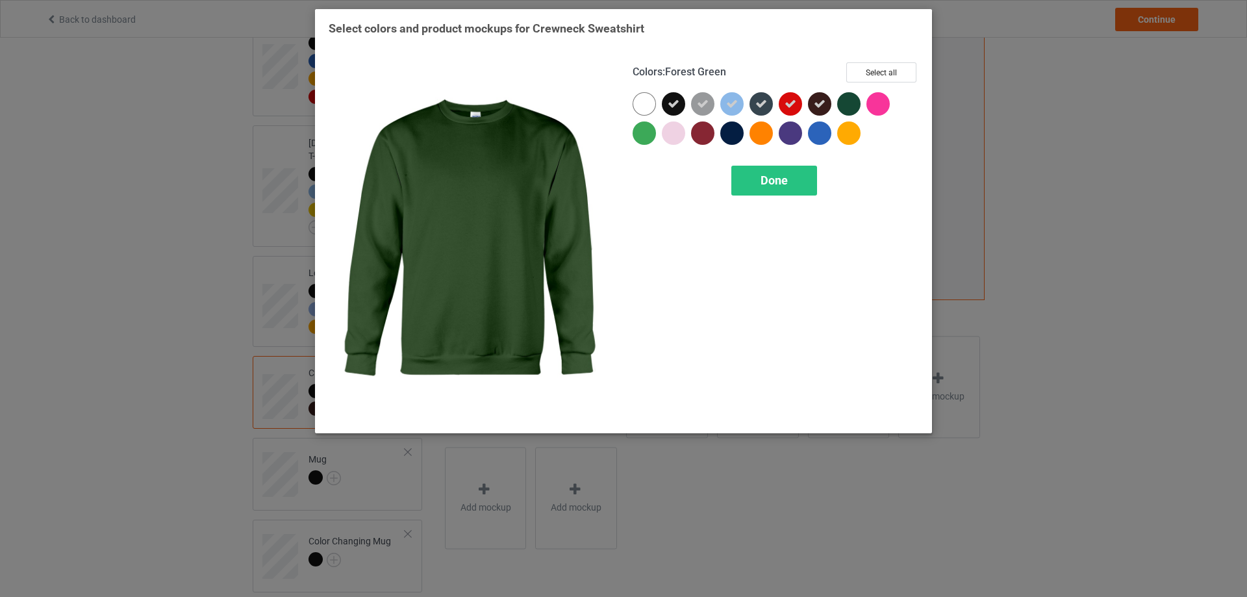
click at [854, 103] on div at bounding box center [848, 103] width 23 height 23
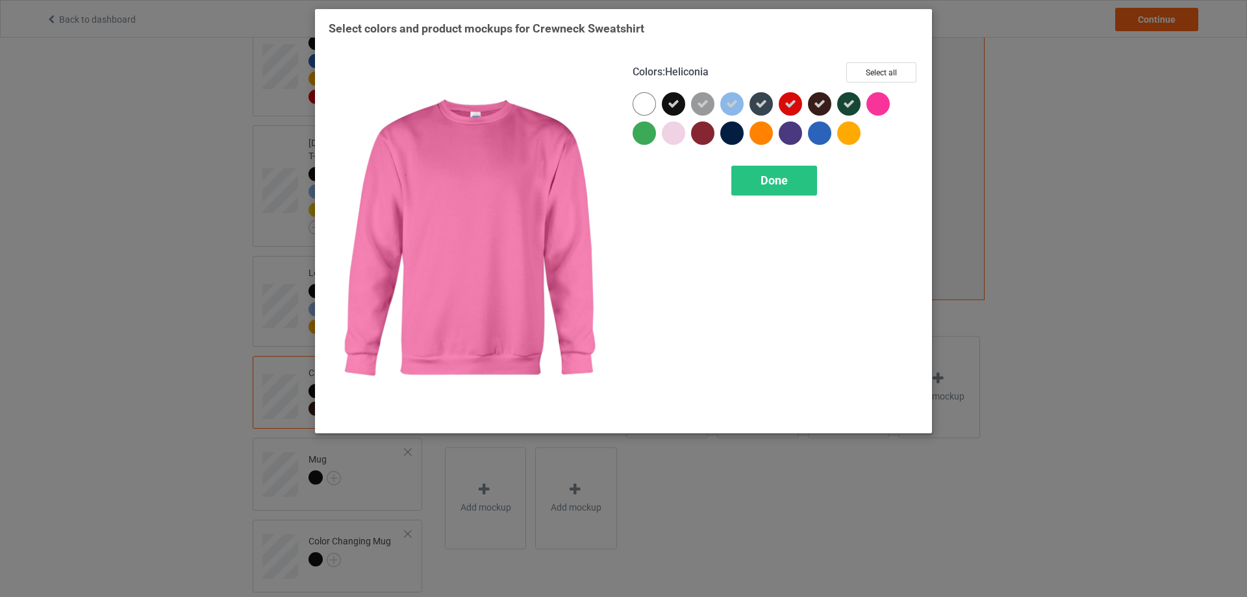
click at [874, 102] on div at bounding box center [877, 103] width 23 height 23
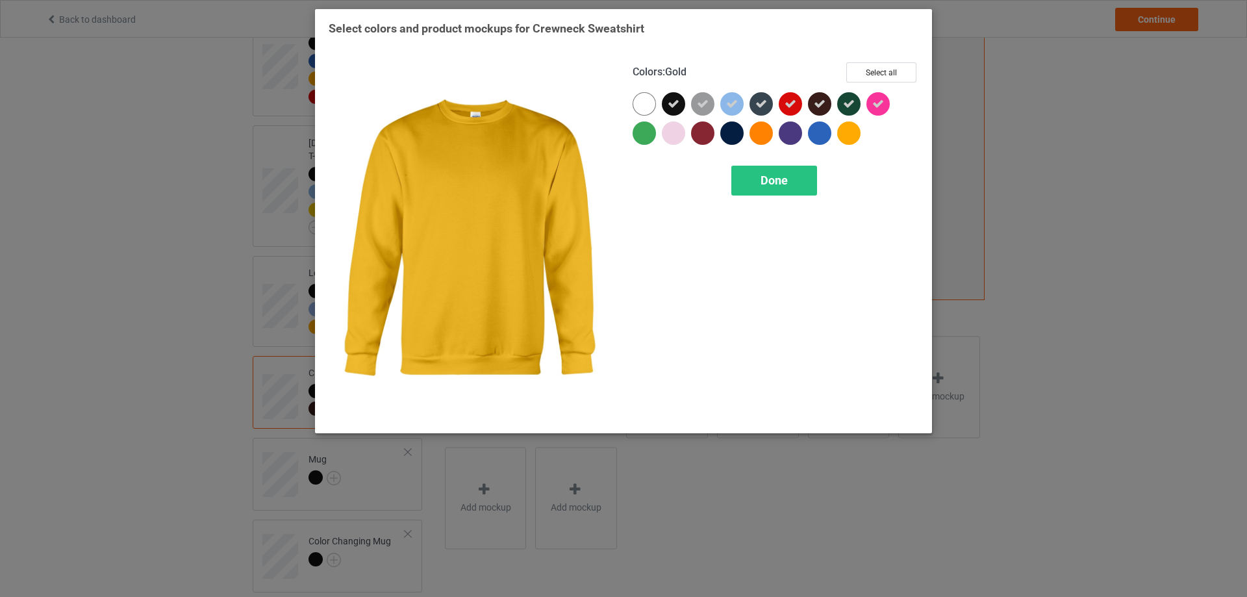
click at [843, 128] on div at bounding box center [848, 132] width 23 height 23
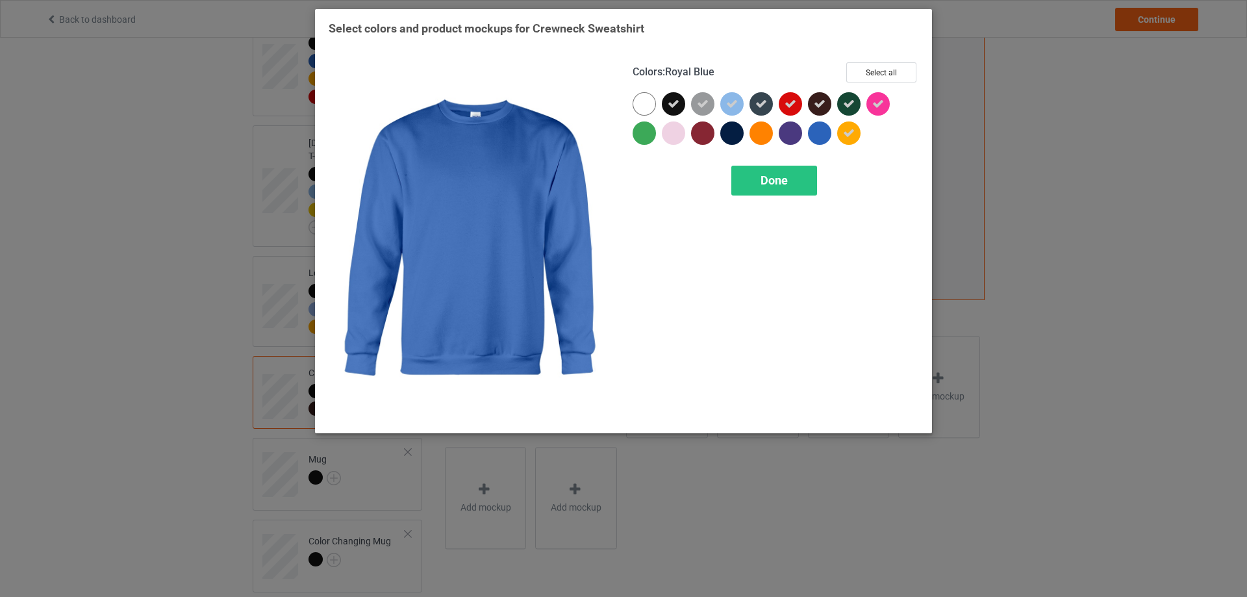
click at [819, 131] on div at bounding box center [819, 132] width 23 height 23
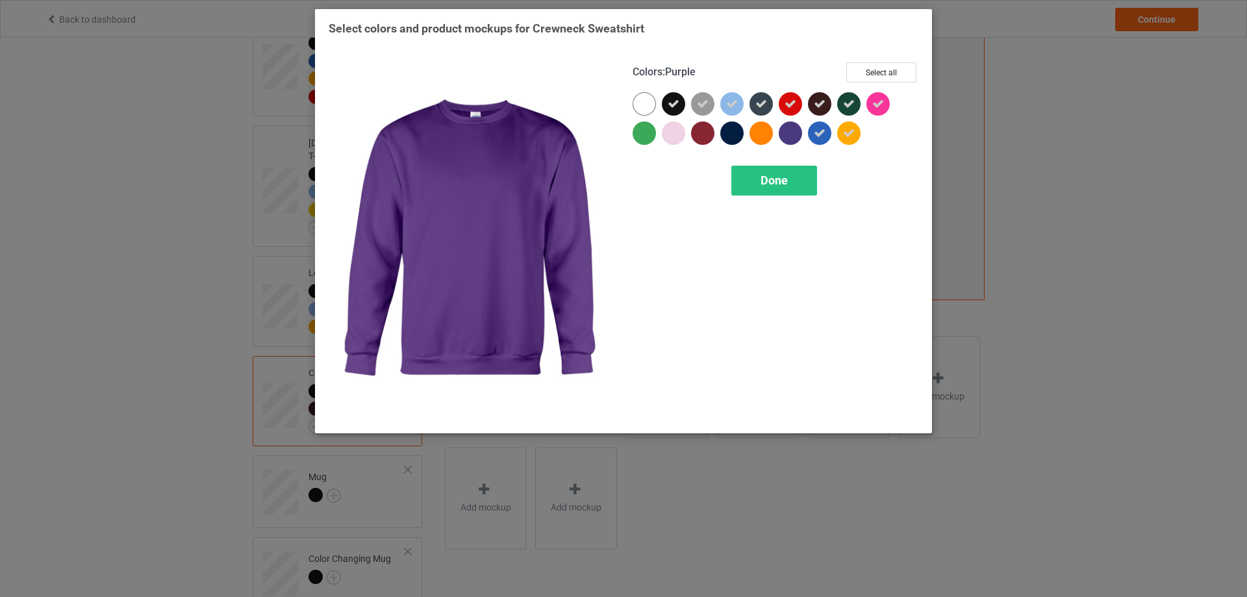
click at [791, 131] on div at bounding box center [790, 132] width 23 height 23
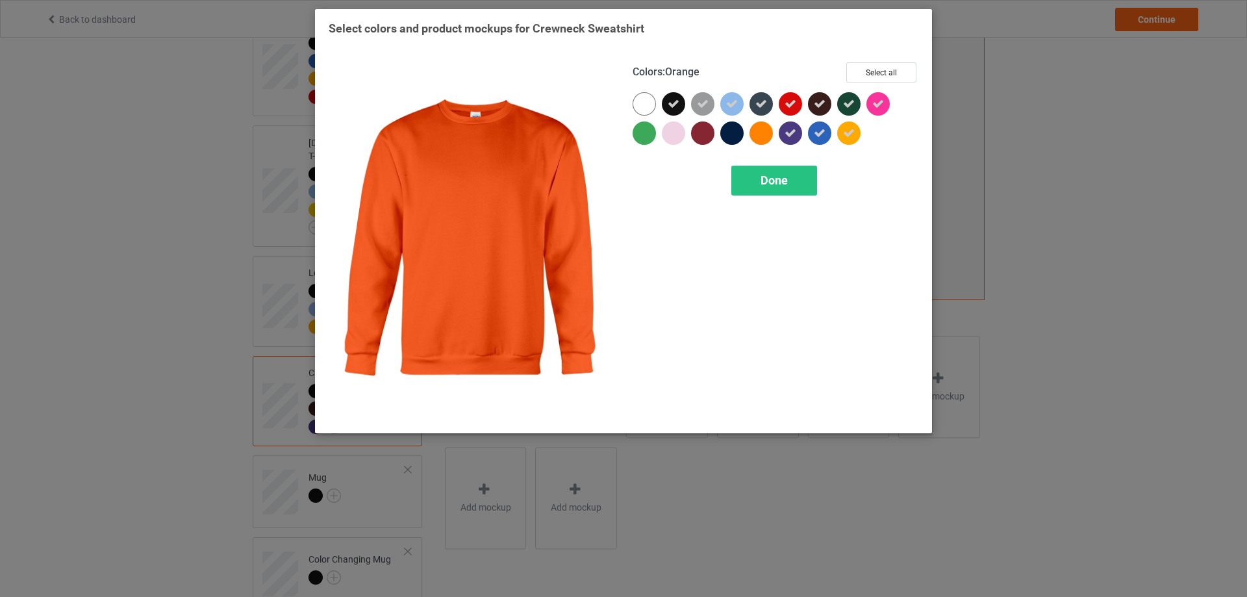
click at [758, 132] on div at bounding box center [760, 132] width 23 height 23
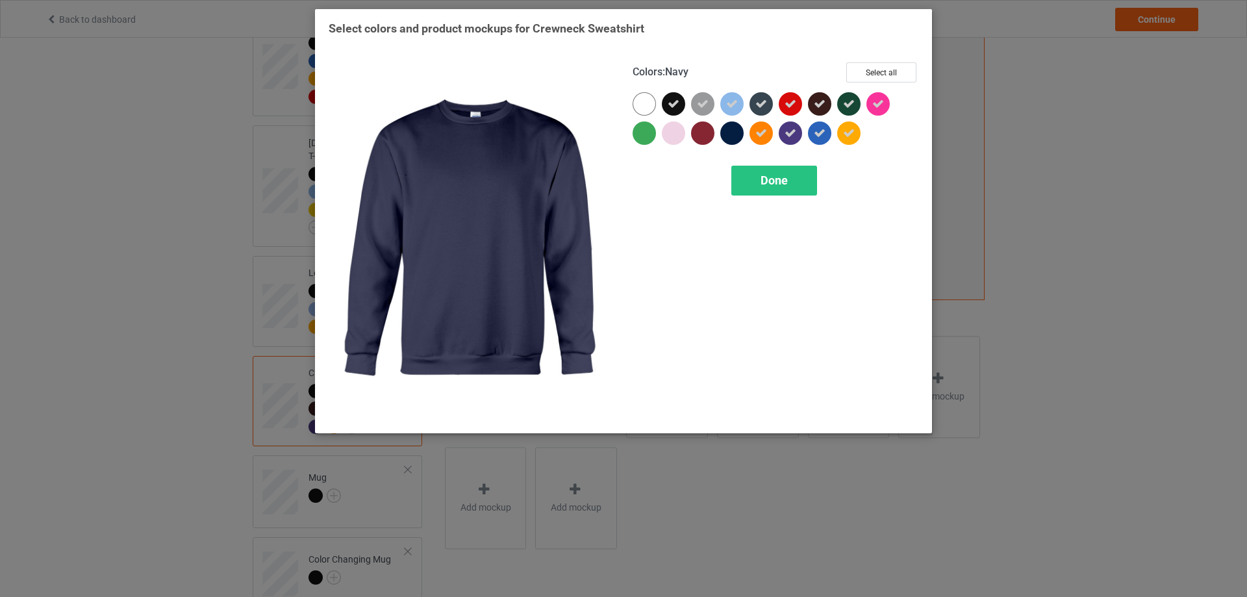
click at [726, 133] on div at bounding box center [731, 132] width 23 height 23
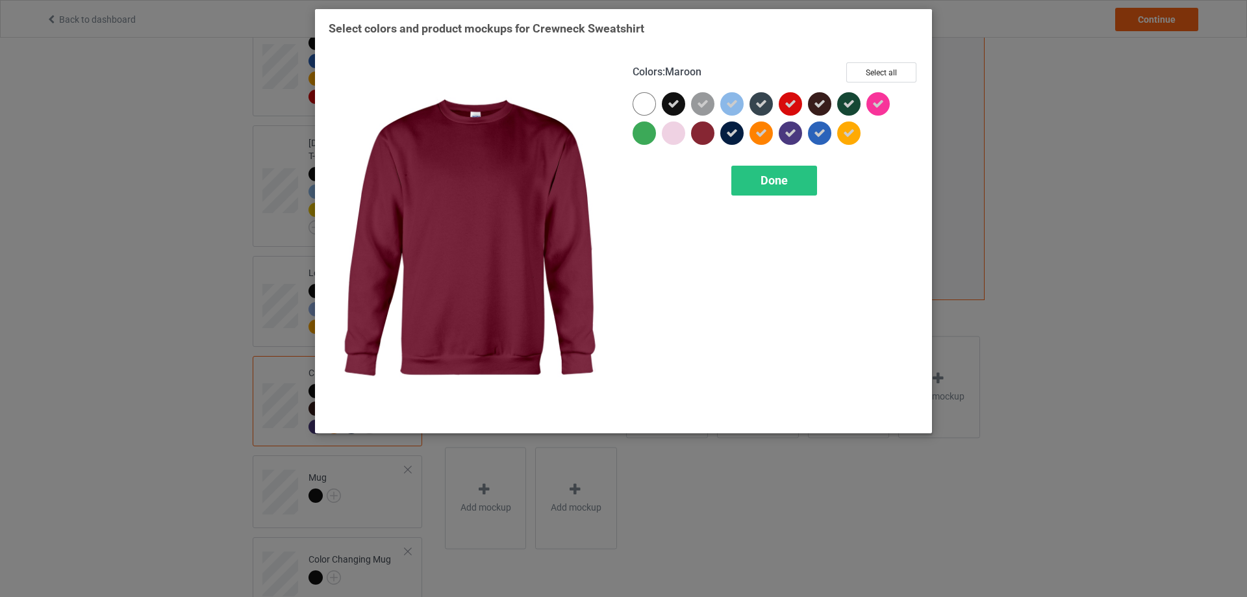
click at [703, 135] on div at bounding box center [702, 132] width 23 height 23
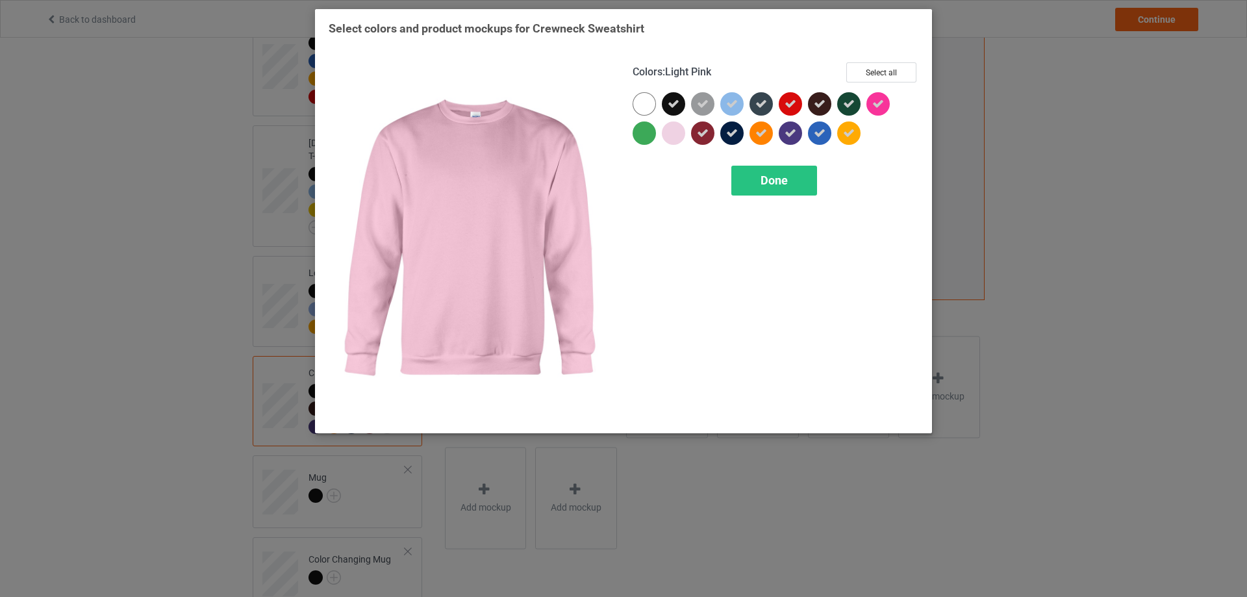
click at [671, 135] on div at bounding box center [673, 132] width 23 height 23
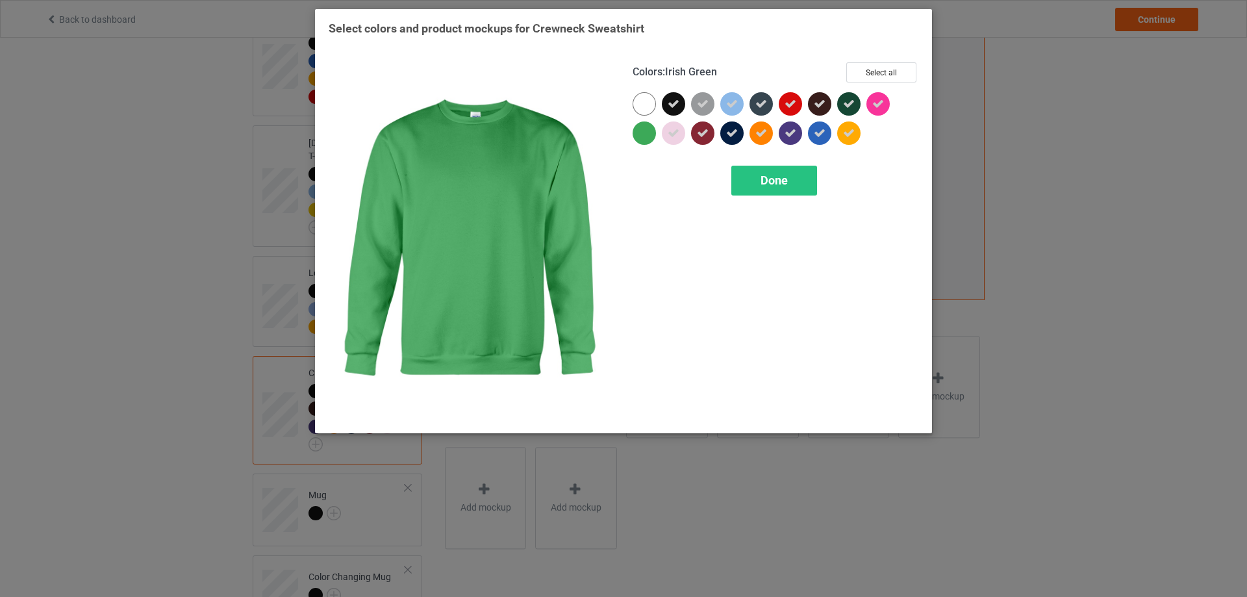
click at [651, 136] on div at bounding box center [644, 132] width 23 height 23
click at [757, 192] on div "Done" at bounding box center [774, 181] width 86 height 30
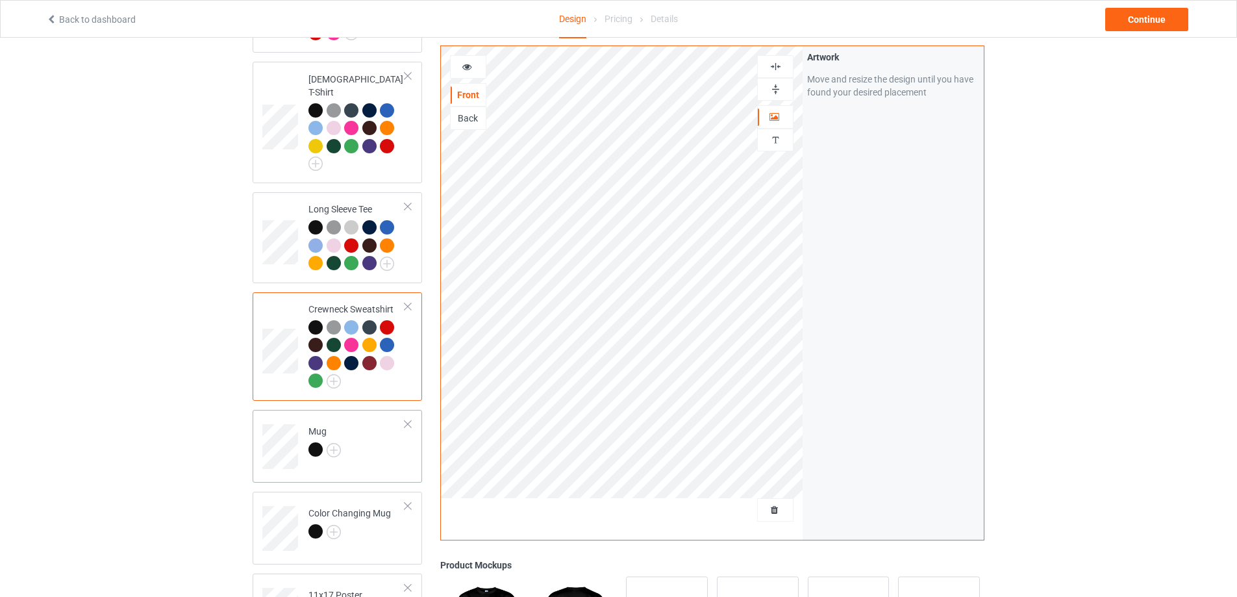
scroll to position [325, 0]
click at [331, 442] on img at bounding box center [334, 449] width 14 height 14
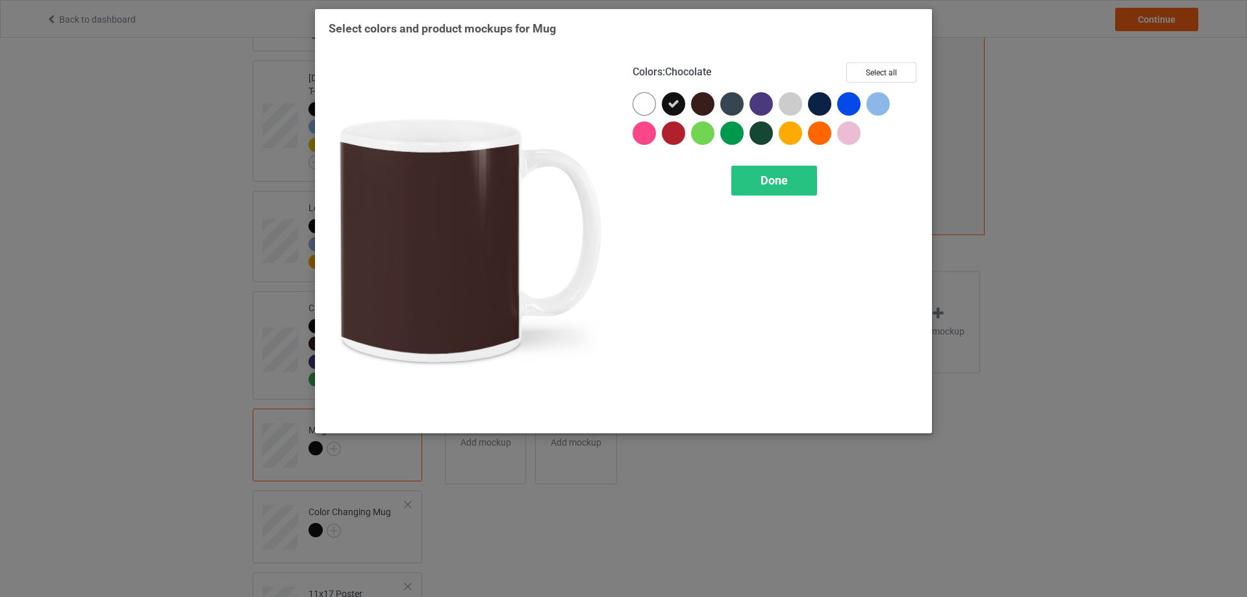
click at [706, 101] on div at bounding box center [702, 103] width 23 height 23
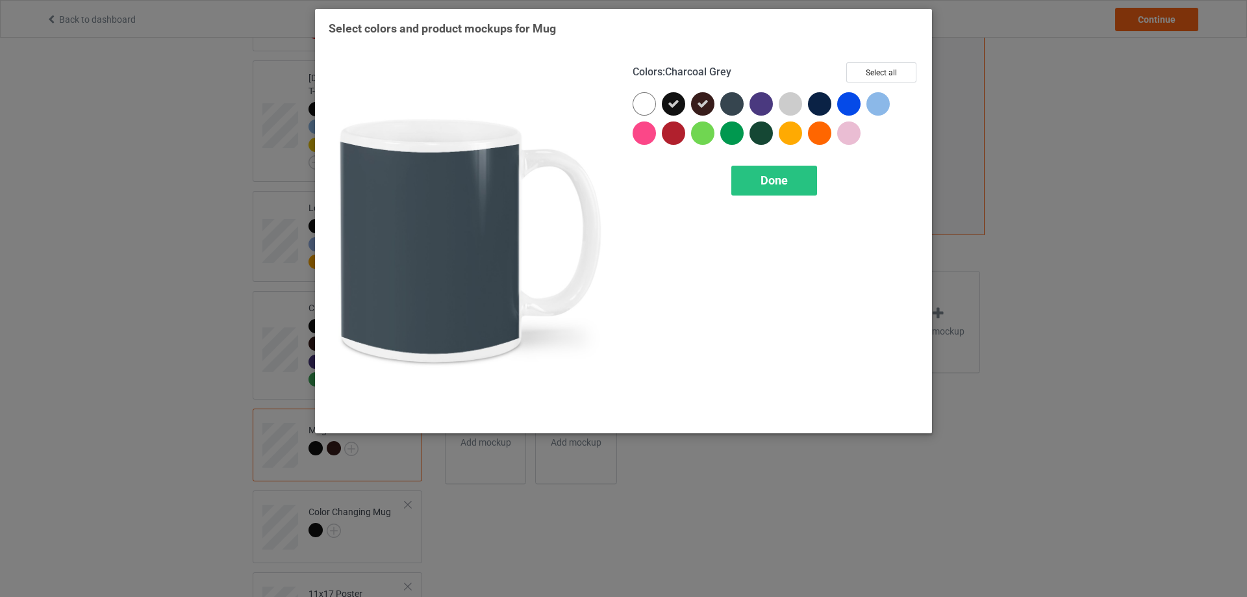
click at [738, 103] on div at bounding box center [731, 103] width 23 height 23
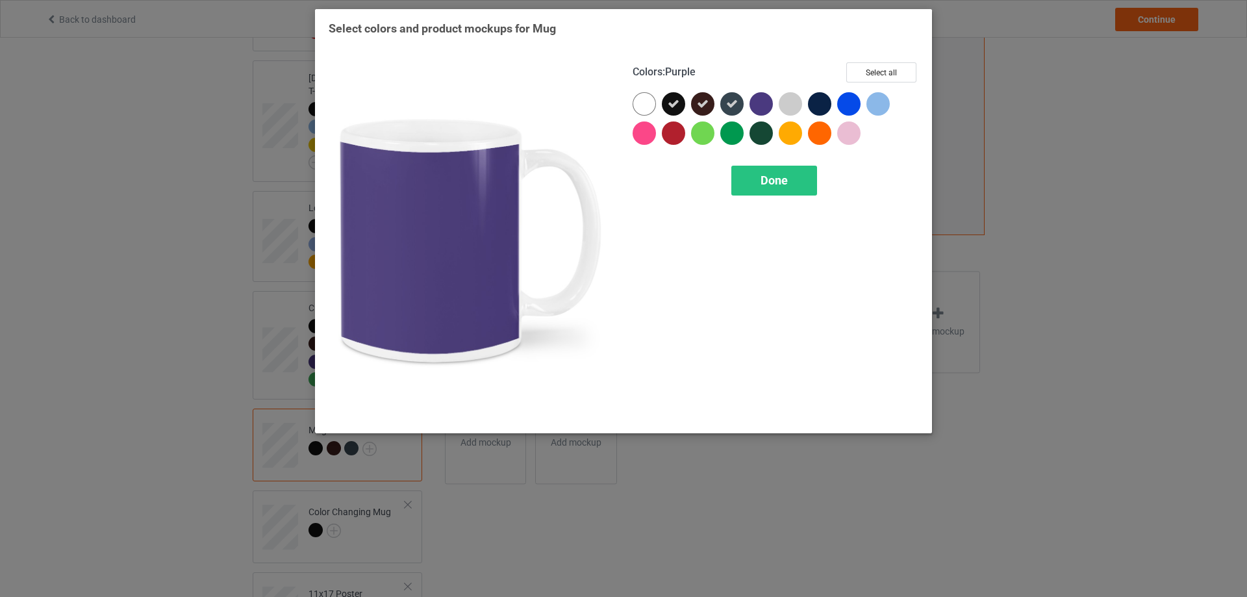
drag, startPoint x: 757, startPoint y: 102, endPoint x: 823, endPoint y: 103, distance: 65.6
click at [758, 102] on div at bounding box center [760, 103] width 23 height 23
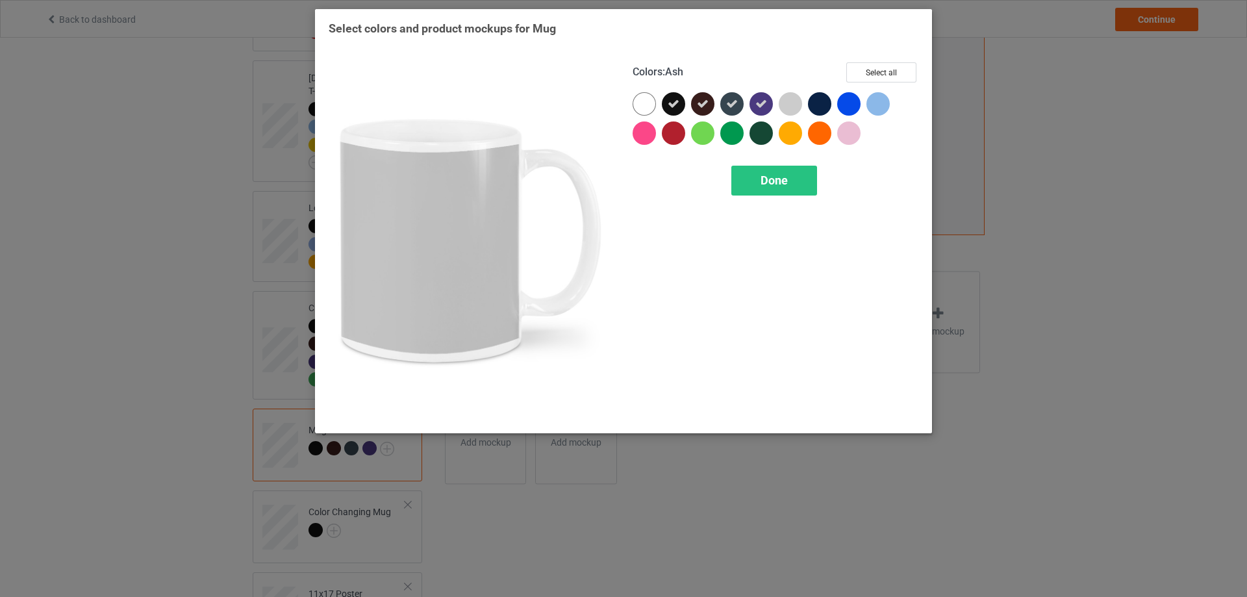
click at [779, 101] on div at bounding box center [790, 103] width 23 height 23
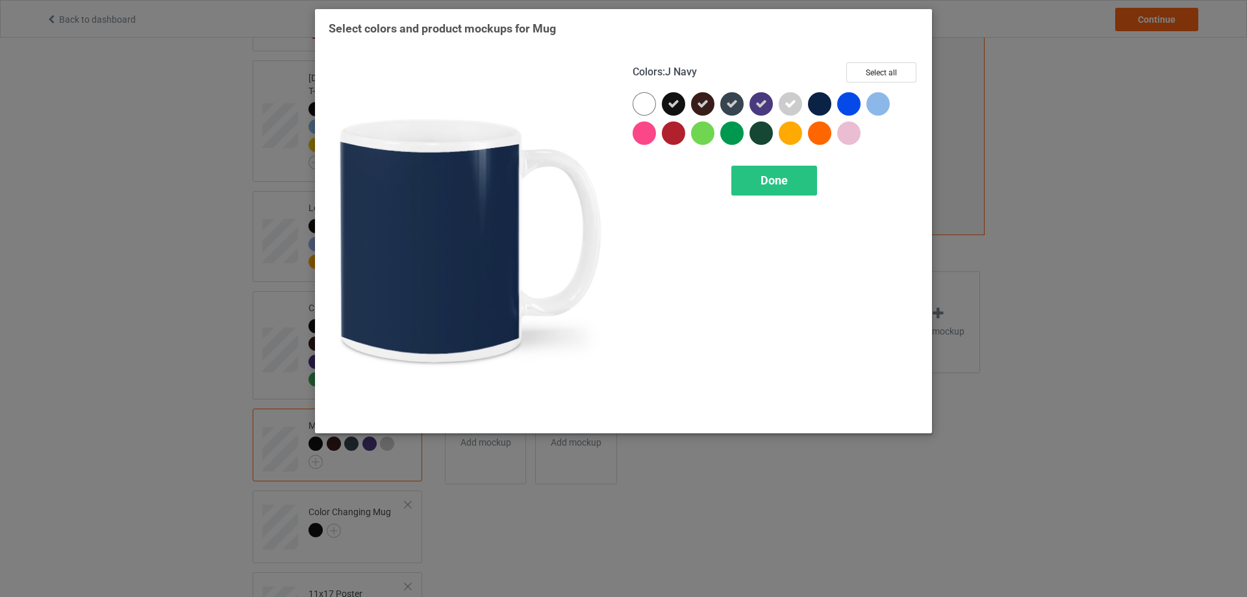
click at [829, 101] on div at bounding box center [819, 103] width 23 height 23
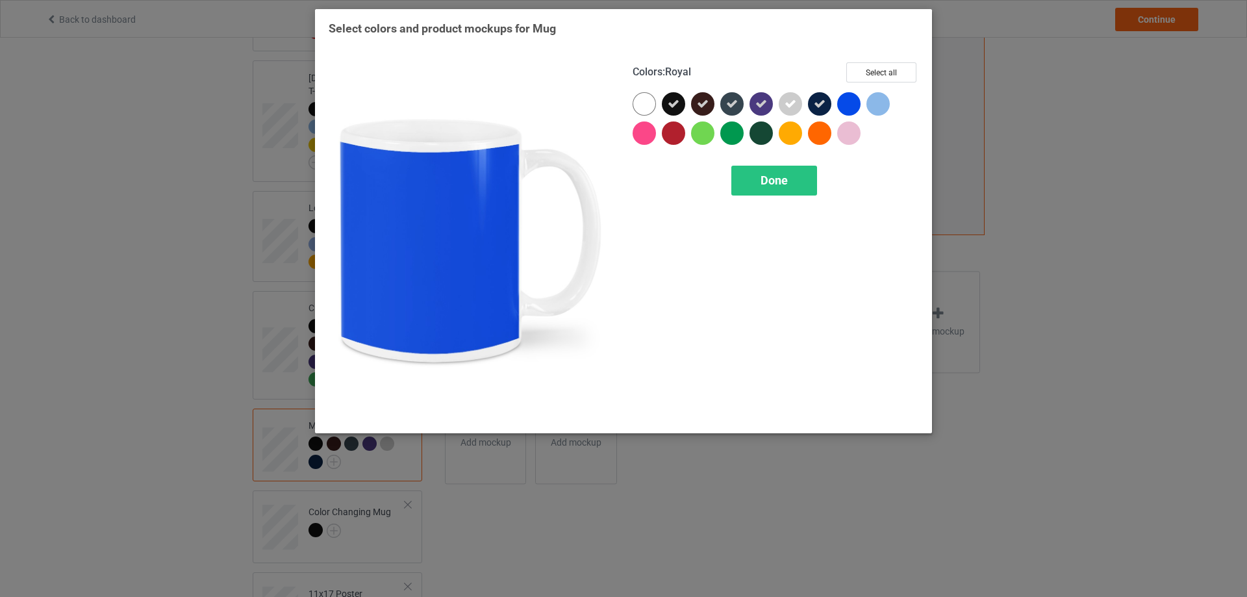
click at [851, 104] on div at bounding box center [848, 103] width 23 height 23
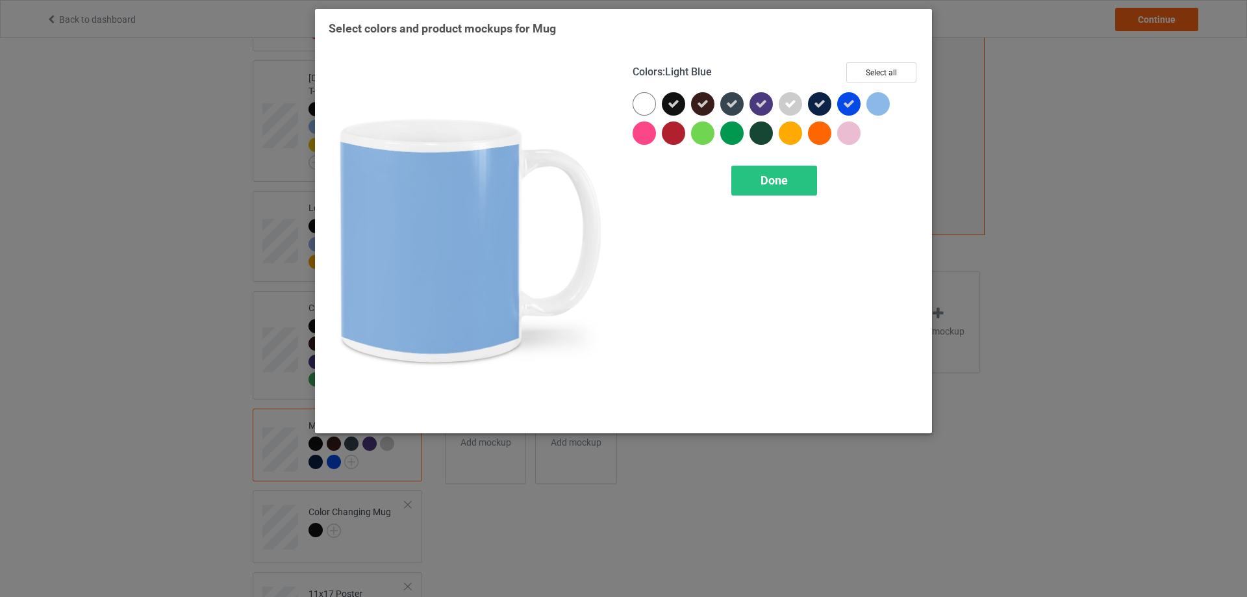
click at [874, 99] on div at bounding box center [877, 103] width 23 height 23
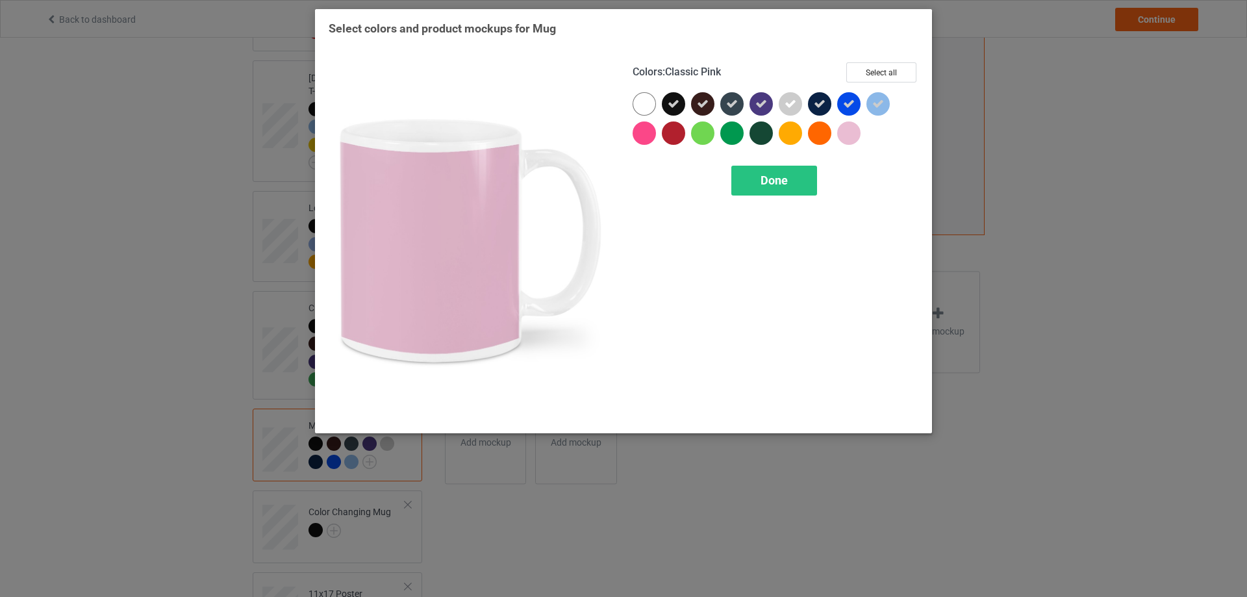
click at [844, 132] on div at bounding box center [848, 132] width 23 height 23
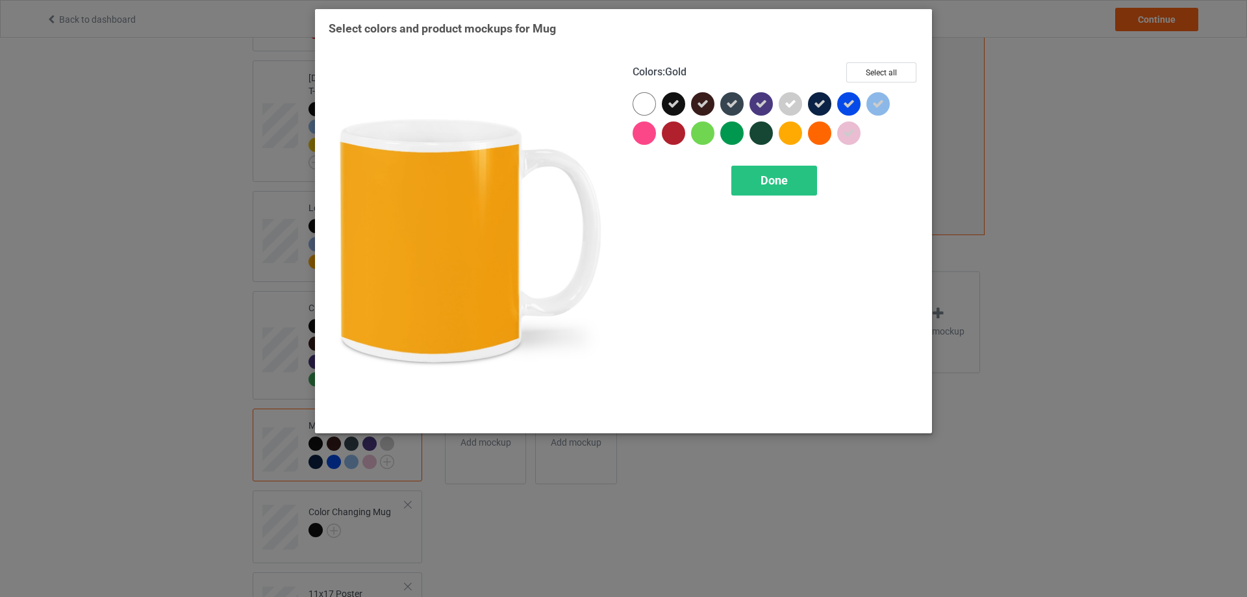
click at [807, 133] on div at bounding box center [793, 135] width 29 height 29
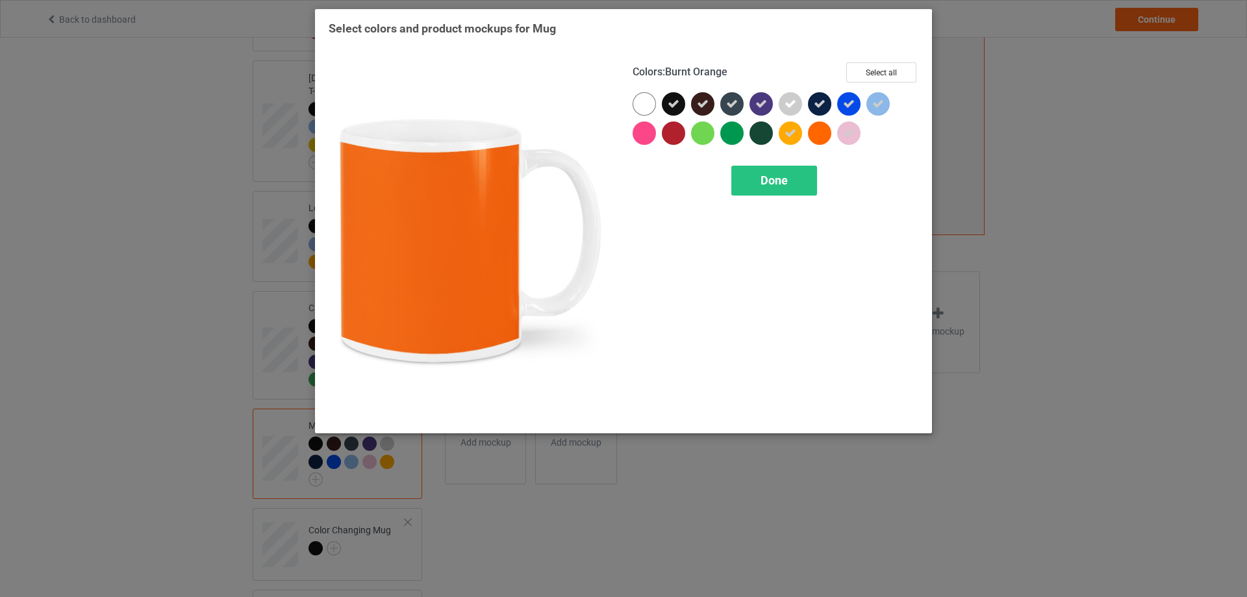
click at [816, 135] on div at bounding box center [819, 132] width 23 height 23
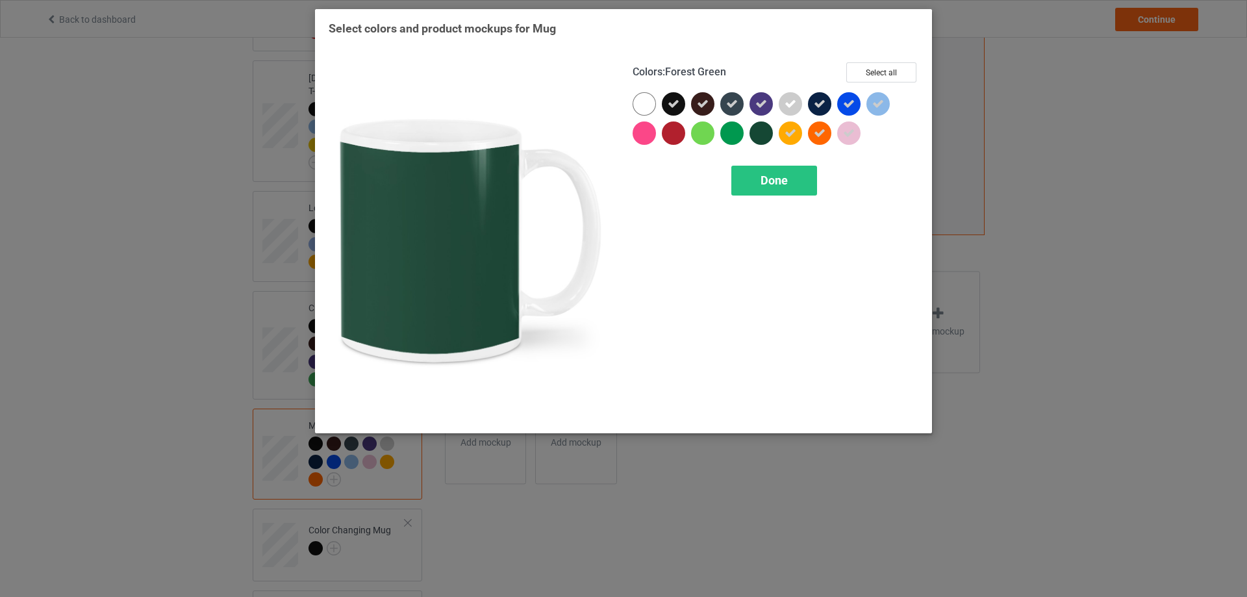
click at [754, 137] on div at bounding box center [760, 132] width 23 height 23
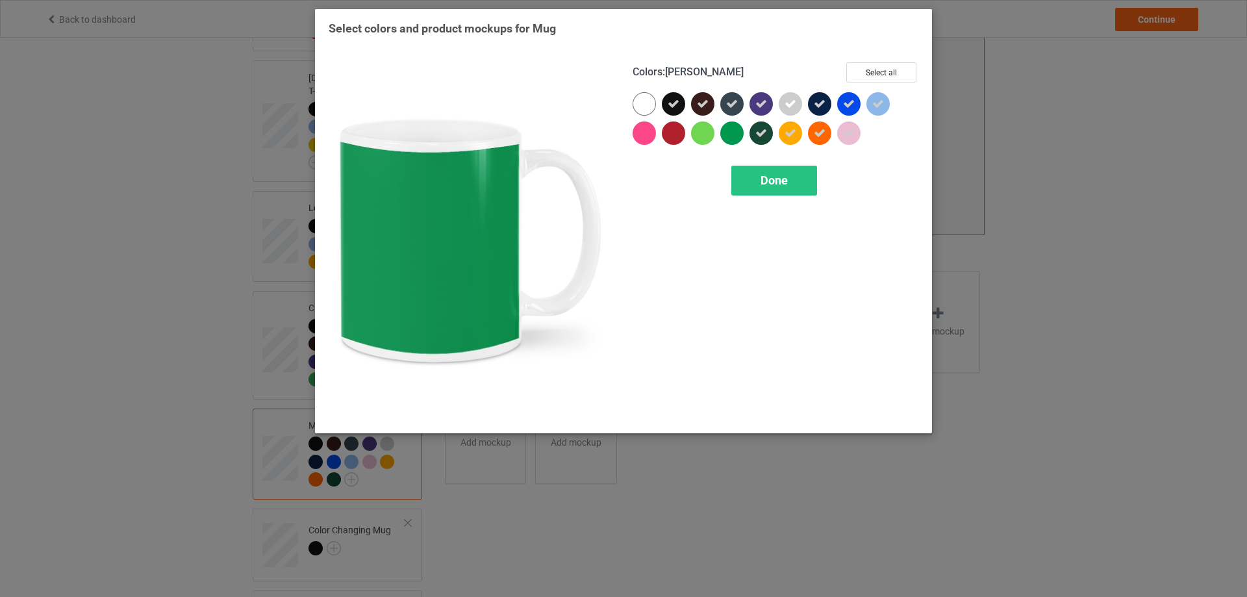
click at [726, 137] on div at bounding box center [731, 132] width 23 height 23
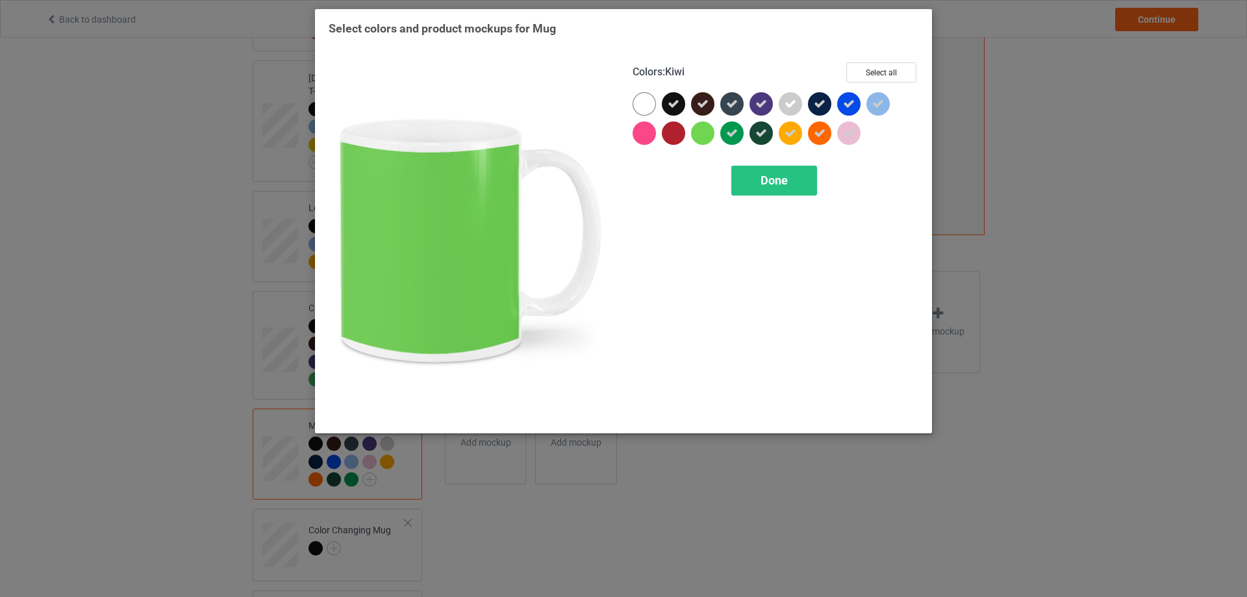
click at [703, 136] on div at bounding box center [702, 132] width 23 height 23
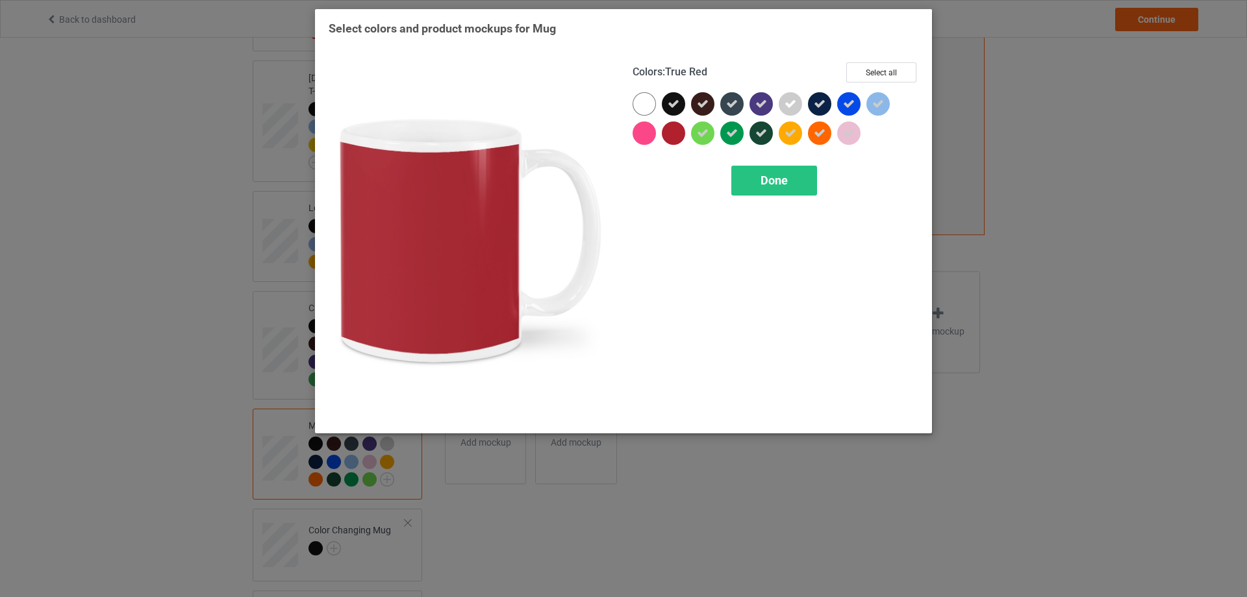
click at [667, 131] on div at bounding box center [673, 132] width 23 height 23
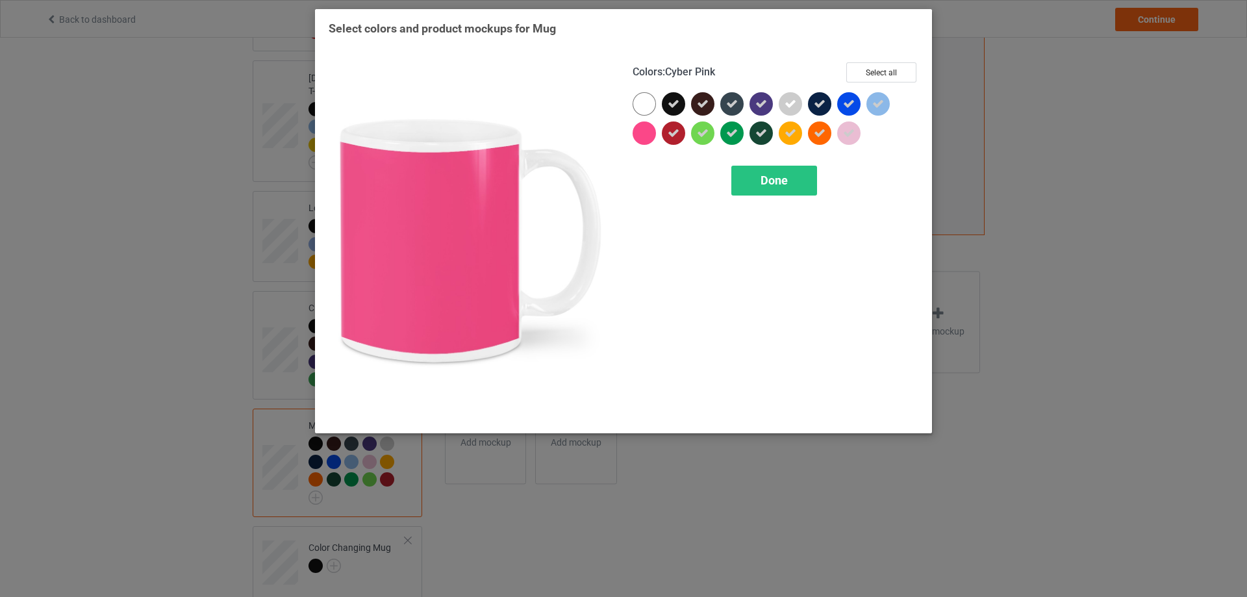
click at [647, 130] on div at bounding box center [644, 132] width 23 height 23
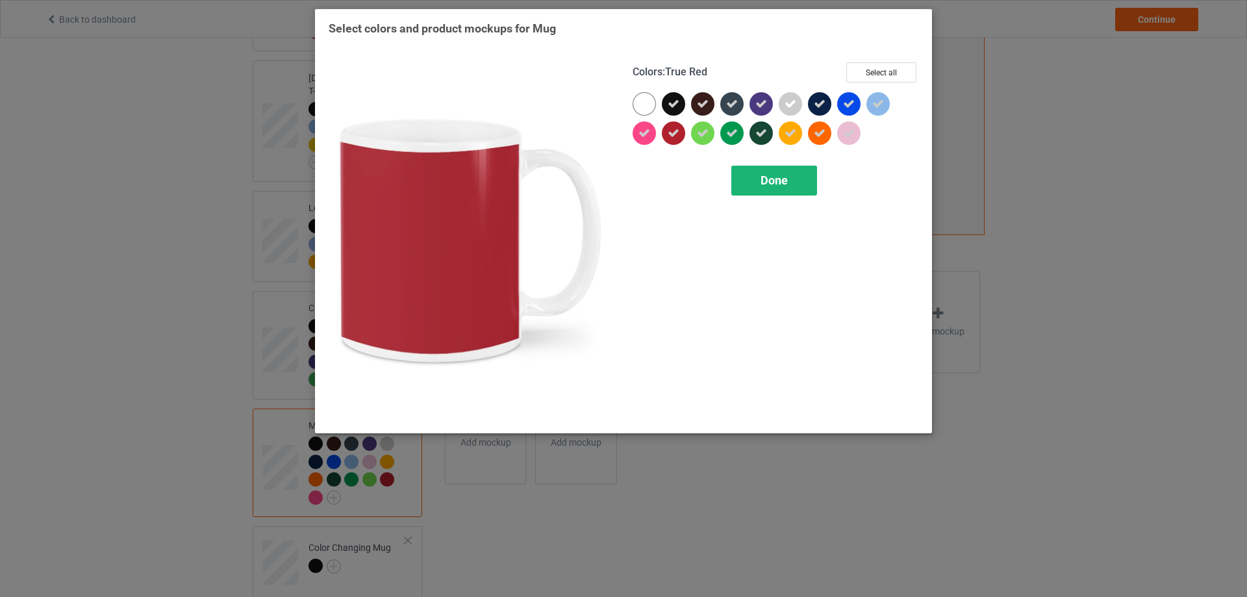
click at [768, 185] on span "Done" at bounding box center [774, 180] width 27 height 14
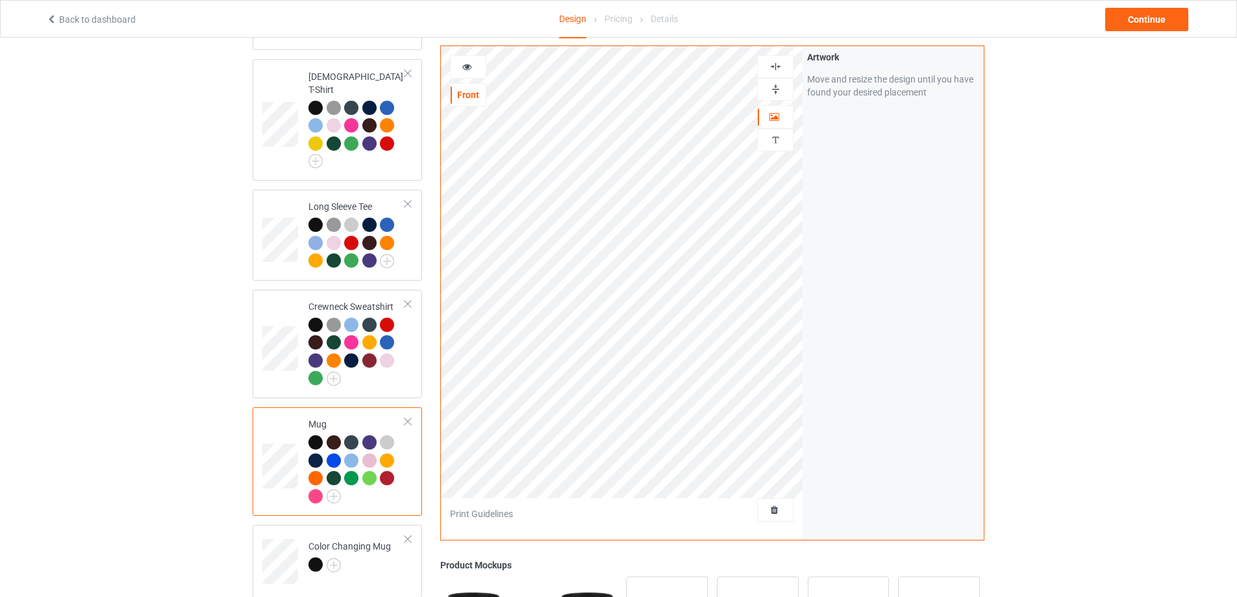
scroll to position [390, 0]
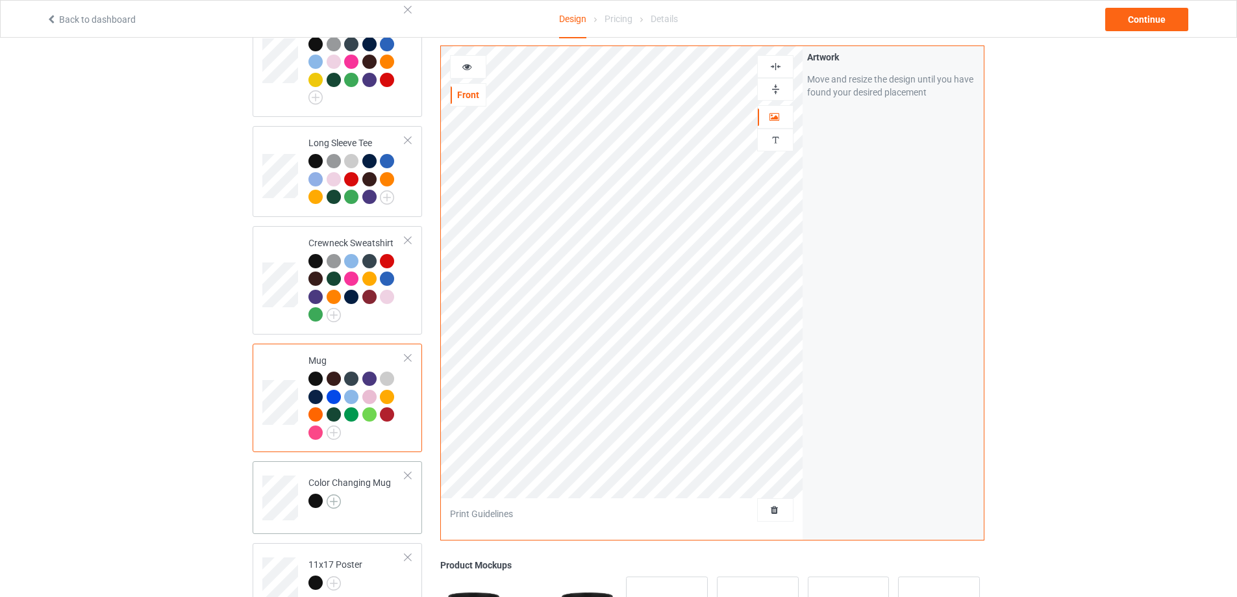
click at [337, 494] on img at bounding box center [334, 501] width 14 height 14
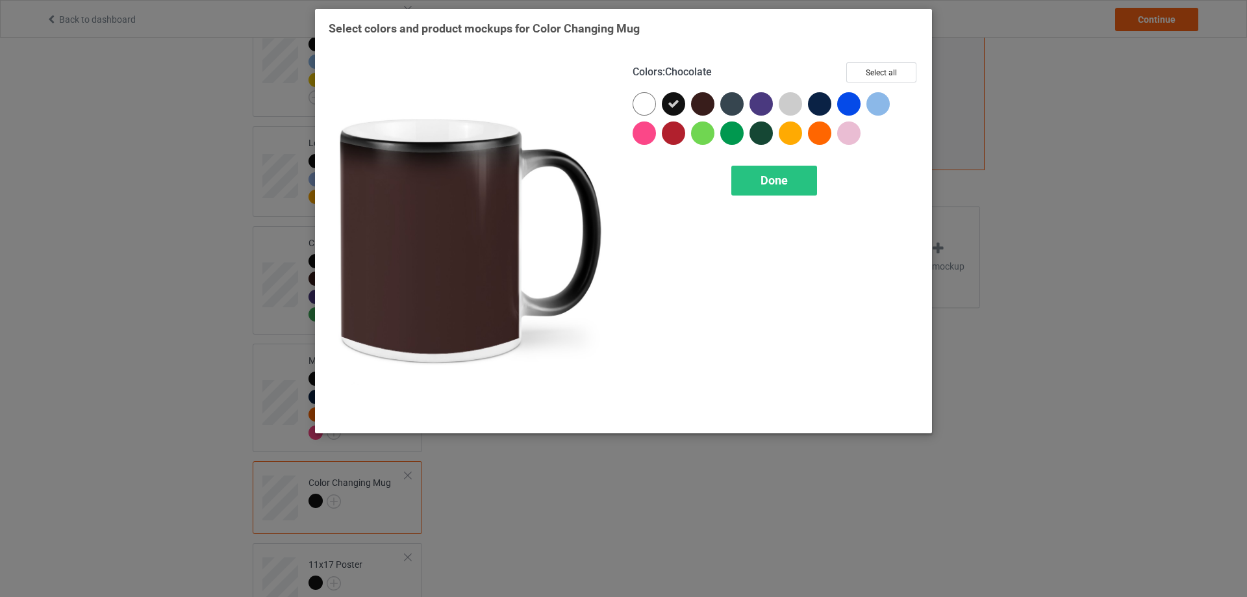
click at [699, 105] on div at bounding box center [702, 103] width 23 height 23
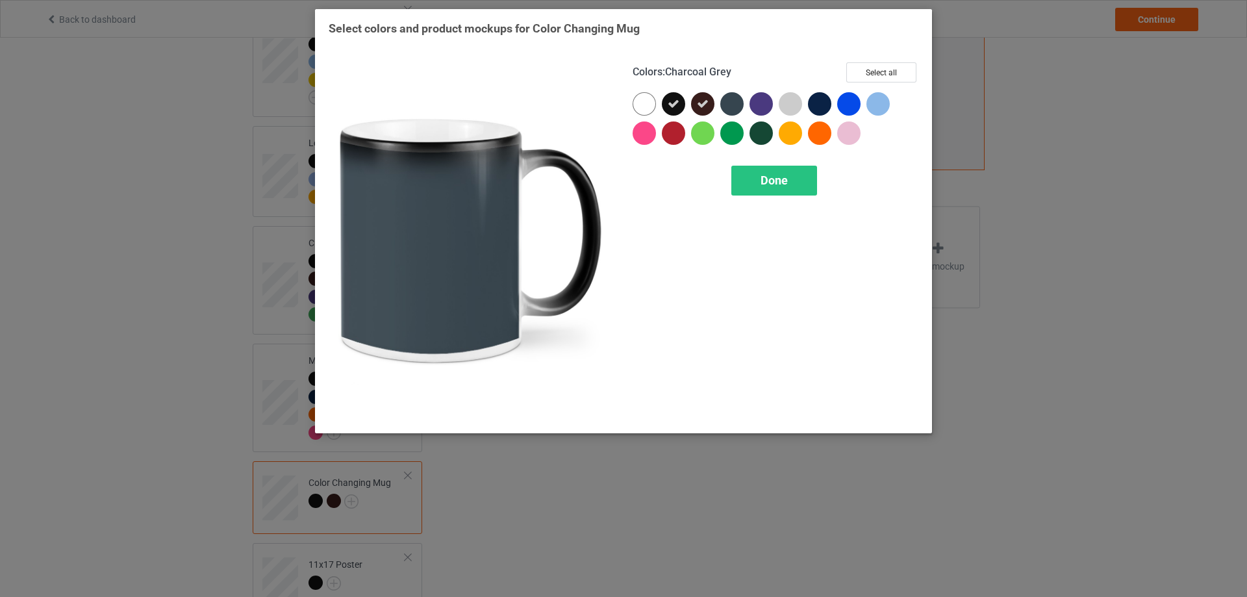
click at [735, 103] on div at bounding box center [731, 103] width 23 height 23
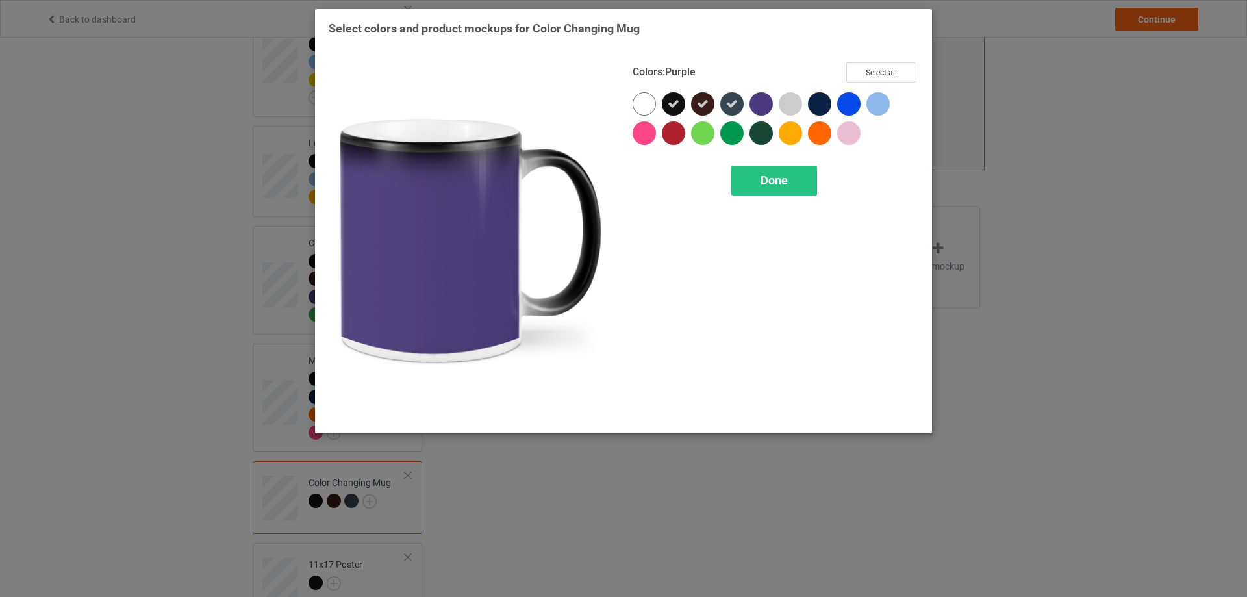
click at [773, 97] on div at bounding box center [763, 106] width 29 height 29
click at [799, 101] on div at bounding box center [790, 103] width 23 height 23
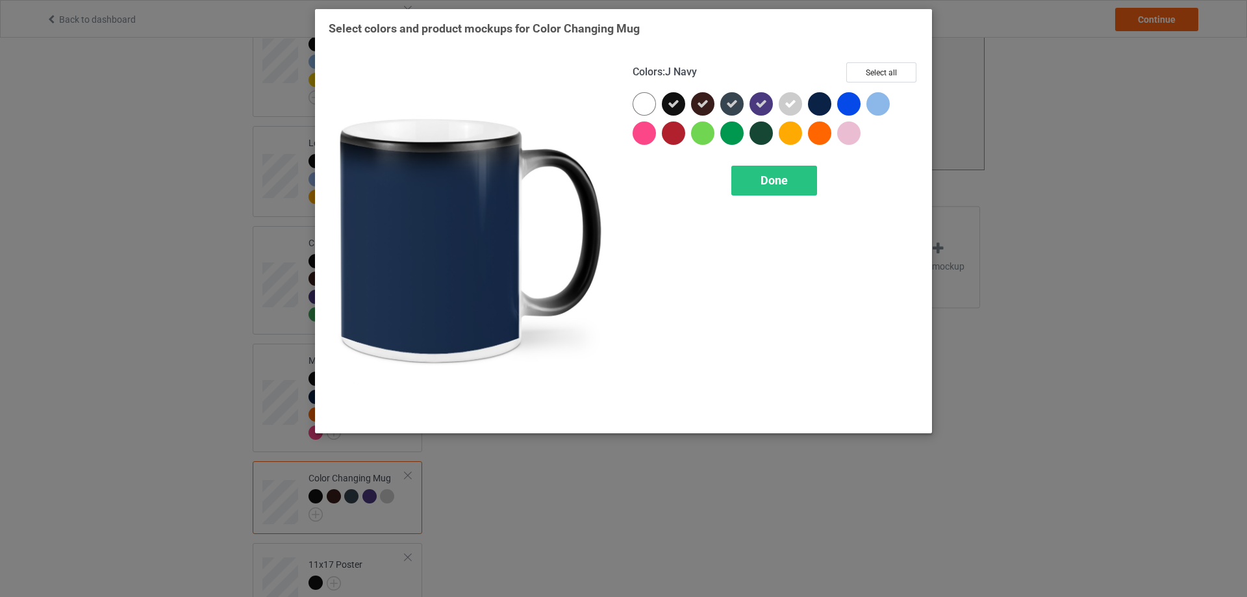
click at [820, 101] on div at bounding box center [819, 103] width 23 height 23
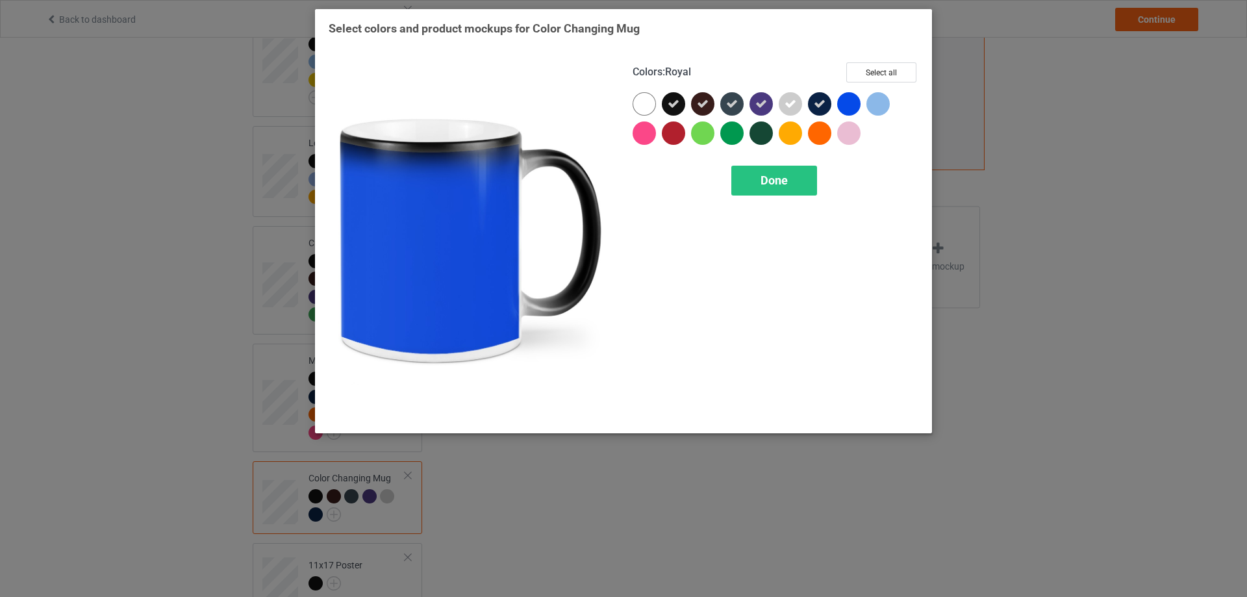
click at [857, 98] on div at bounding box center [848, 103] width 23 height 23
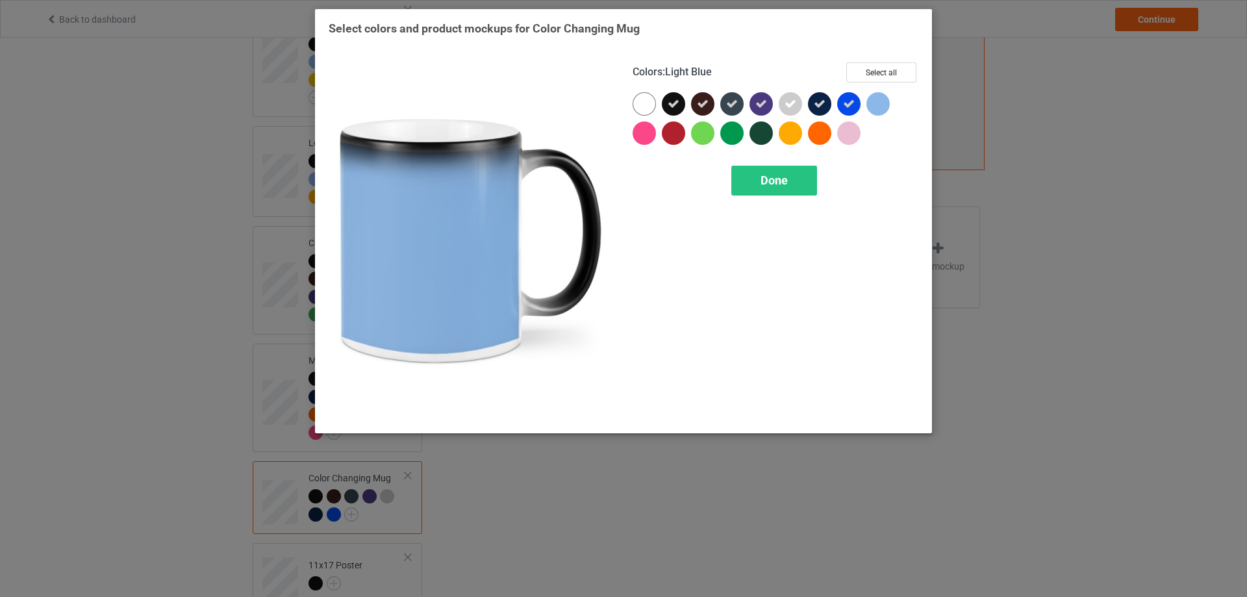
click at [876, 105] on div at bounding box center [877, 103] width 23 height 23
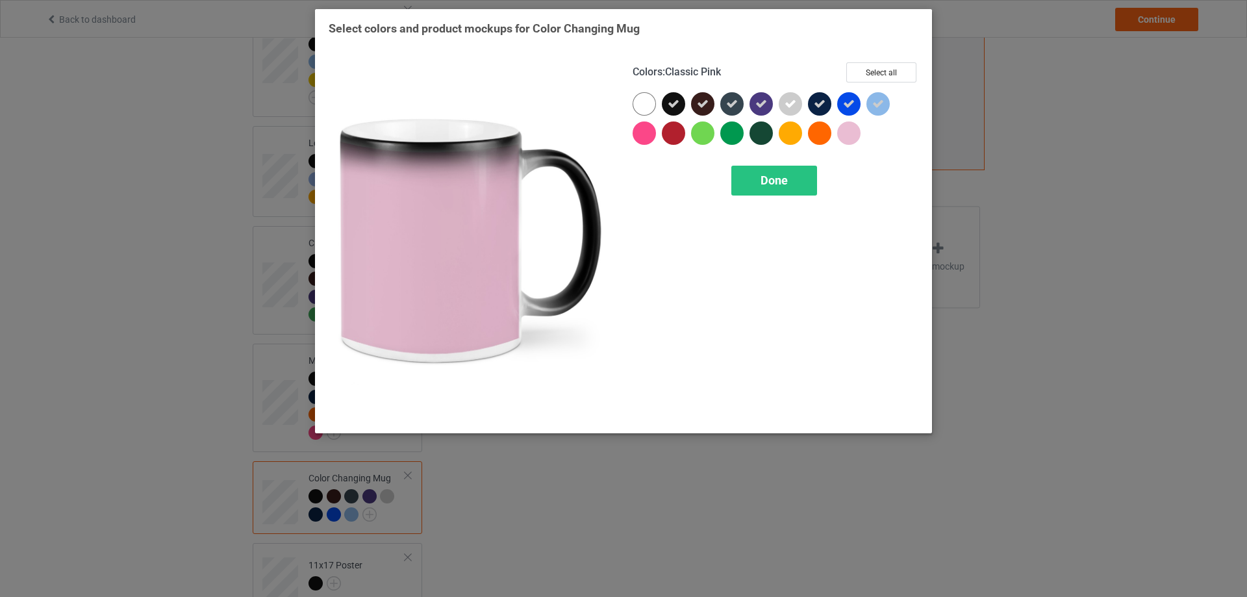
click at [850, 130] on div at bounding box center [848, 132] width 23 height 23
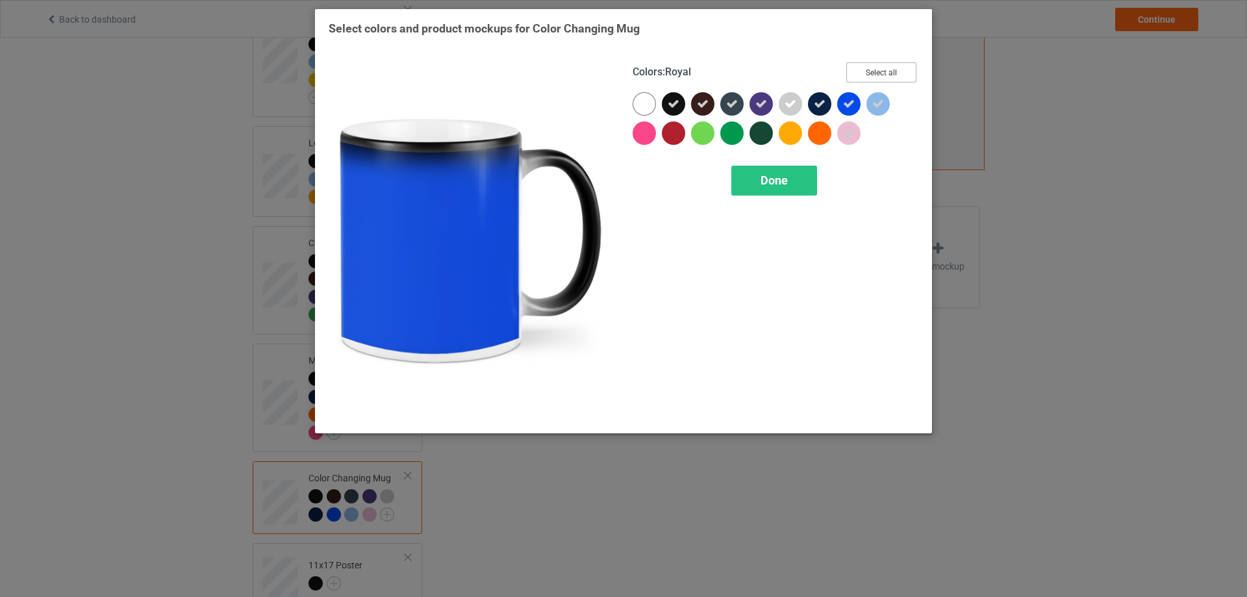
click at [881, 67] on button "Select all" at bounding box center [881, 72] width 70 height 20
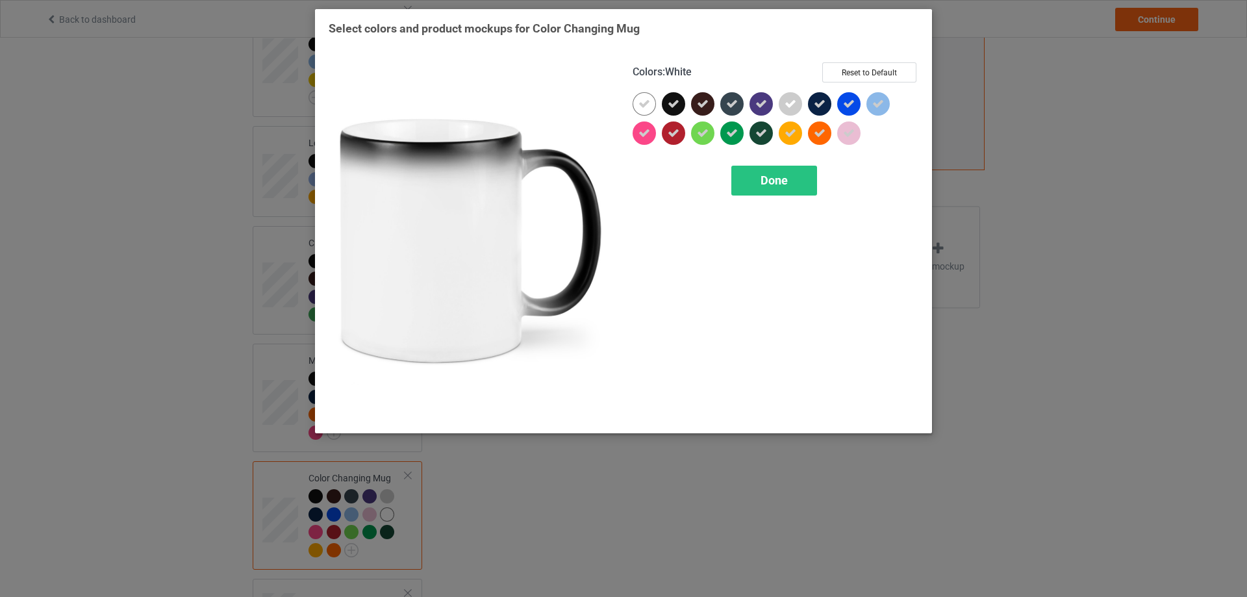
click at [638, 101] on div at bounding box center [644, 103] width 23 height 23
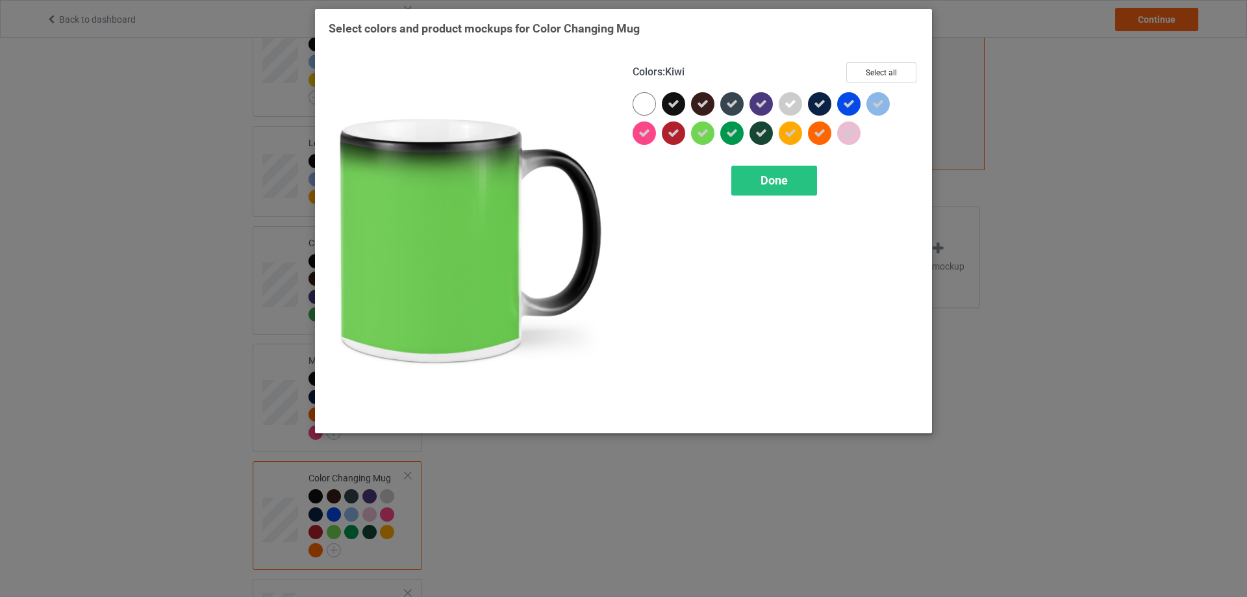
click at [776, 203] on div "Colors : Kiwi Select all Done" at bounding box center [775, 240] width 304 height 375
click at [761, 179] on span "Done" at bounding box center [774, 180] width 27 height 14
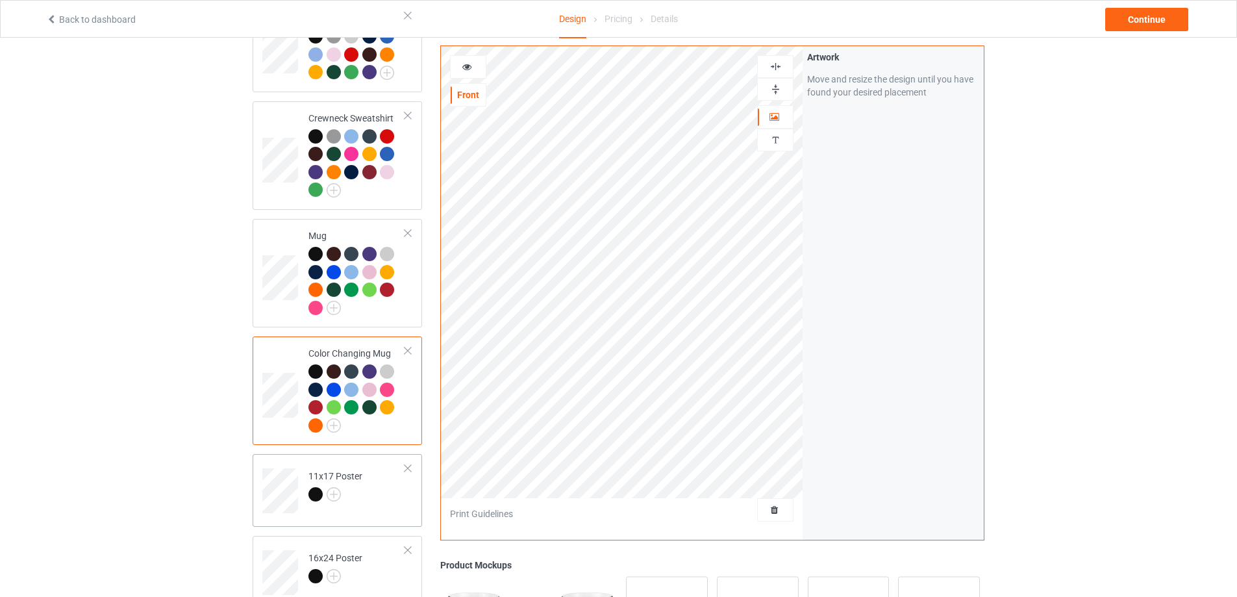
scroll to position [520, 0]
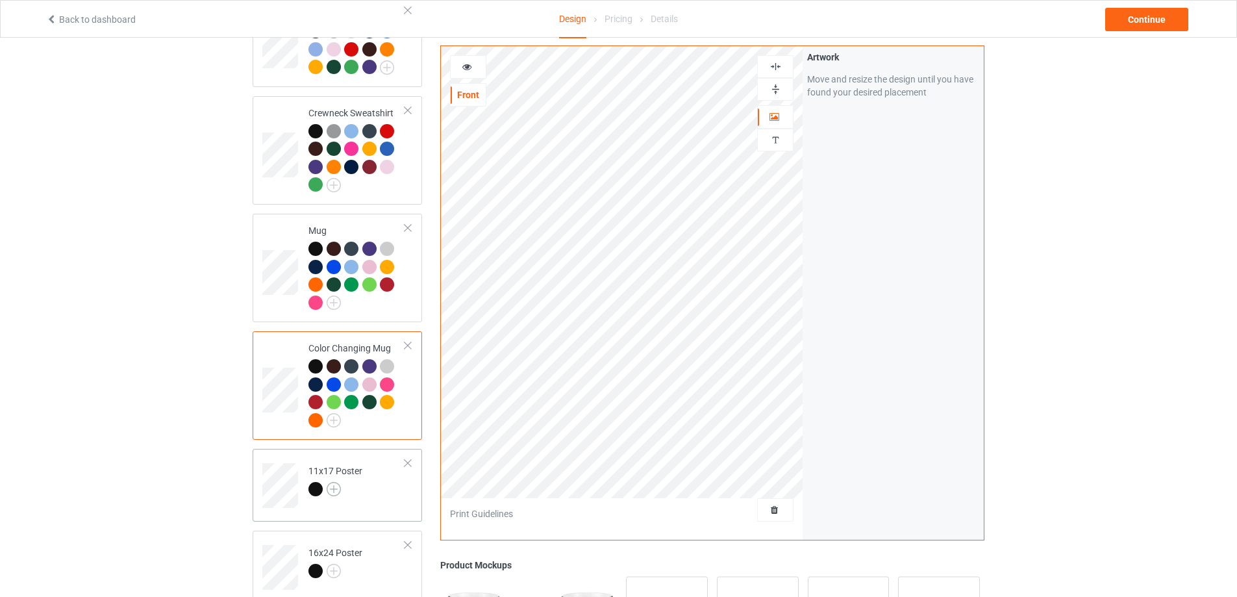
click at [332, 482] on img at bounding box center [334, 489] width 14 height 14
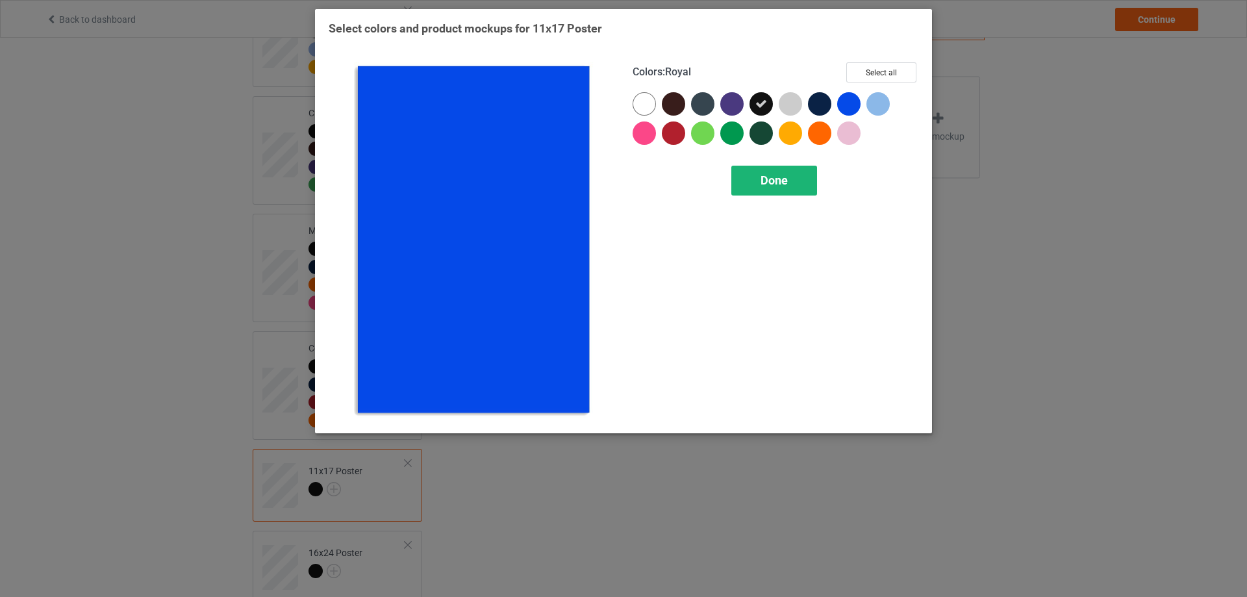
click at [767, 190] on div "Done" at bounding box center [774, 181] width 86 height 30
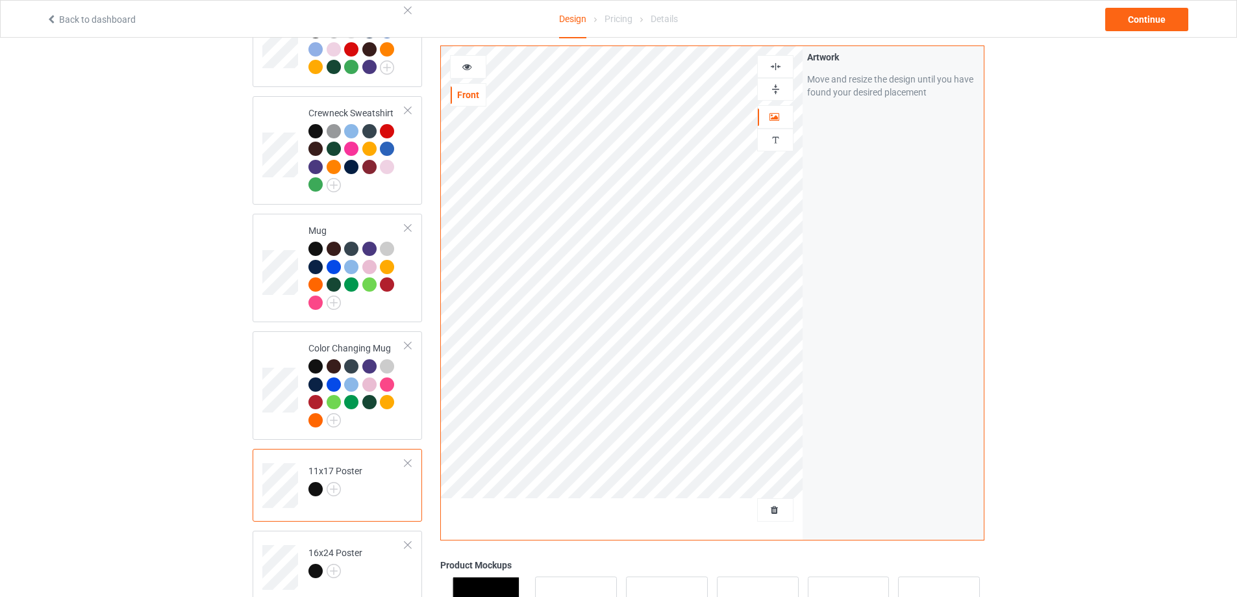
click at [405, 459] on div at bounding box center [407, 463] width 9 height 9
click at [408, 459] on div at bounding box center [407, 463] width 9 height 9
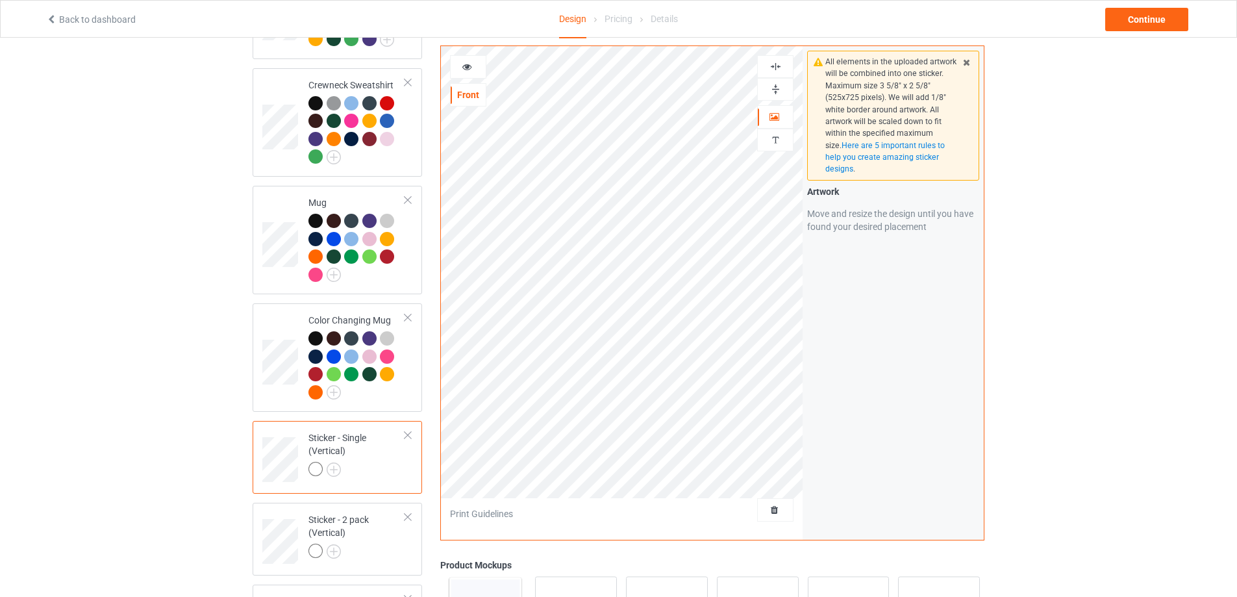
scroll to position [585, 0]
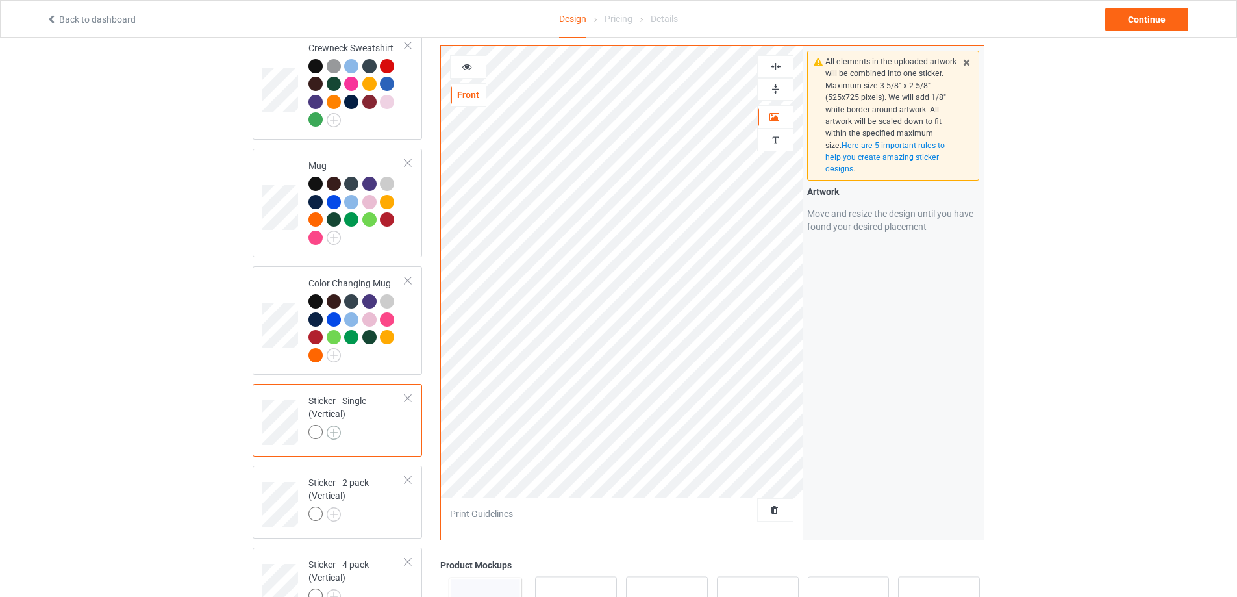
click at [333, 425] on img at bounding box center [334, 432] width 14 height 14
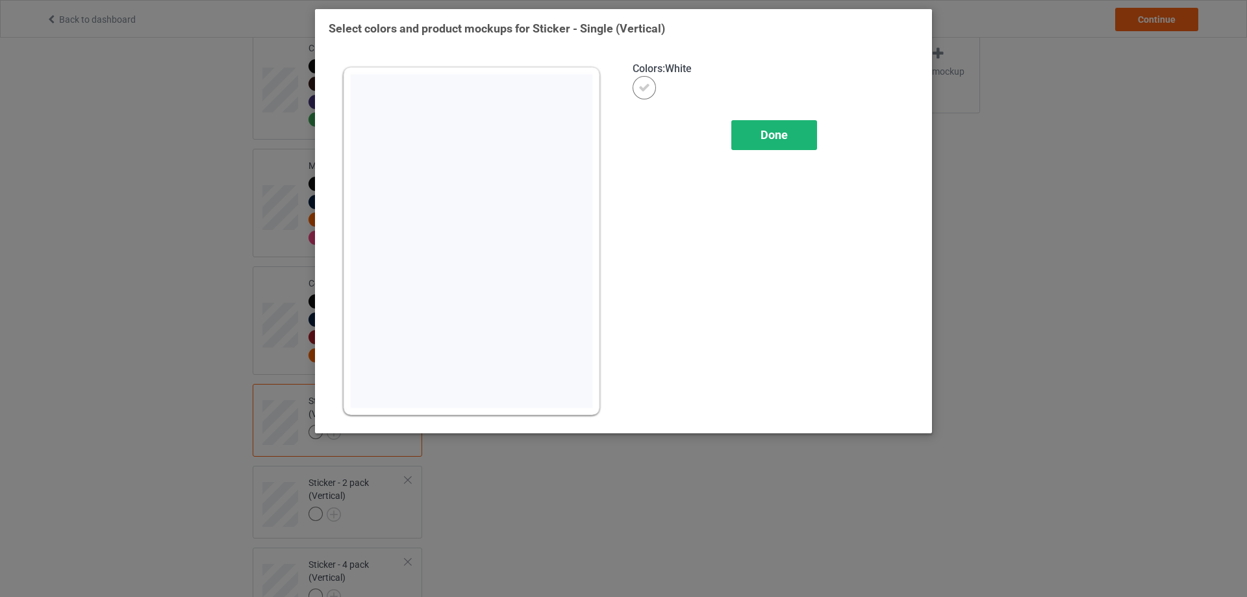
click at [773, 138] on span "Done" at bounding box center [774, 135] width 27 height 14
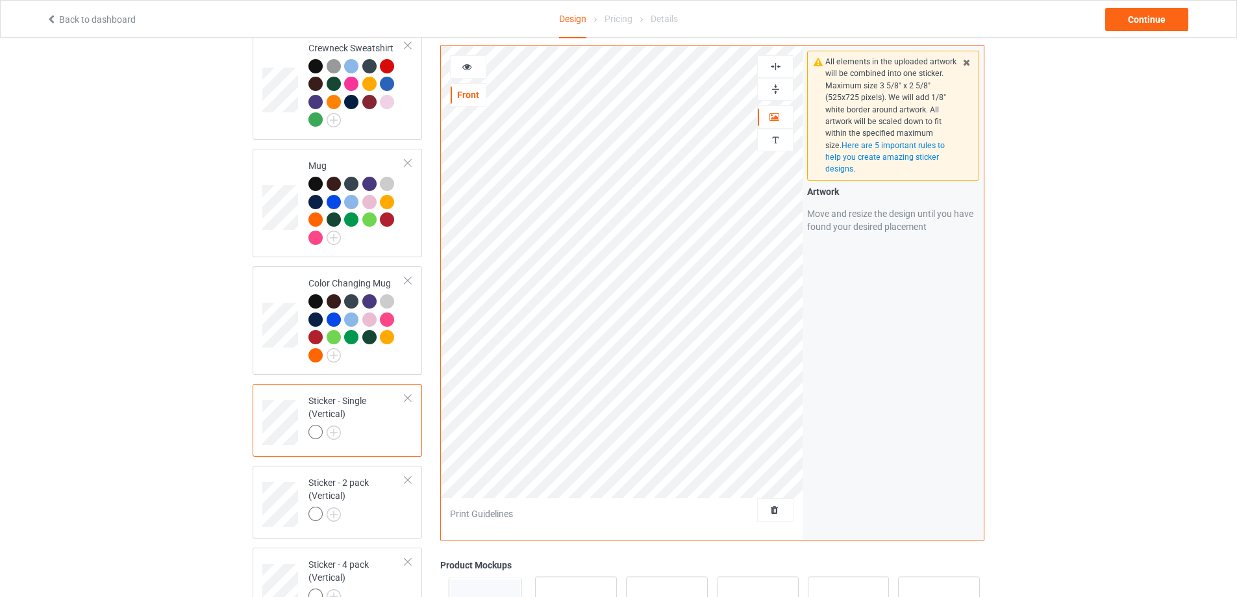
click at [407, 394] on div at bounding box center [407, 398] width 9 height 9
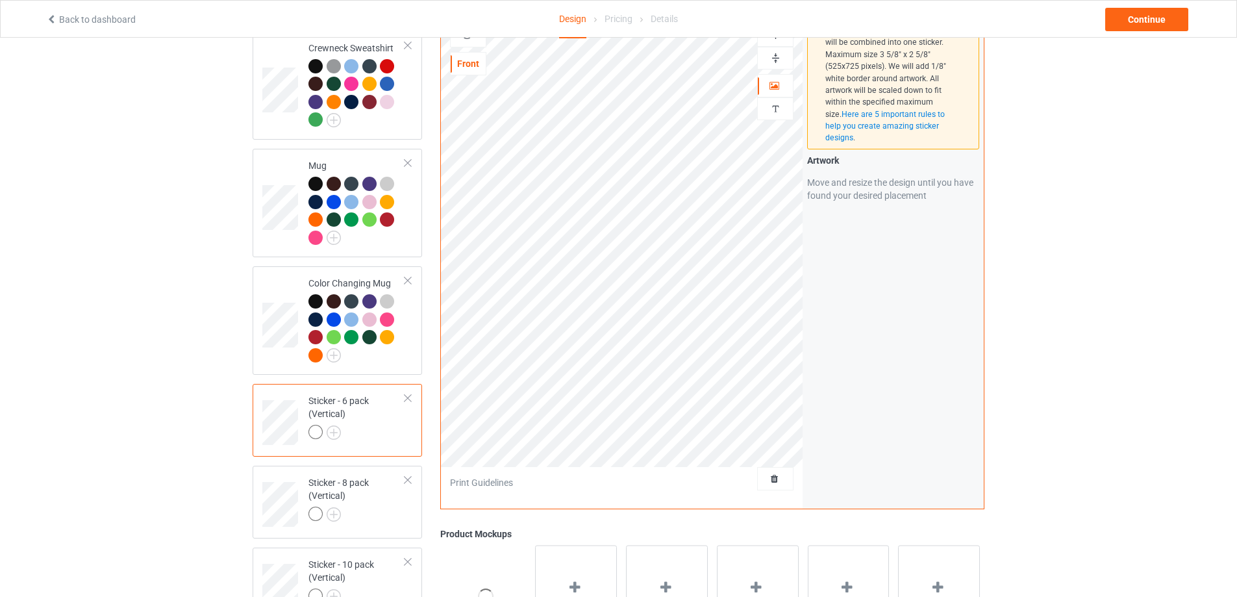
click at [407, 394] on div at bounding box center [407, 398] width 9 height 9
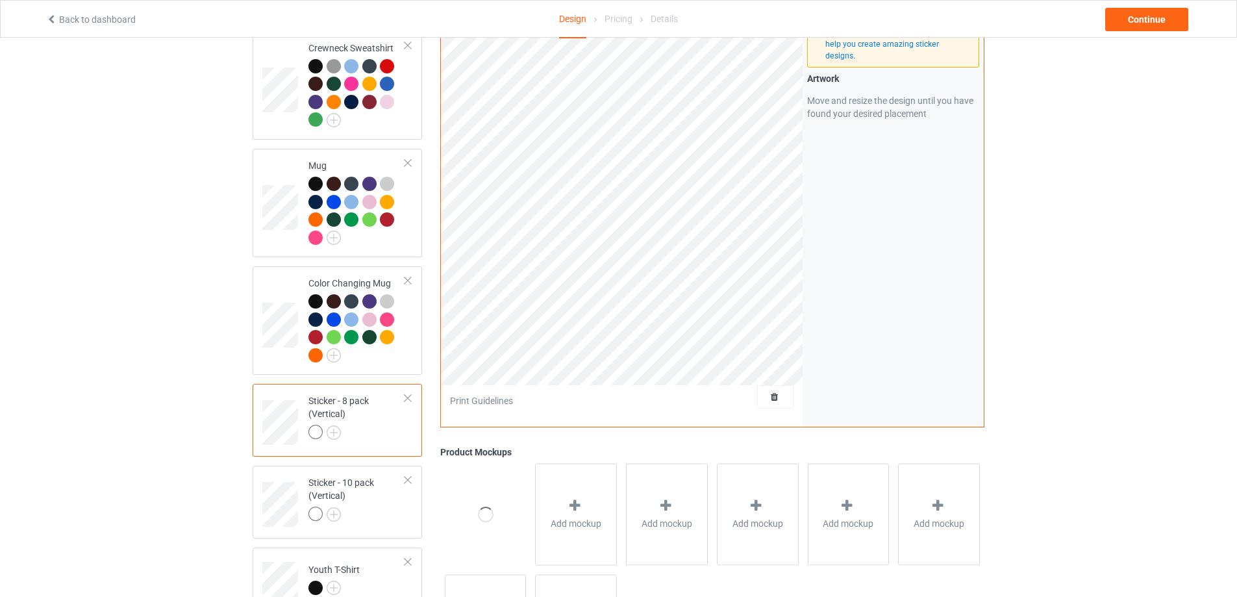
click at [407, 394] on div at bounding box center [407, 398] width 9 height 9
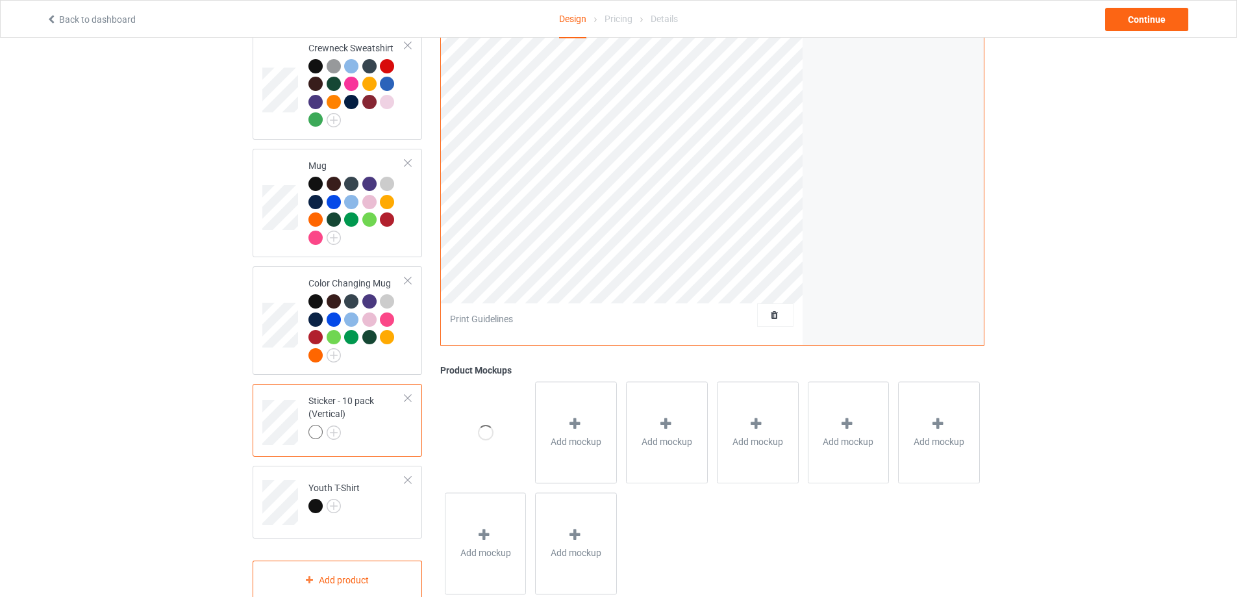
click at [407, 394] on div at bounding box center [407, 398] width 9 height 9
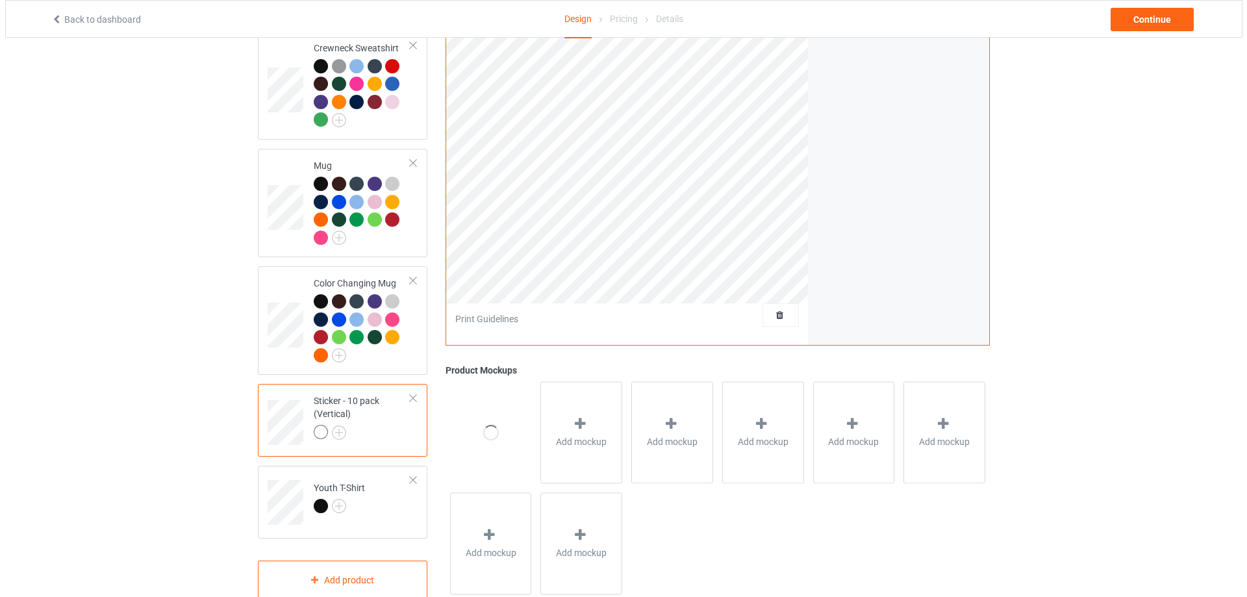
scroll to position [524, 0]
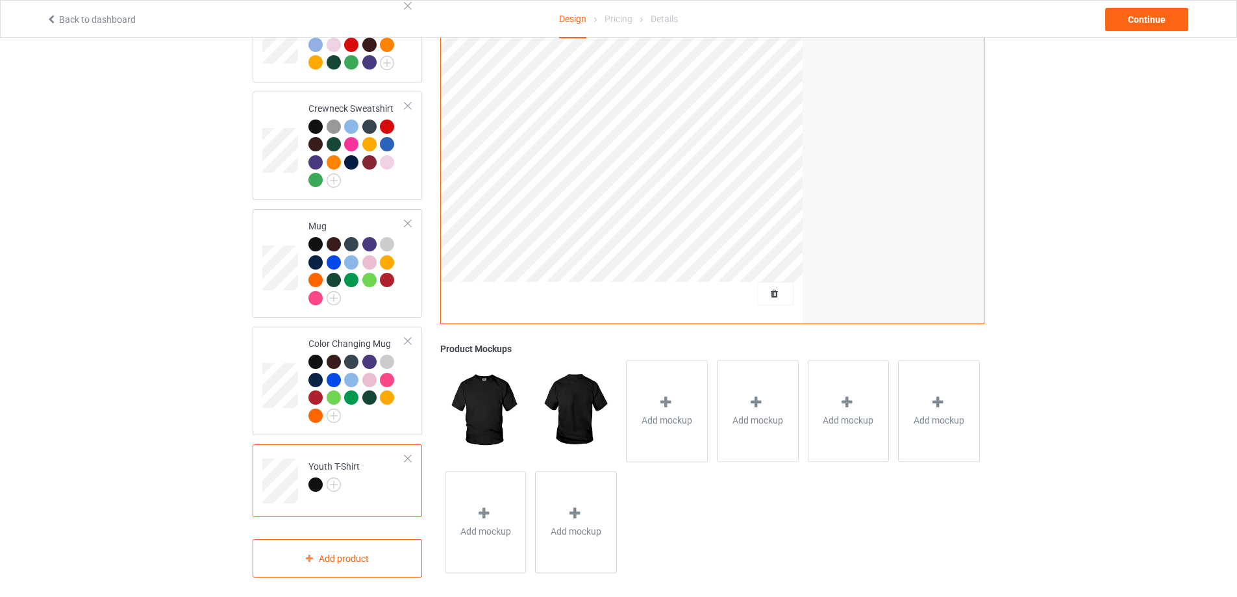
click at [368, 466] on td "Youth T-Shirt" at bounding box center [356, 476] width 111 height 54
click at [366, 483] on td "Youth T-Shirt" at bounding box center [356, 476] width 111 height 54
click at [333, 479] on img at bounding box center [334, 484] width 14 height 14
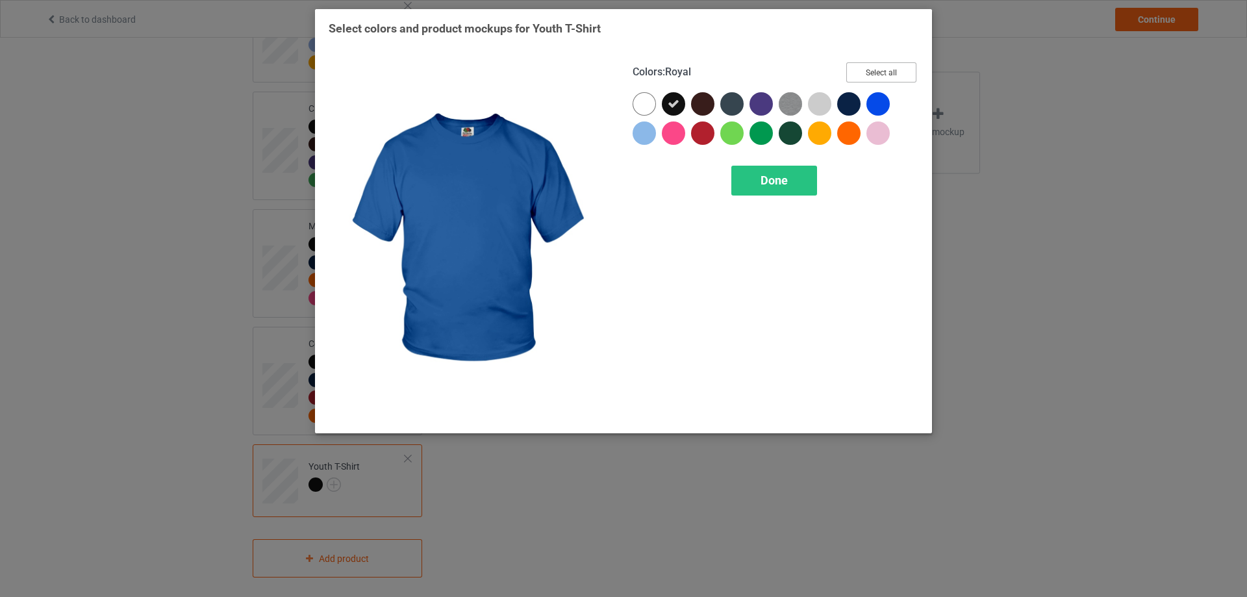
click at [873, 76] on button "Select all" at bounding box center [881, 72] width 70 height 20
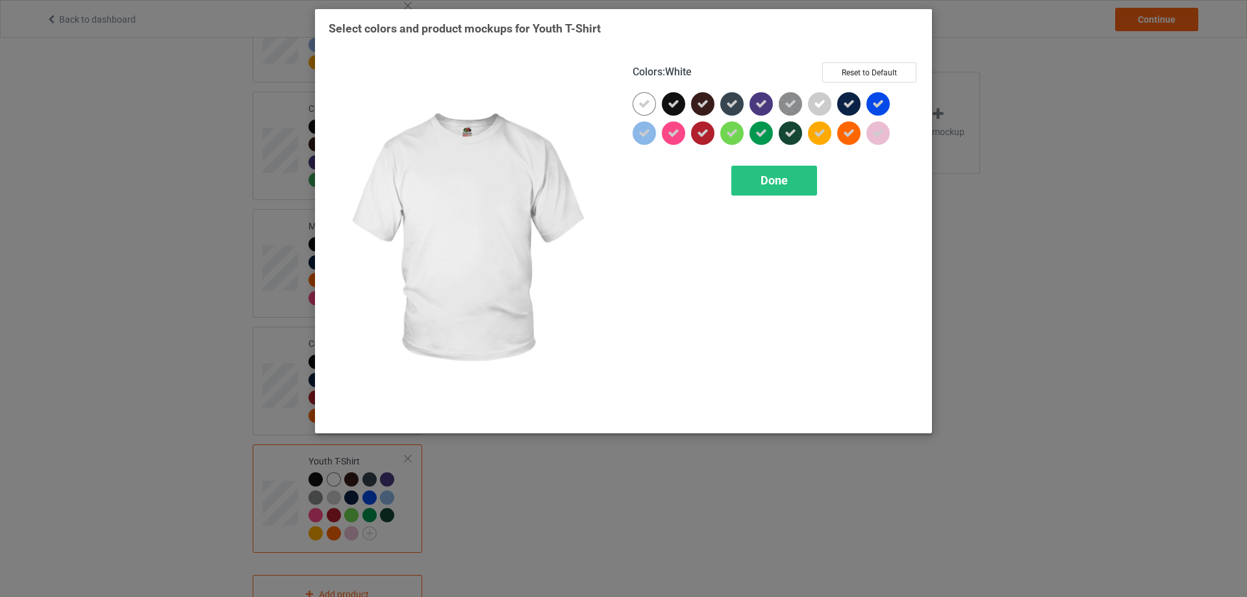
click at [649, 105] on icon at bounding box center [644, 104] width 12 height 12
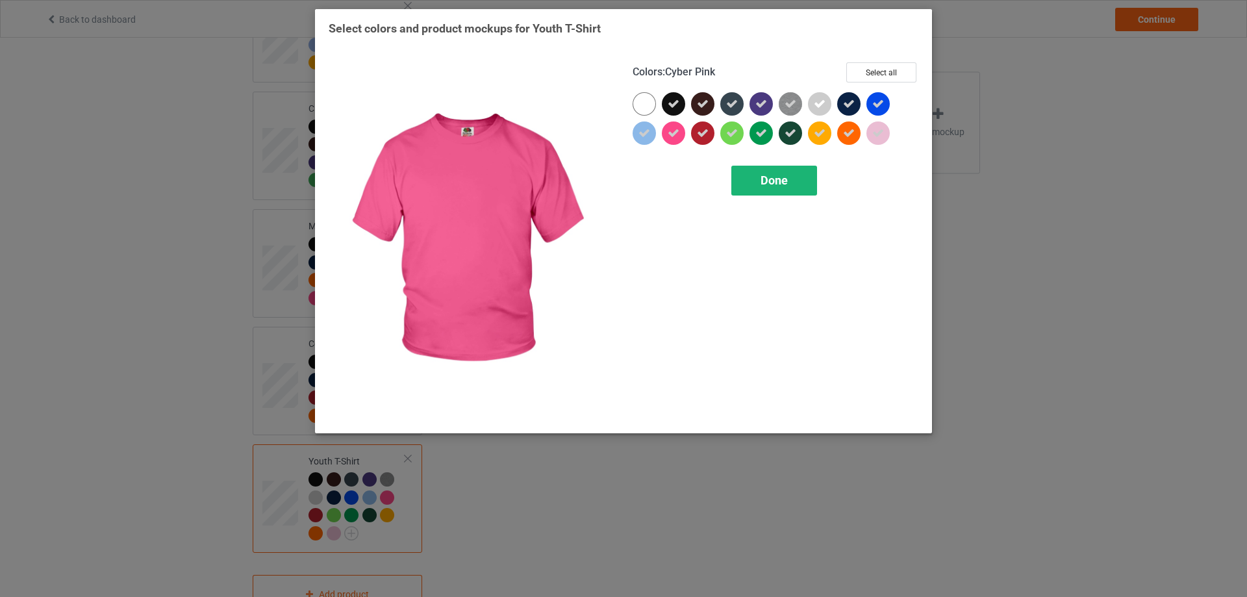
click at [758, 192] on div "Done" at bounding box center [774, 181] width 86 height 30
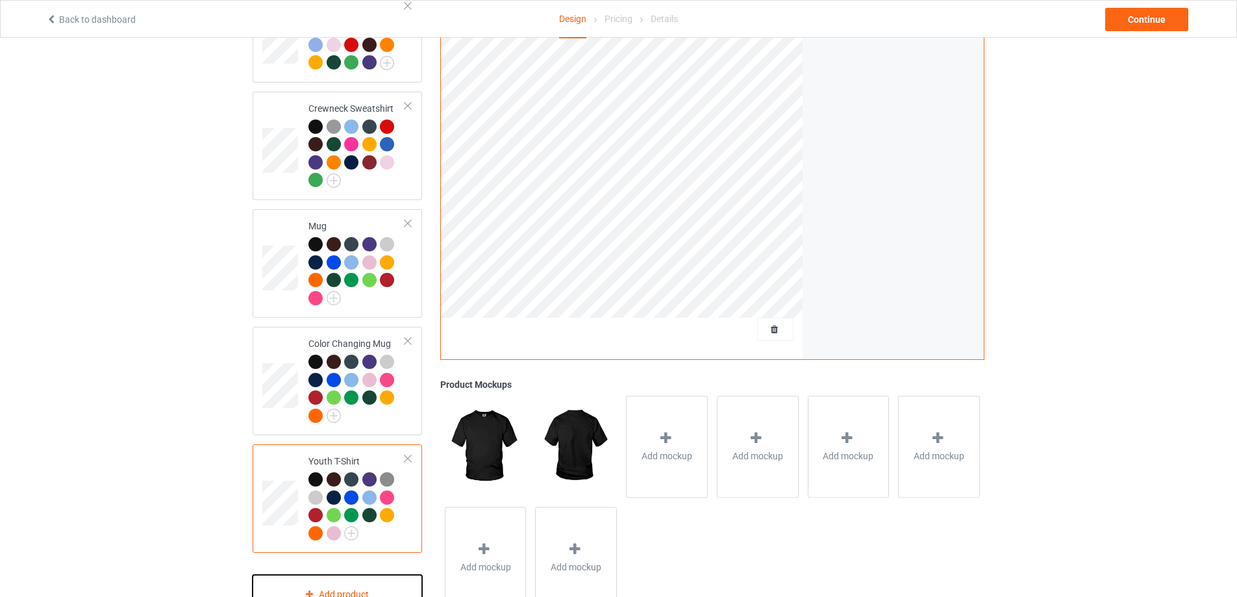
click at [340, 583] on div "Add product" at bounding box center [338, 594] width 170 height 38
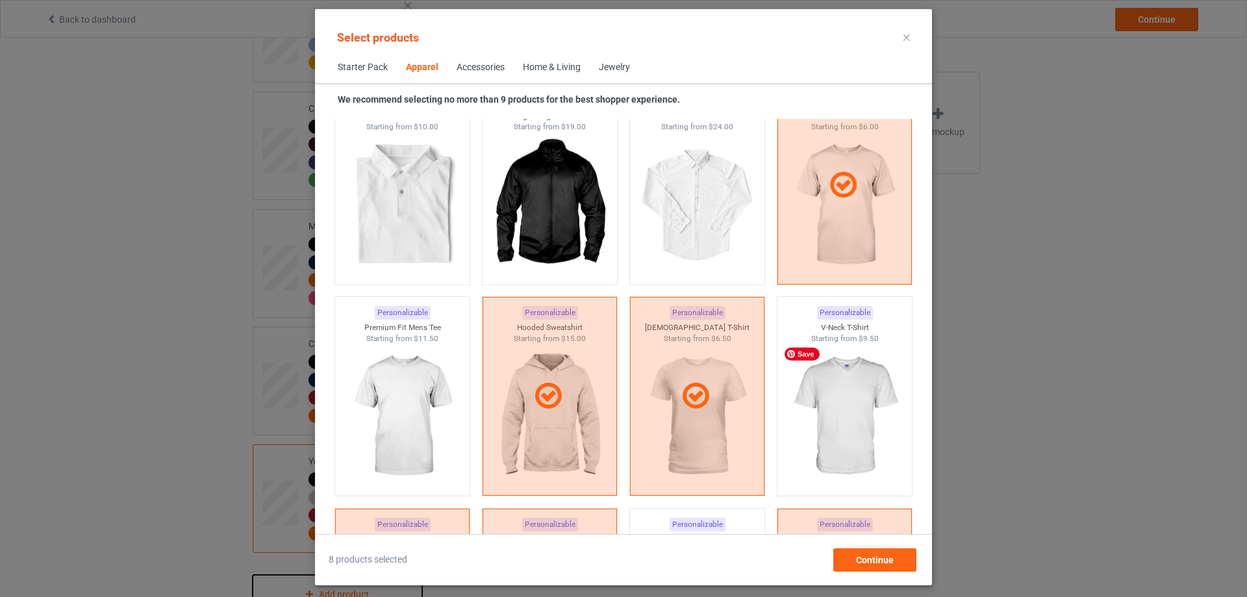
scroll to position [549, 0]
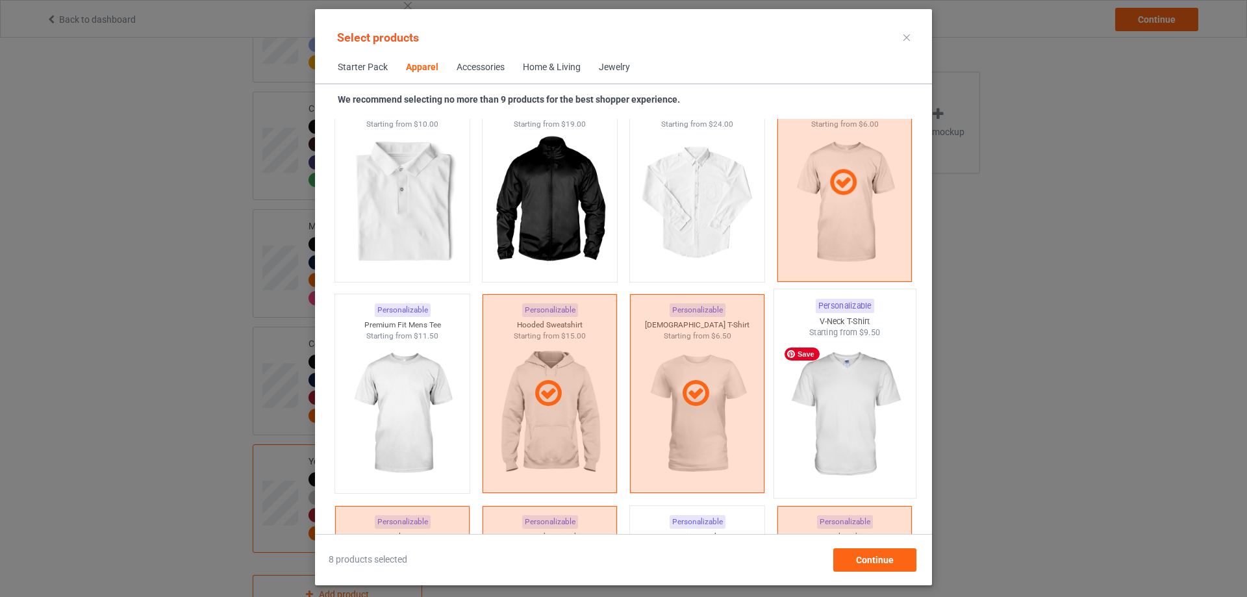
click at [859, 427] on img at bounding box center [844, 414] width 122 height 153
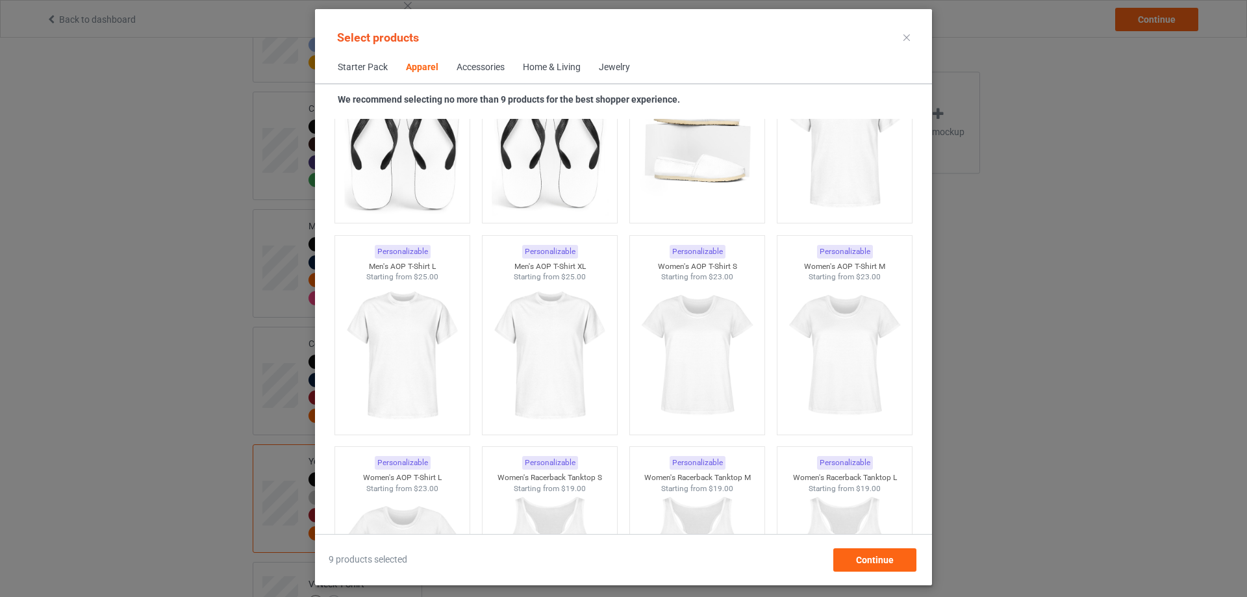
scroll to position [2107, 0]
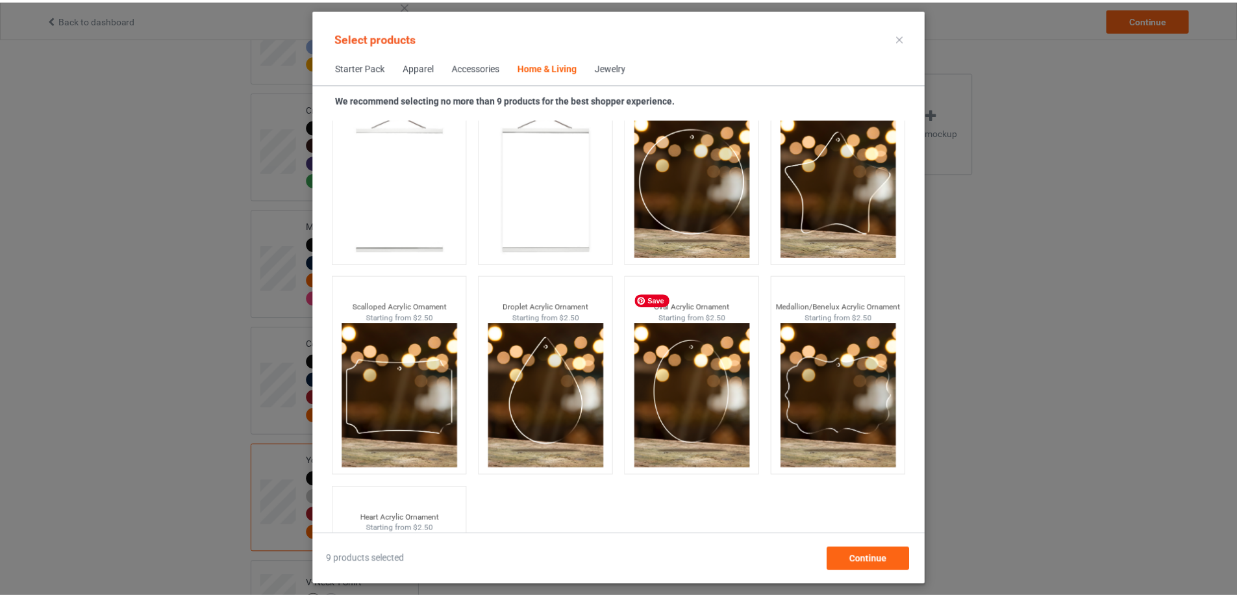
scroll to position [13727, 0]
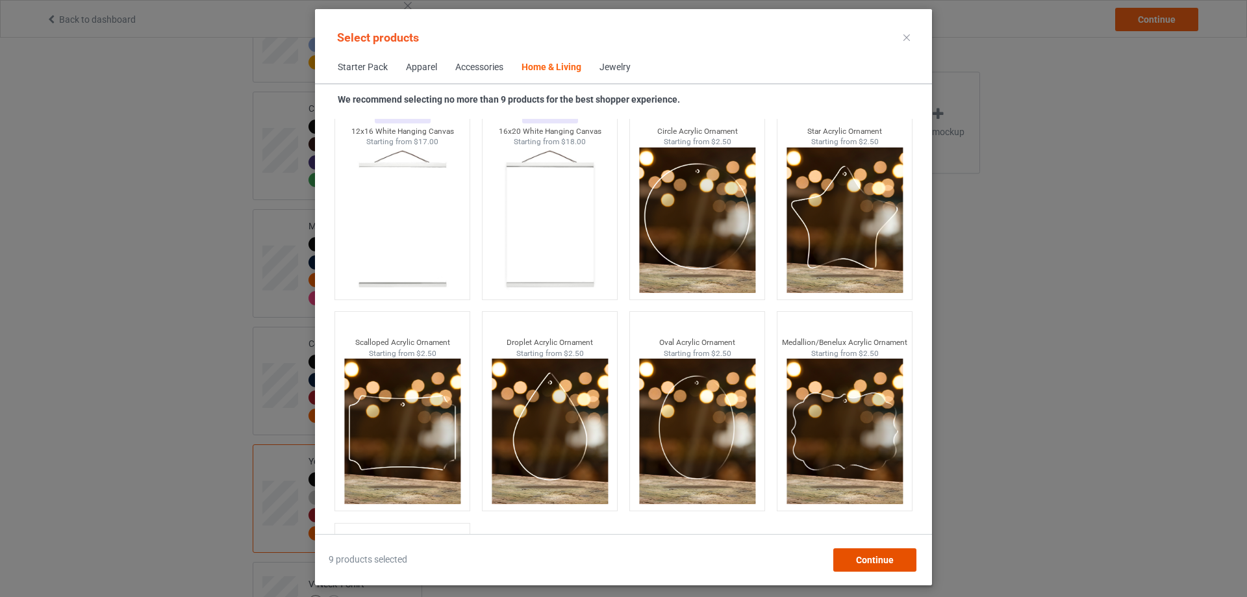
click at [877, 560] on span "Continue" at bounding box center [875, 560] width 38 height 10
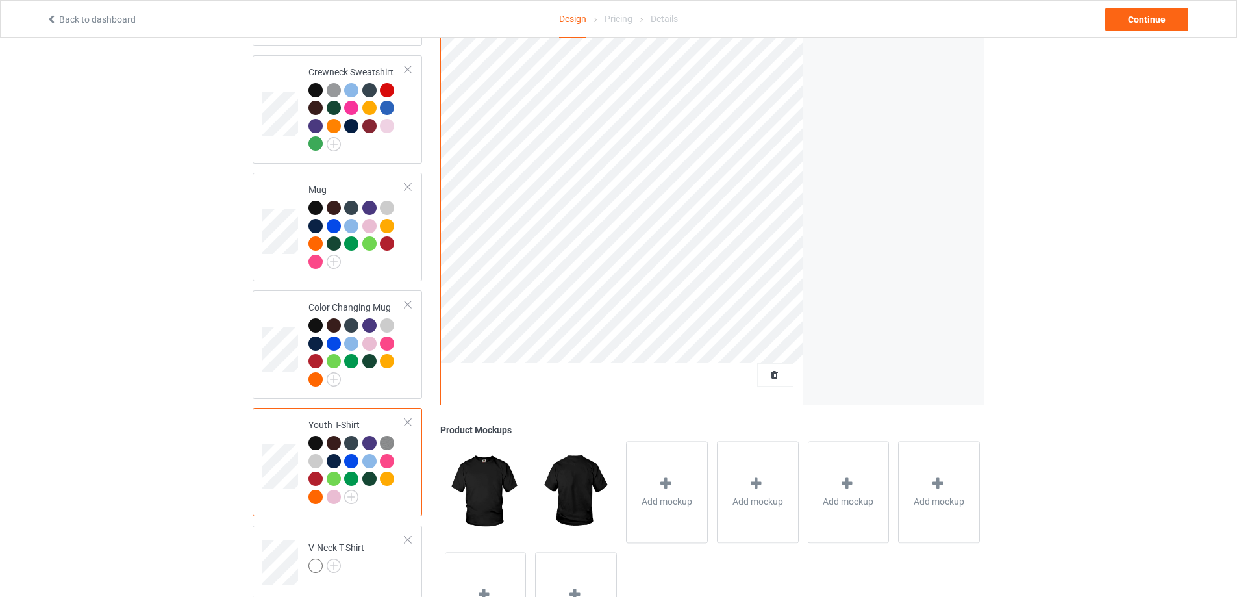
scroll to position [642, 0]
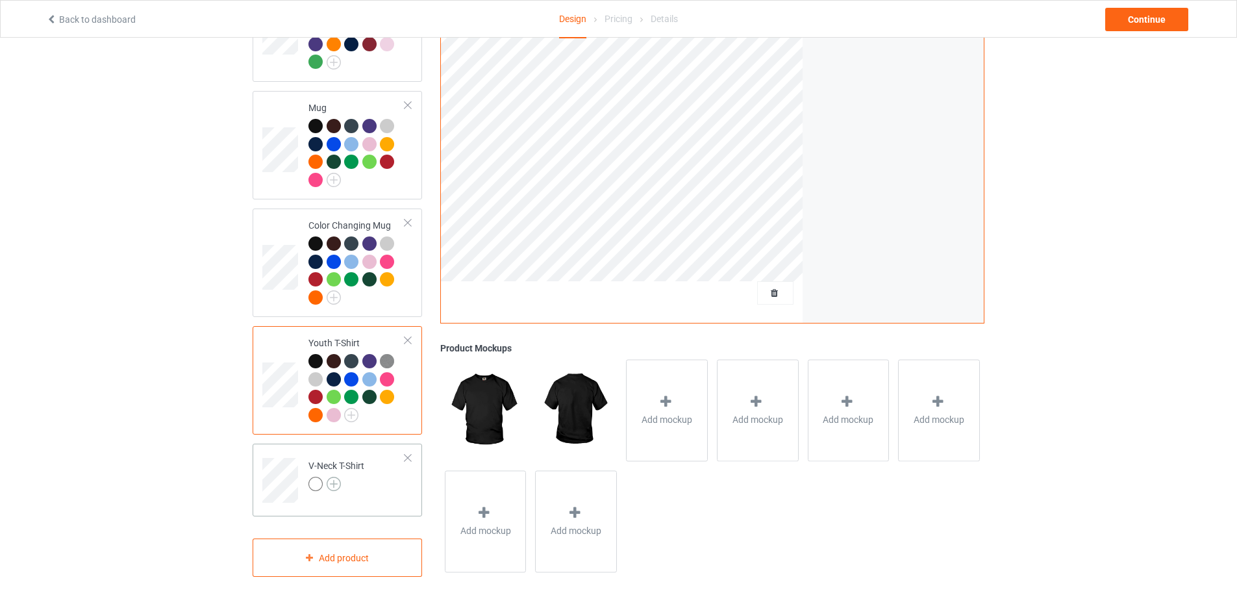
click at [327, 477] on img at bounding box center [334, 484] width 14 height 14
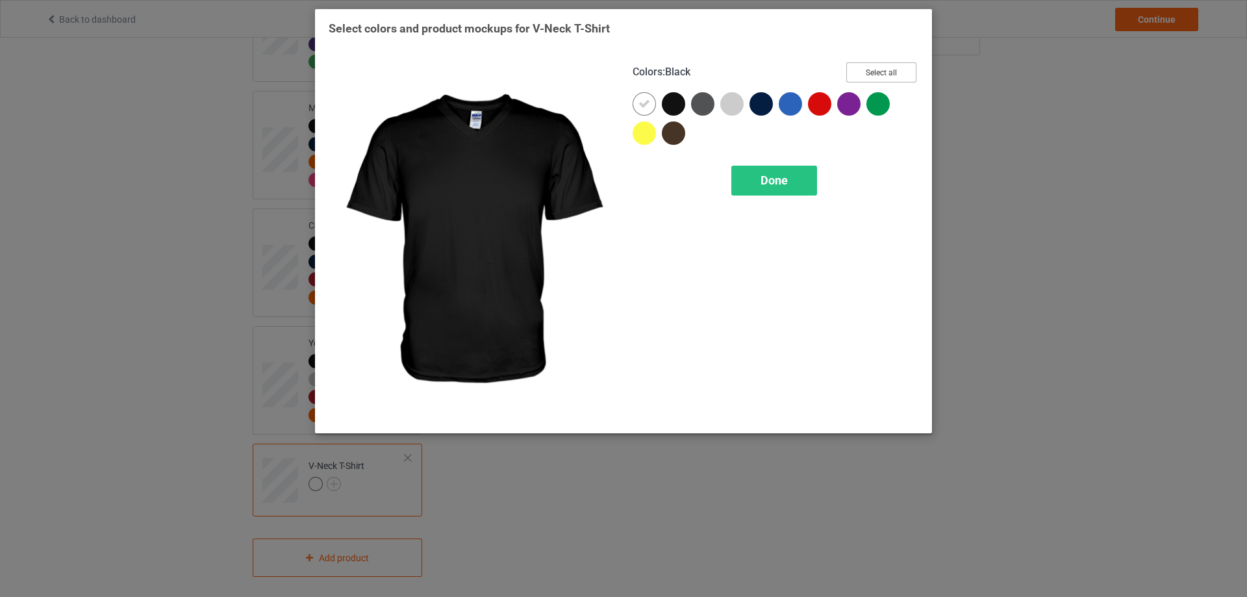
click at [868, 75] on button "Select all" at bounding box center [881, 72] width 70 height 20
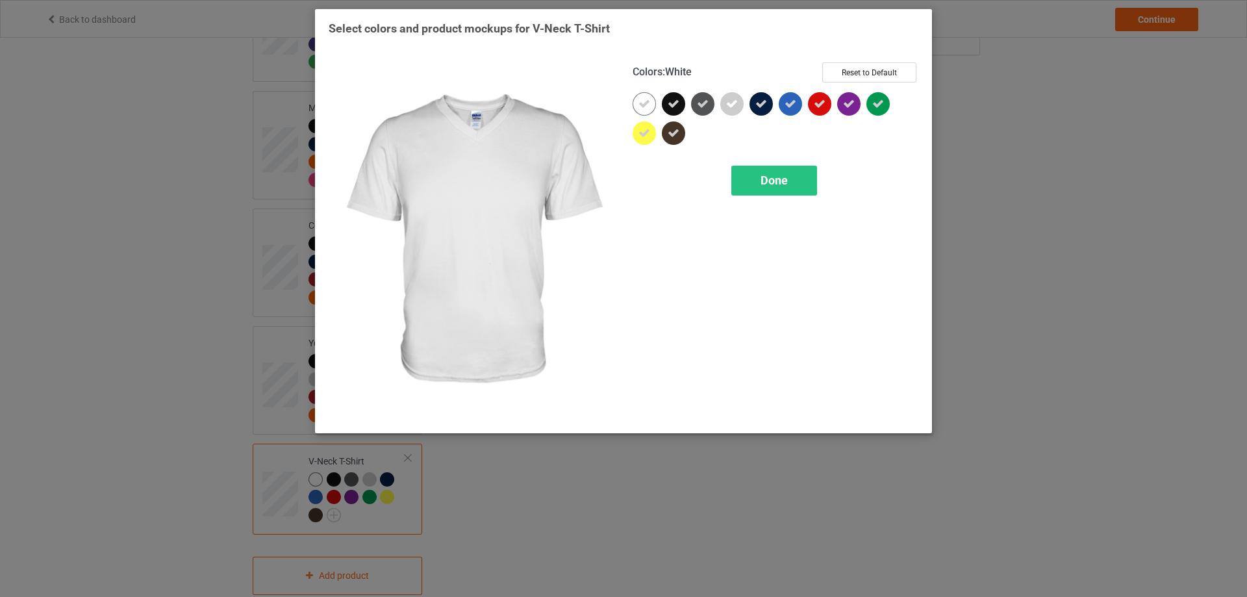
click at [637, 110] on div at bounding box center [644, 103] width 23 height 23
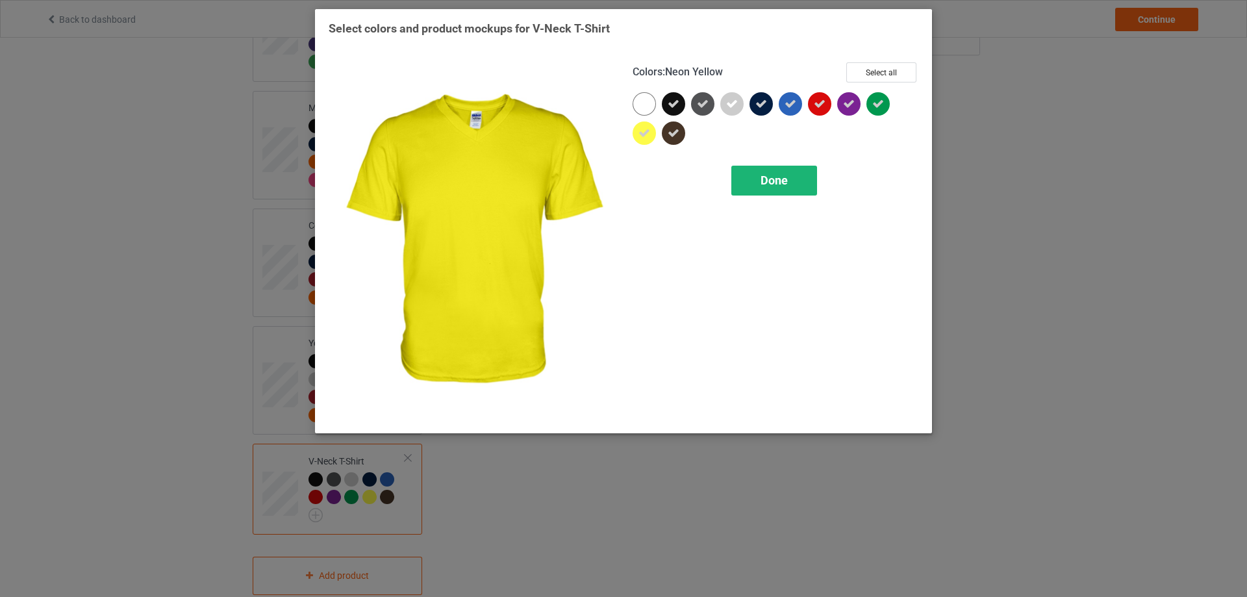
click at [762, 194] on div "Done" at bounding box center [774, 181] width 86 height 30
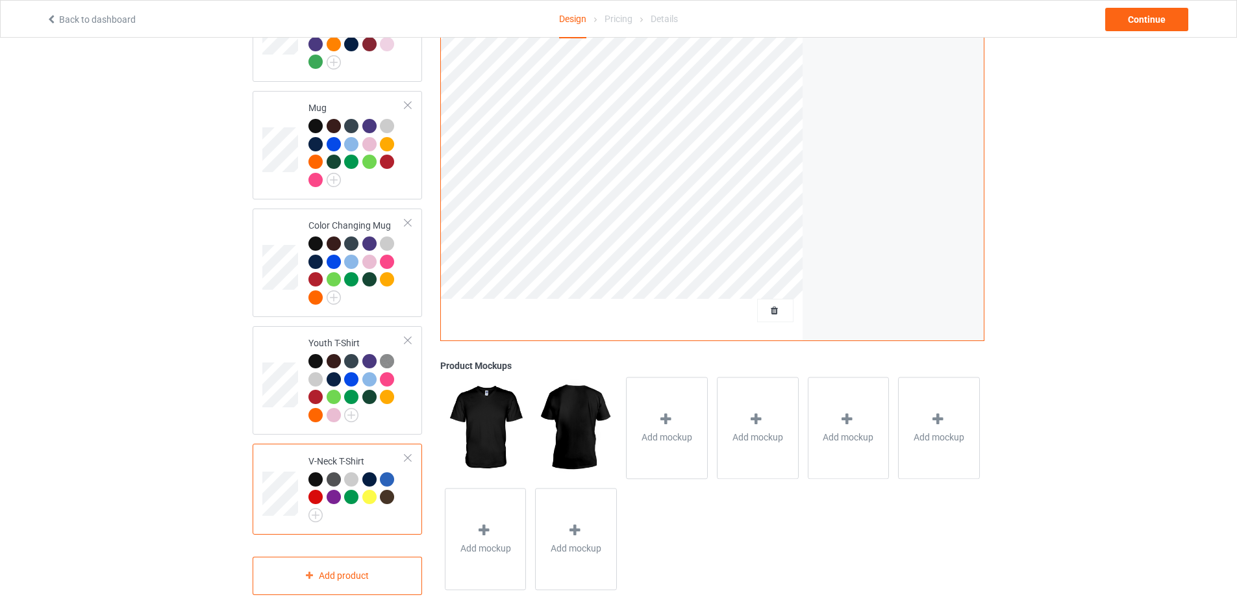
click at [314, 472] on div at bounding box center [315, 479] width 14 height 14
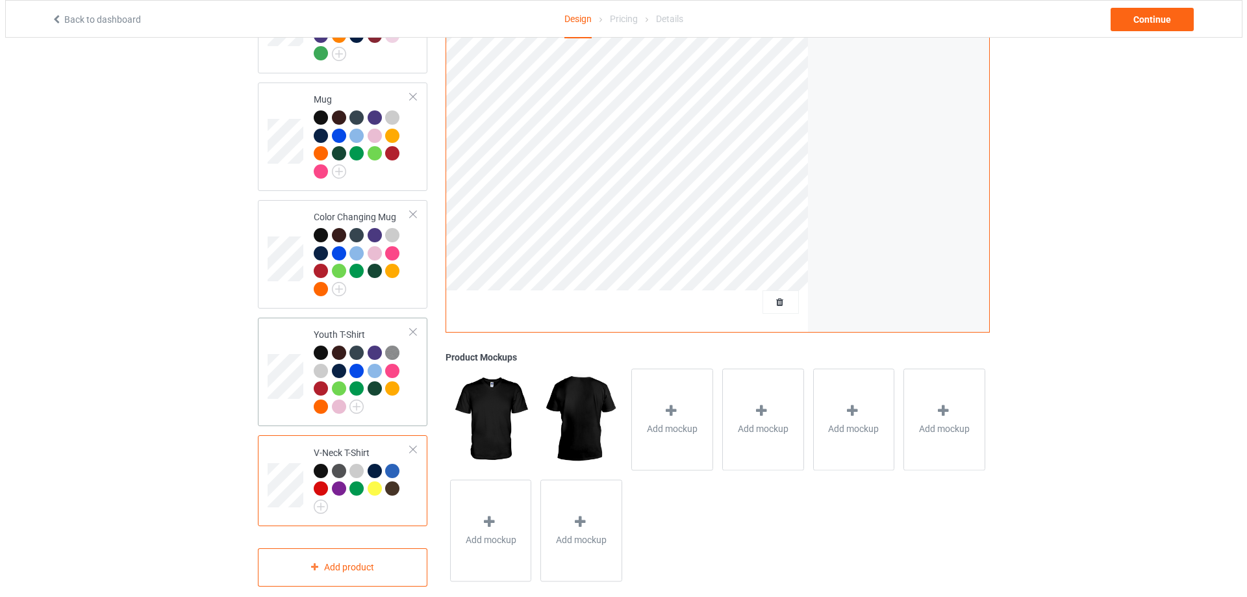
scroll to position [661, 0]
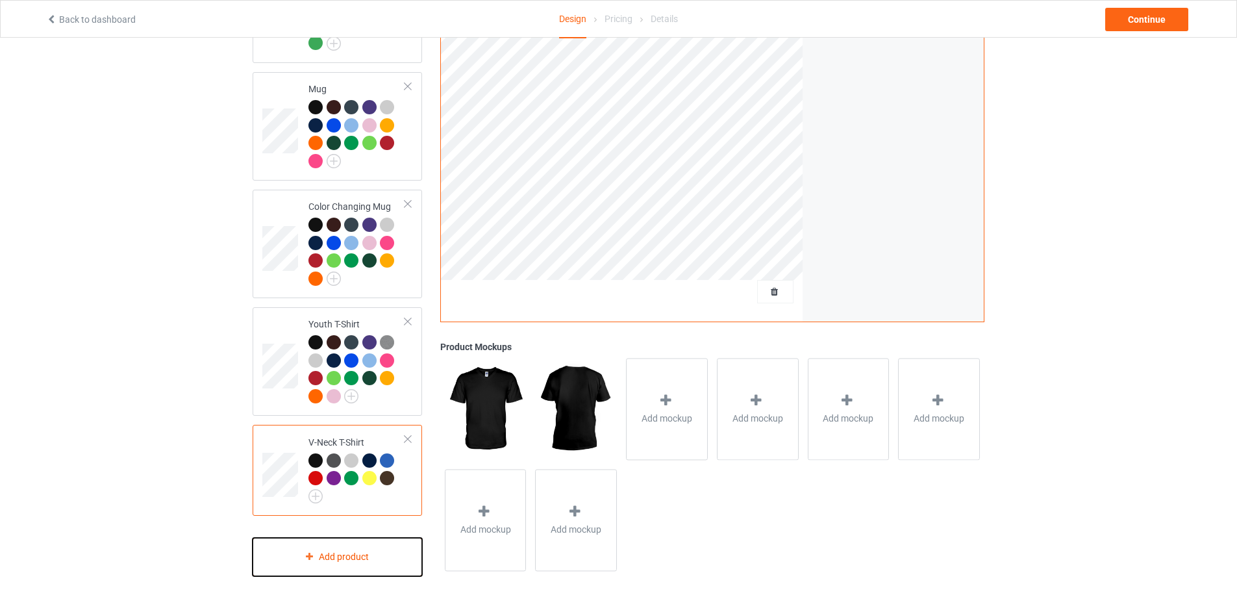
click at [367, 544] on div "Add product" at bounding box center [338, 557] width 170 height 38
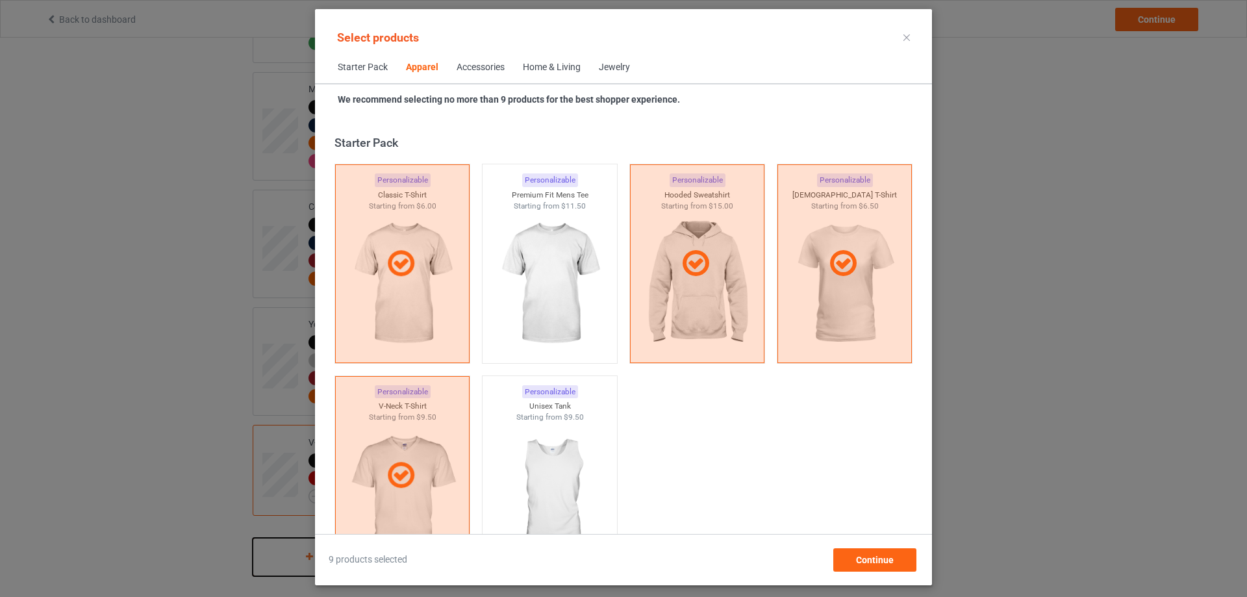
scroll to position [484, 0]
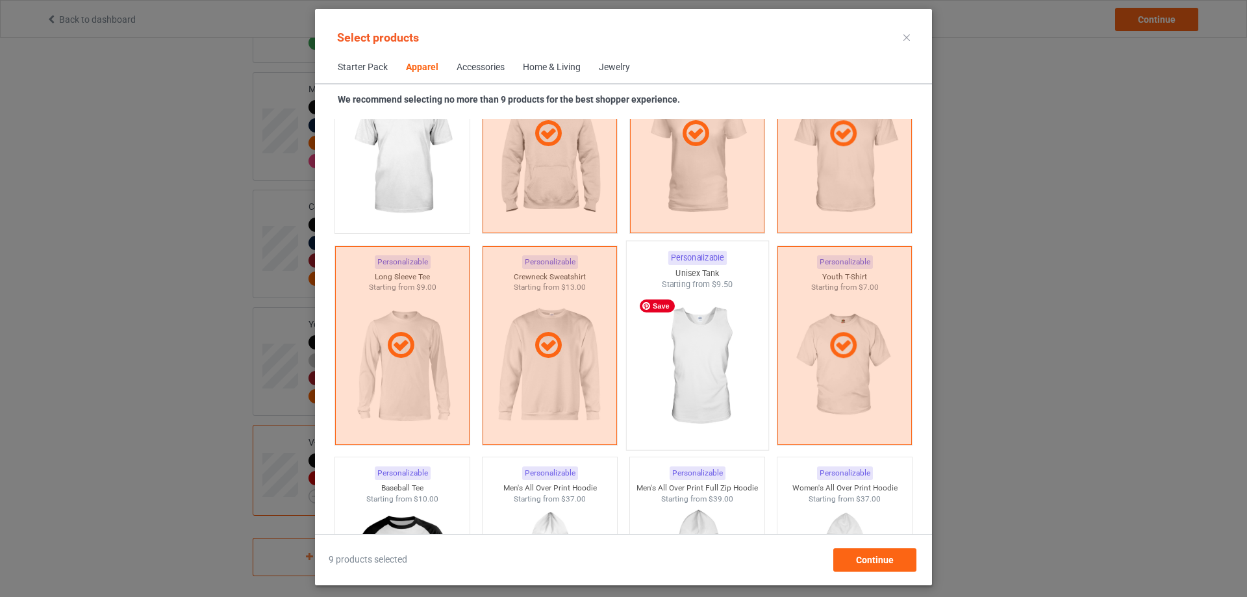
click at [698, 360] on img at bounding box center [697, 366] width 122 height 153
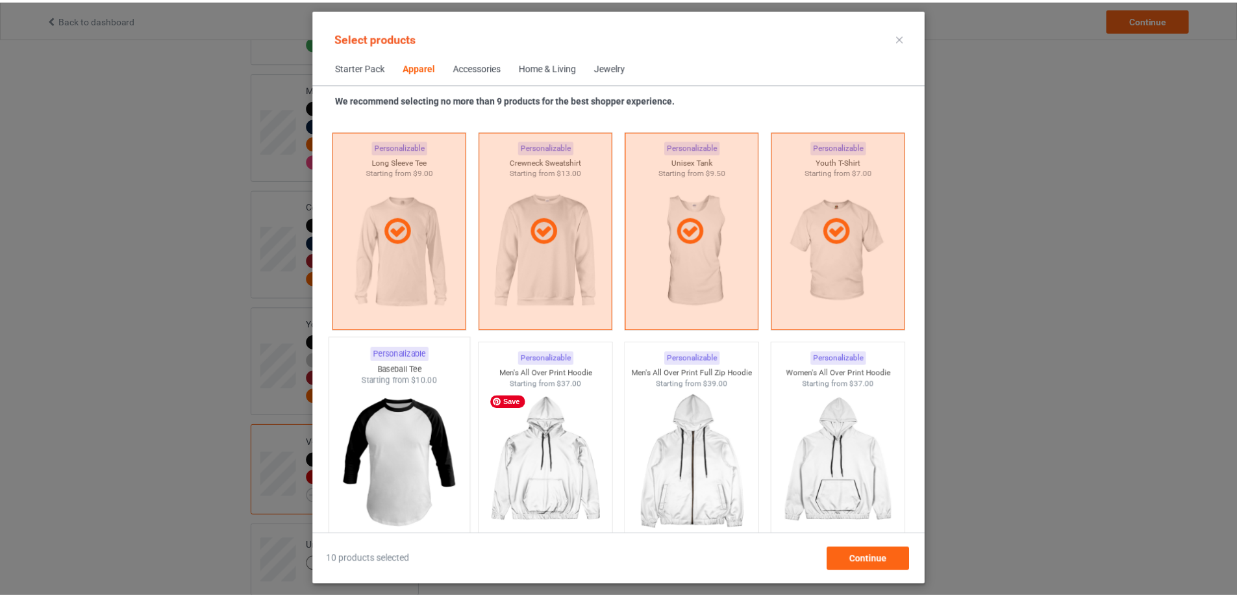
scroll to position [938, 0]
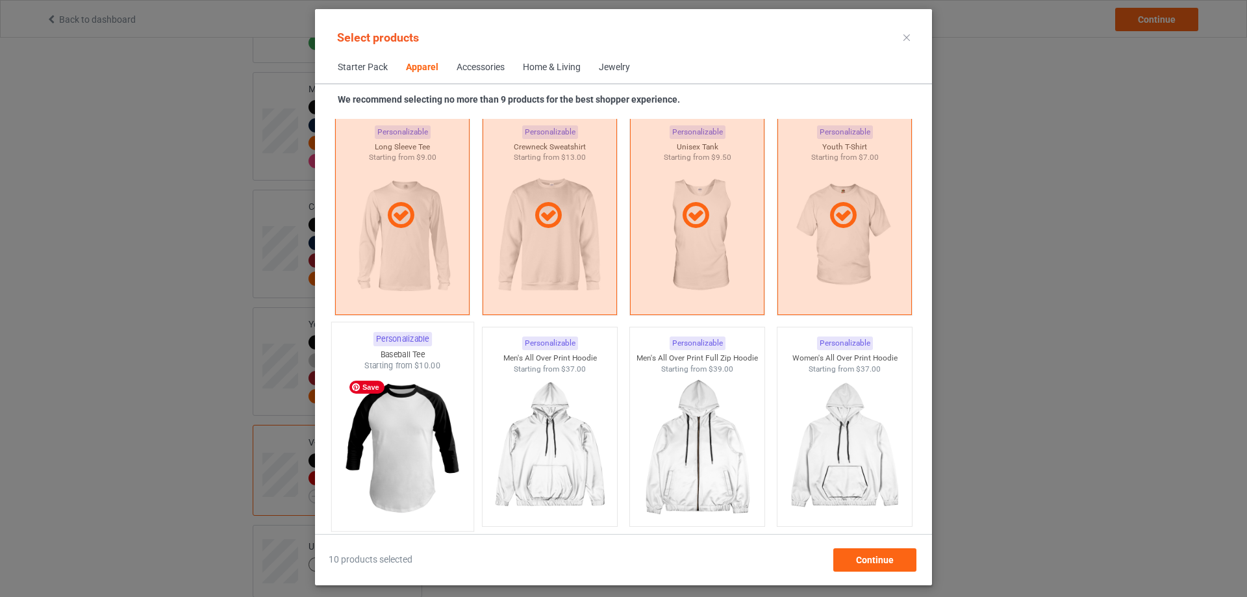
click at [410, 442] on img at bounding box center [402, 447] width 122 height 153
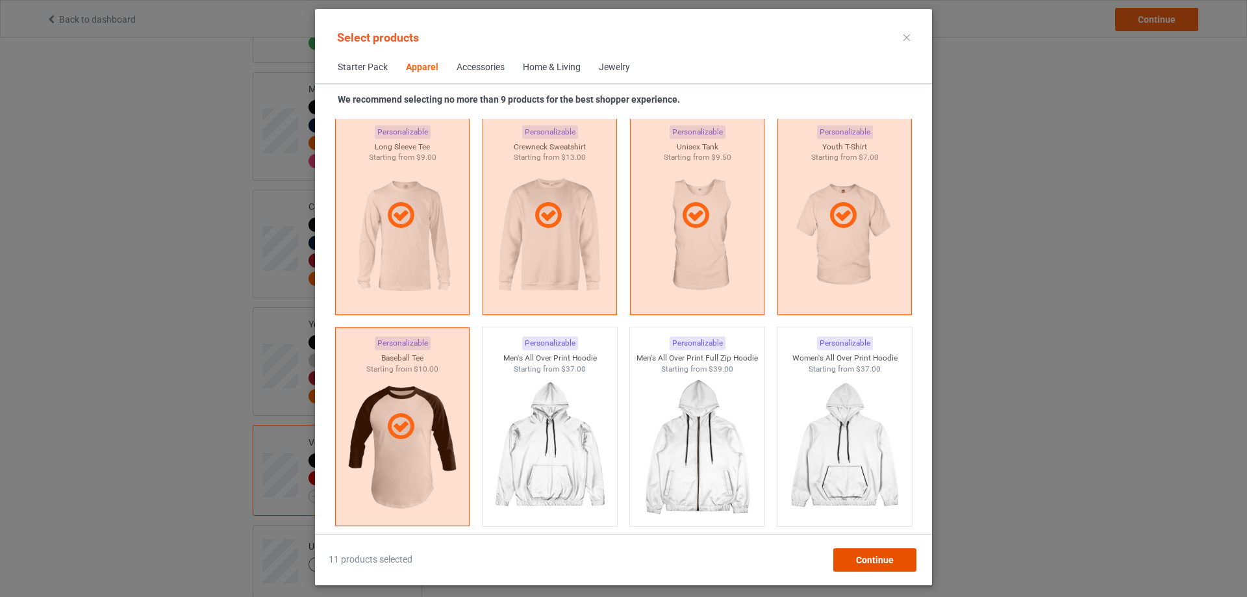
click at [869, 557] on span "Continue" at bounding box center [875, 560] width 38 height 10
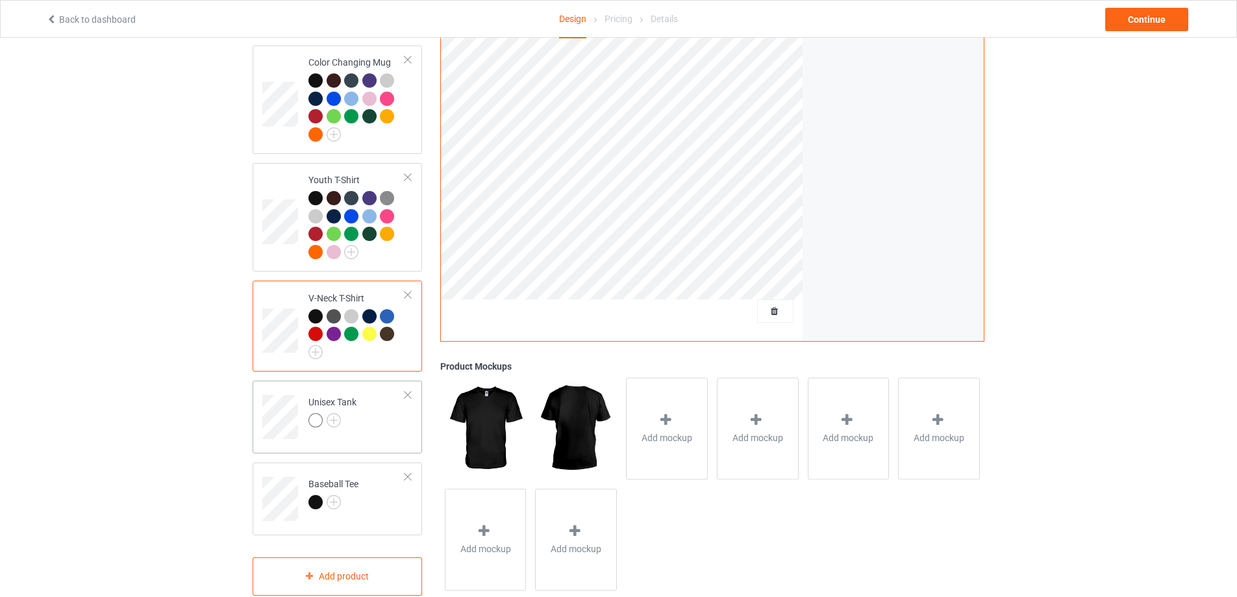
scroll to position [825, 0]
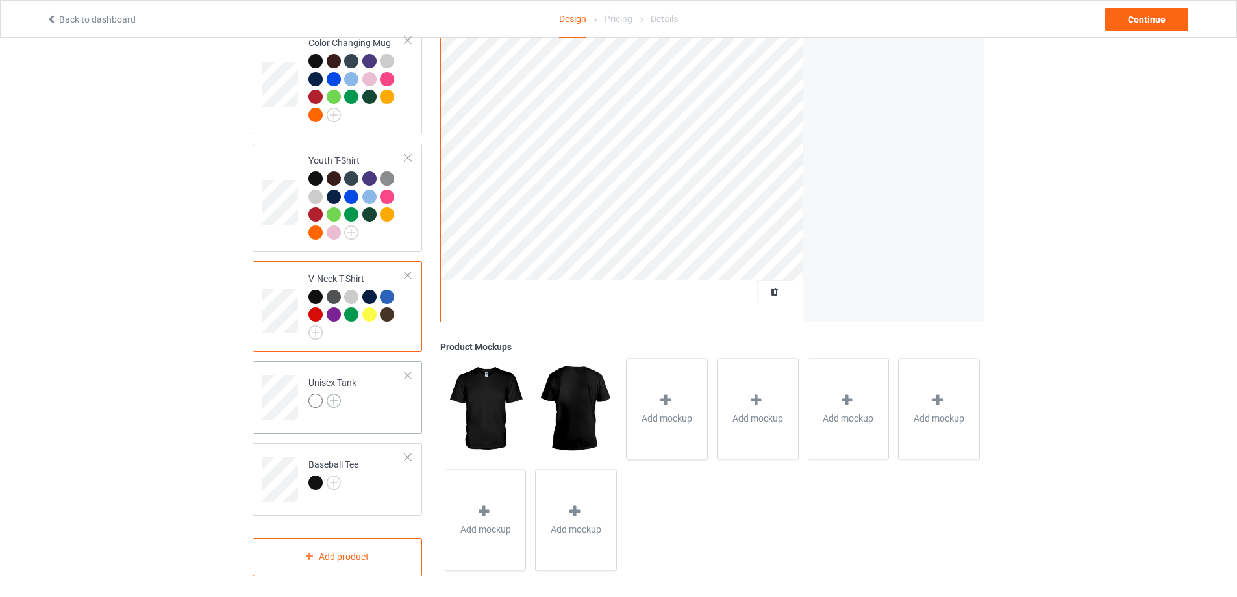
click at [335, 394] on img at bounding box center [334, 401] width 14 height 14
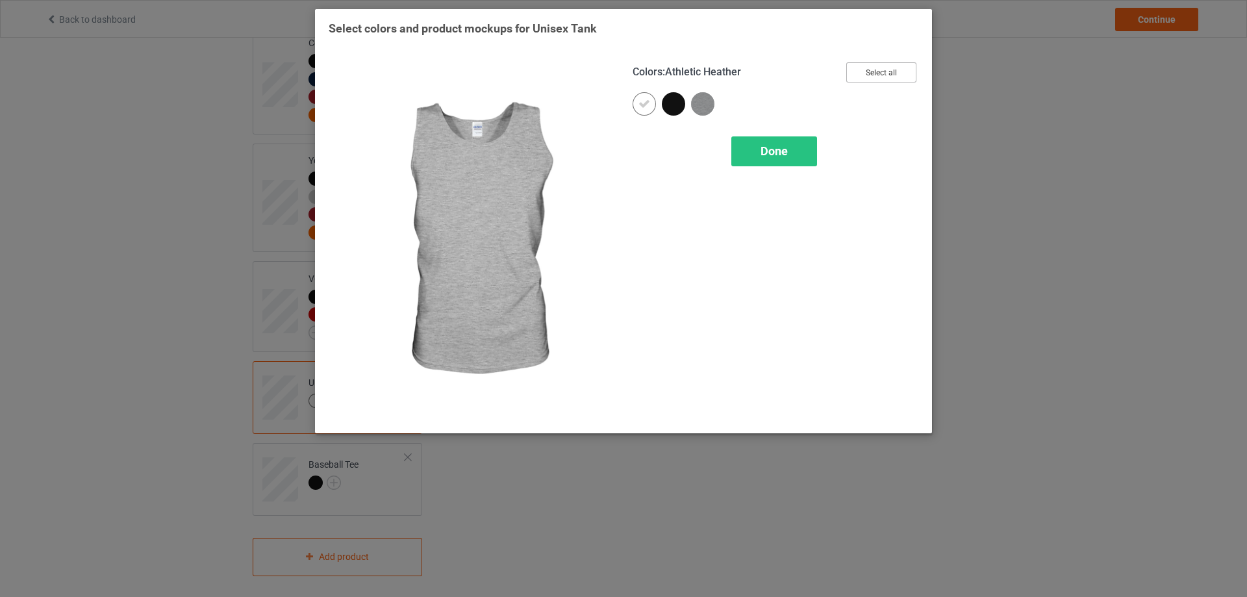
click at [864, 77] on button "Select all" at bounding box center [881, 72] width 70 height 20
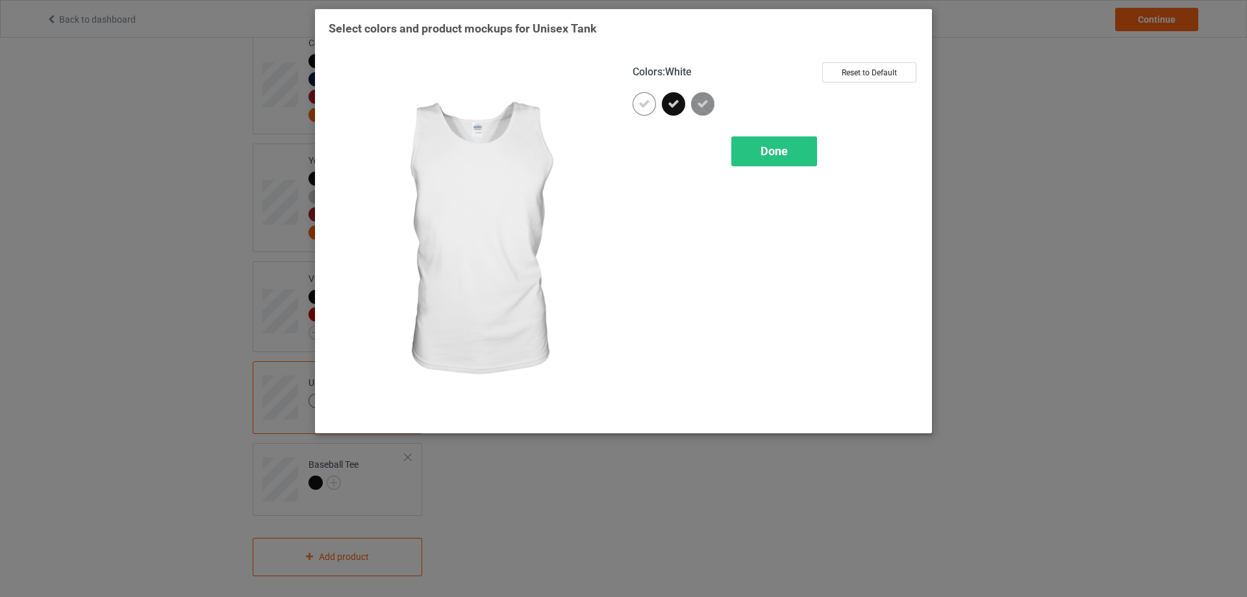
click at [638, 105] on icon at bounding box center [644, 104] width 12 height 12
click at [772, 147] on span "Done" at bounding box center [774, 151] width 27 height 14
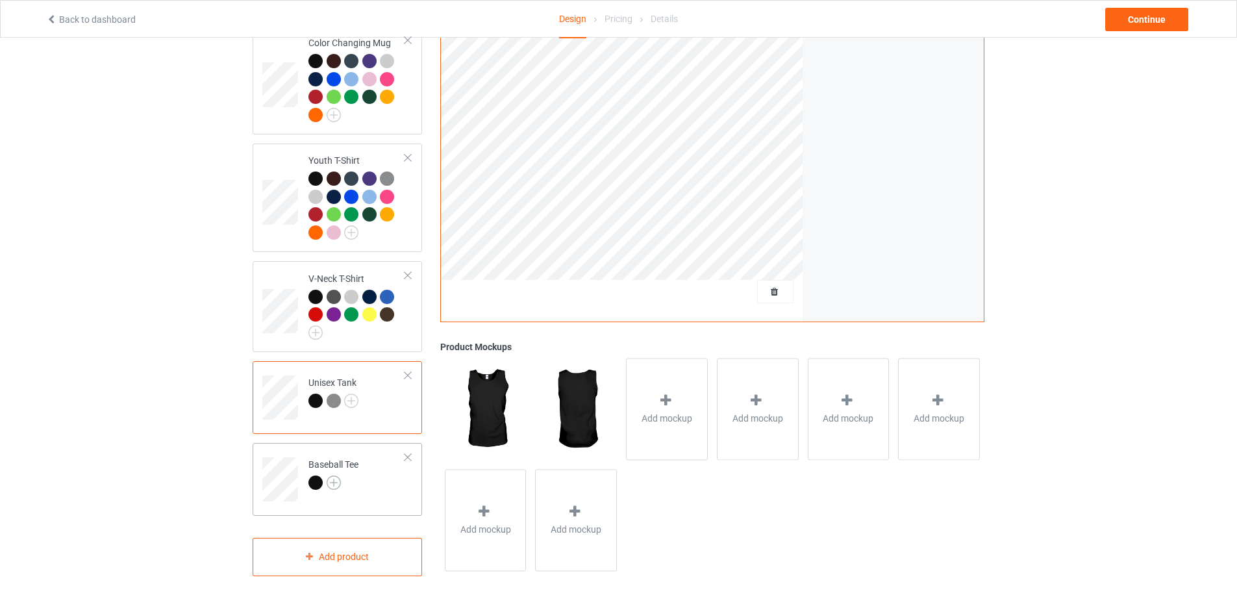
click at [336, 475] on img at bounding box center [334, 482] width 14 height 14
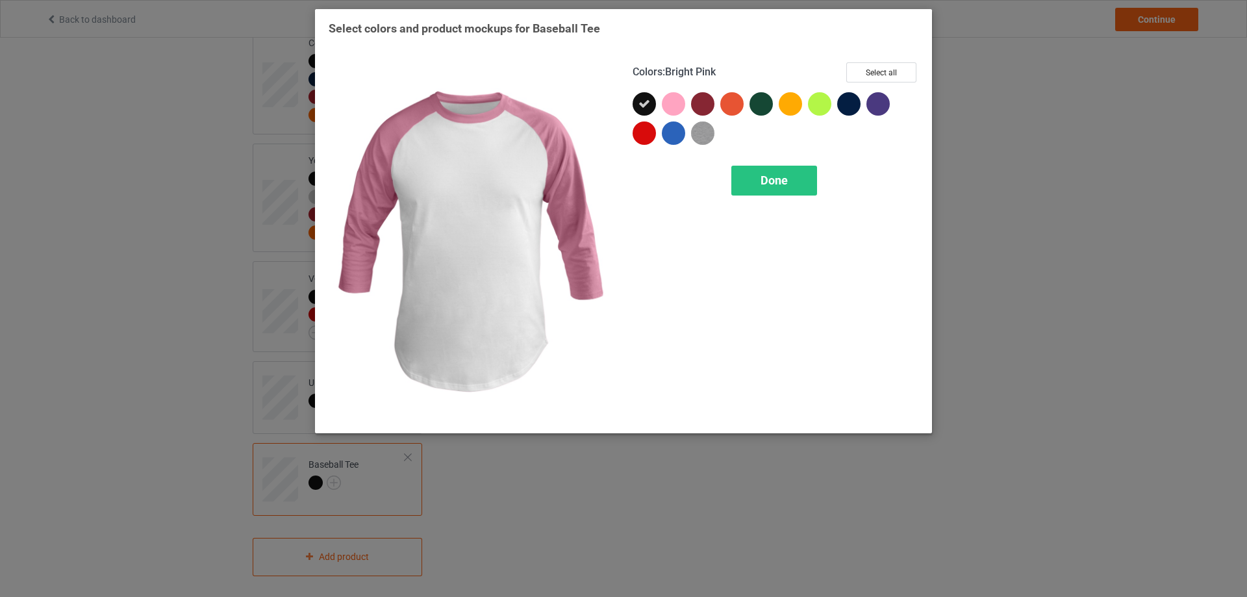
click at [676, 103] on div at bounding box center [673, 103] width 23 height 23
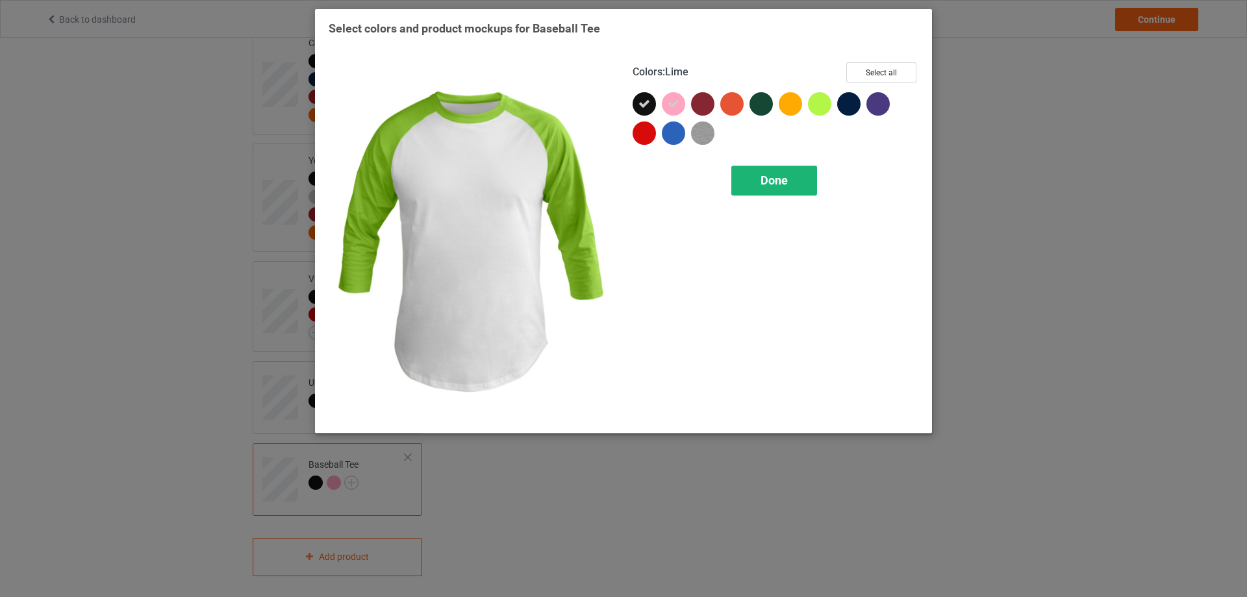
click at [805, 176] on div "Done" at bounding box center [774, 181] width 86 height 30
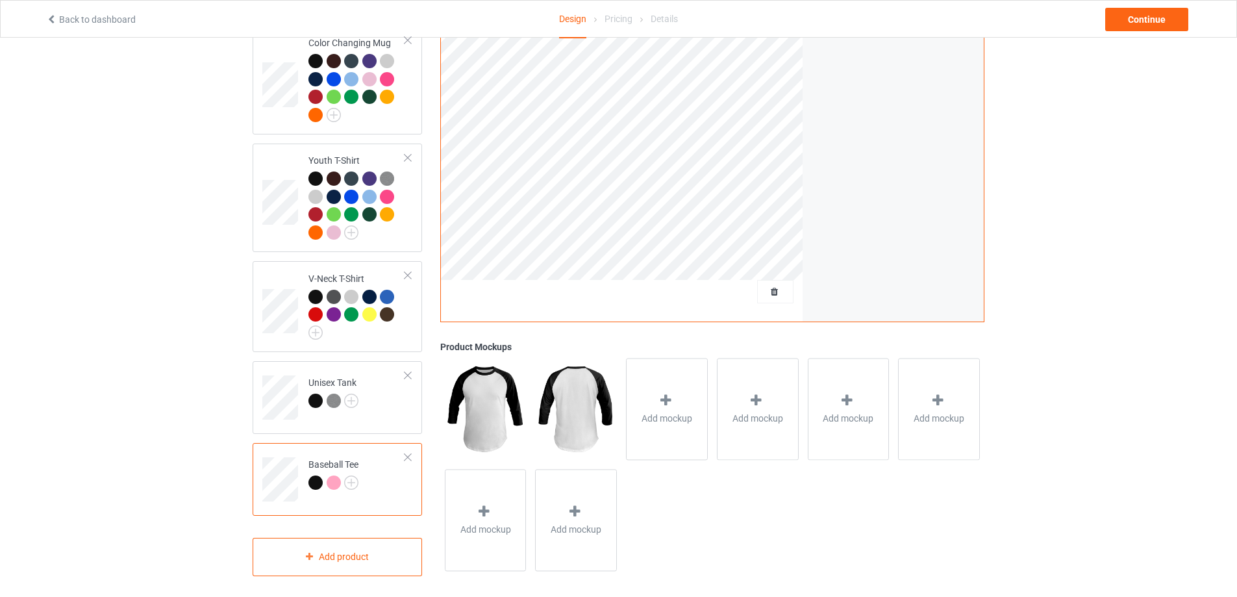
click at [410, 453] on div at bounding box center [407, 457] width 9 height 9
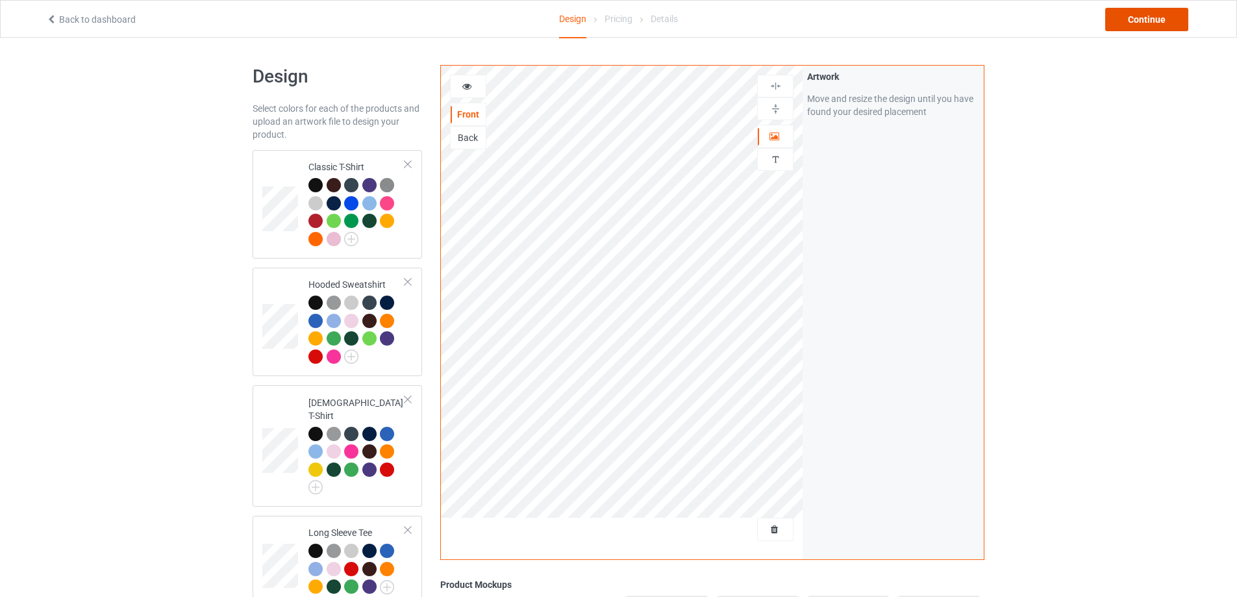
click at [1124, 19] on div "Continue" at bounding box center [1146, 19] width 83 height 23
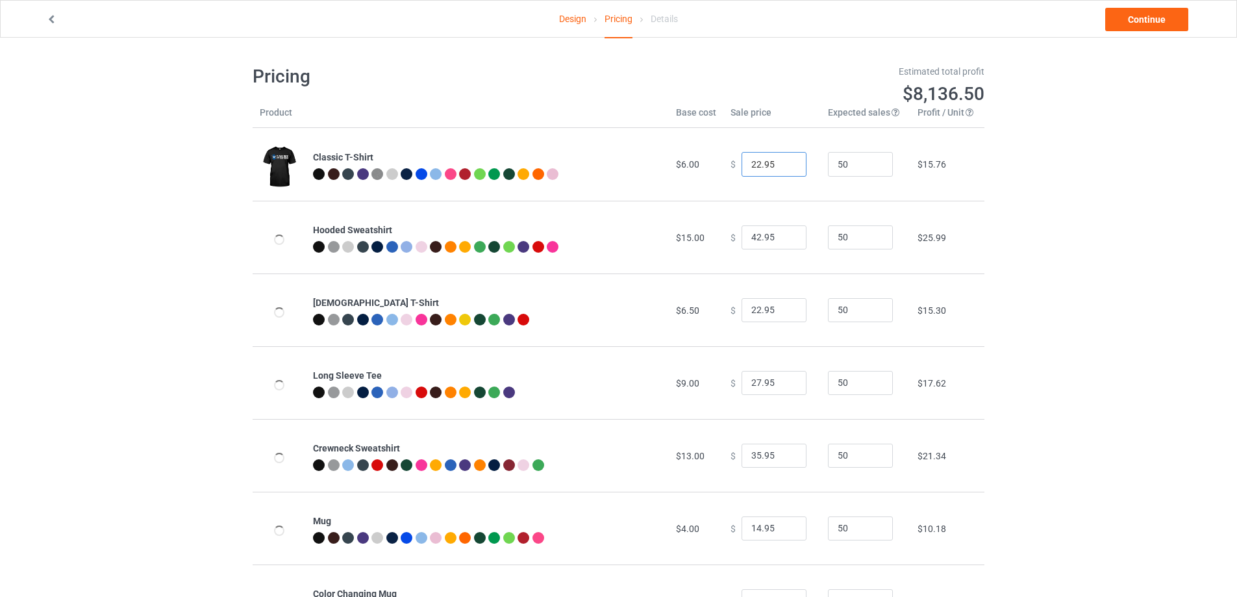
click at [762, 163] on input "22.95" at bounding box center [774, 164] width 65 height 25
drag, startPoint x: 771, startPoint y: 164, endPoint x: 733, endPoint y: 165, distance: 38.3
click at [733, 165] on div "$ 22.95" at bounding box center [772, 164] width 83 height 25
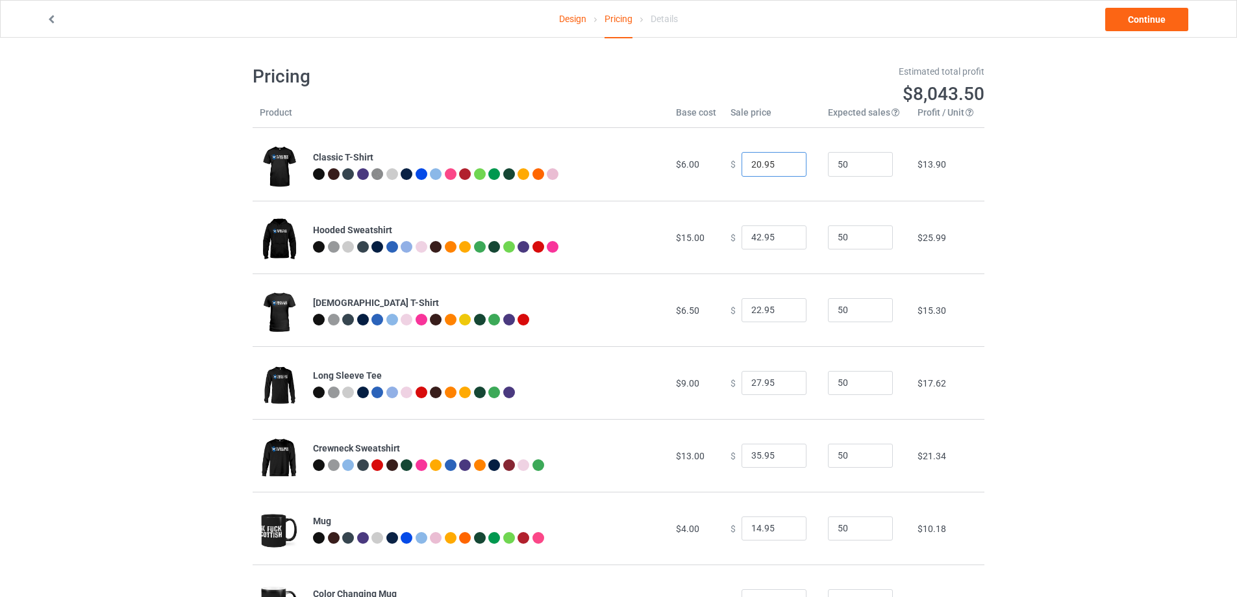
type input "19.95"
type input "38.95"
type input "19.95"
type input "24.95"
type input "32.95"
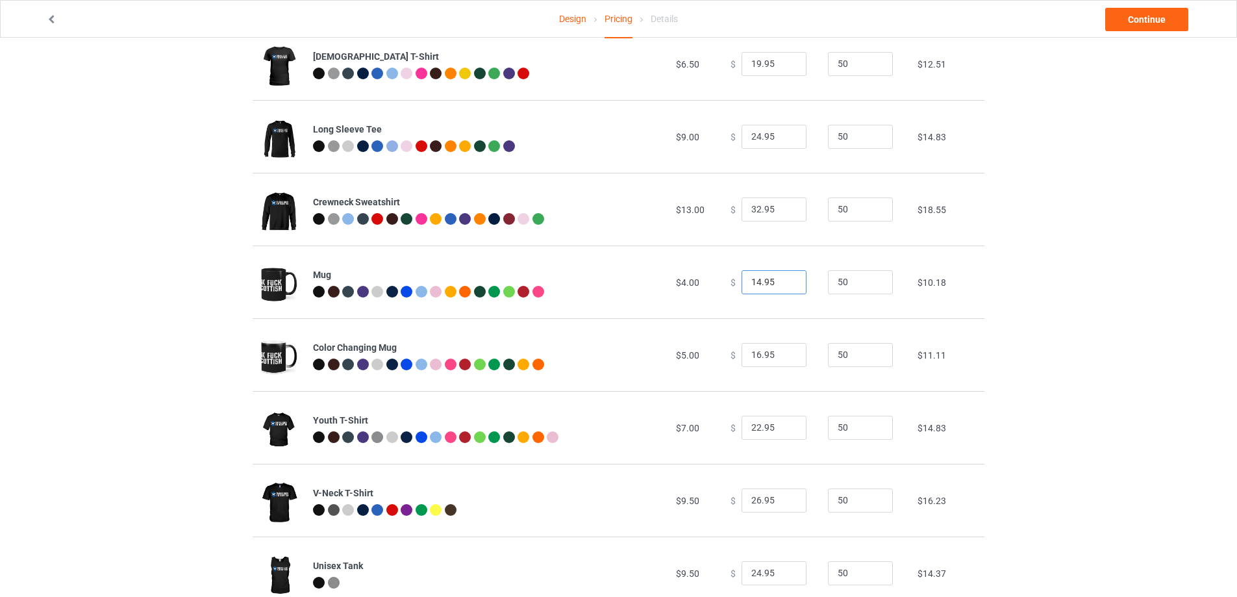
scroll to position [260, 0]
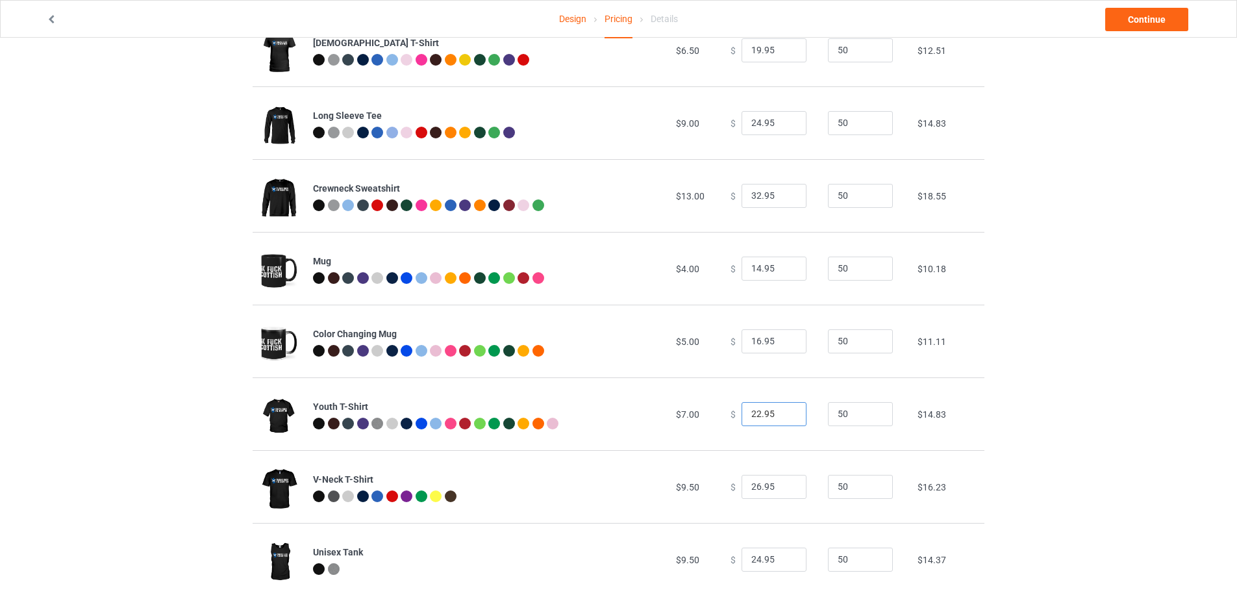
click at [778, 411] on input "22.95" at bounding box center [774, 414] width 65 height 25
type input "19.95"
type input "23.95"
type input "21.95"
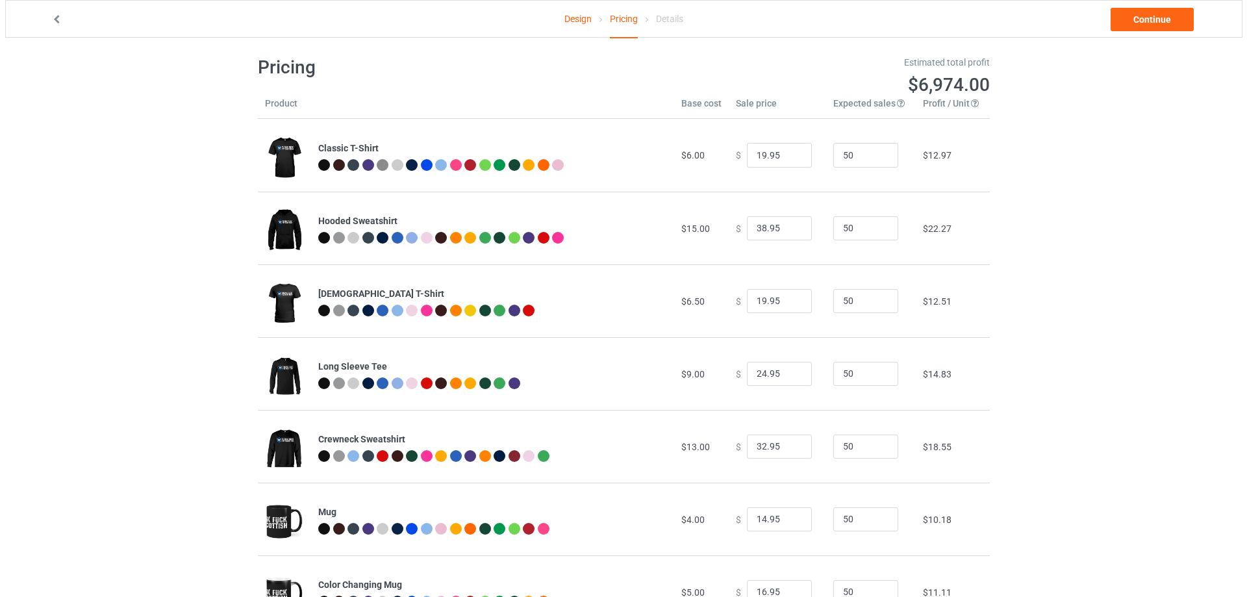
scroll to position [0, 0]
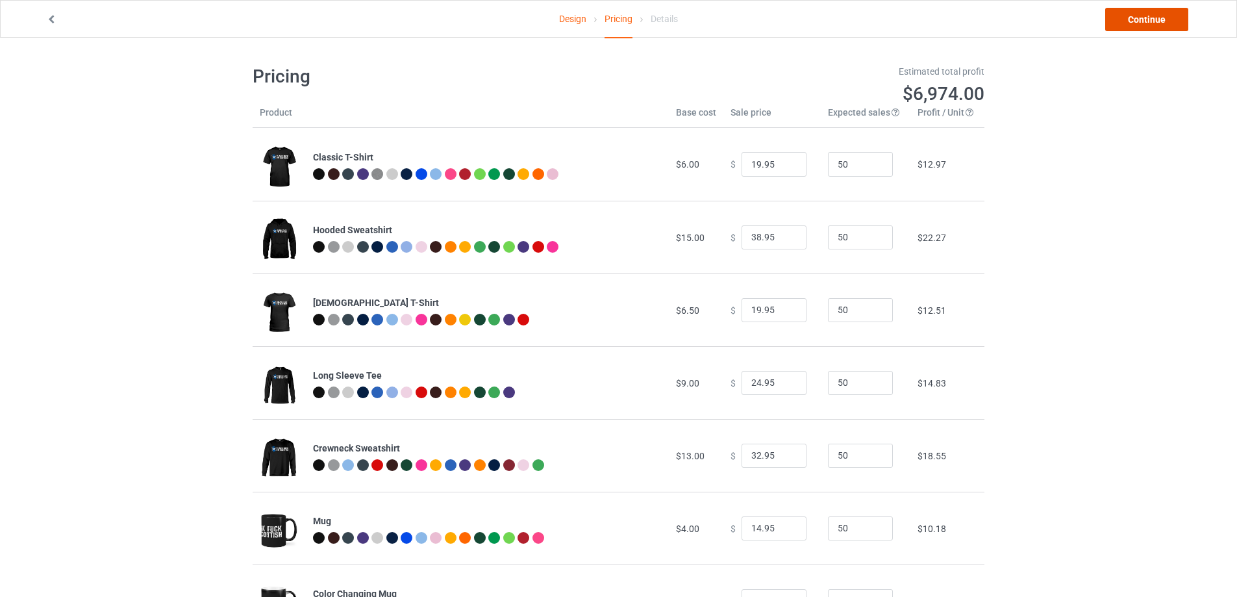
click at [1141, 23] on link "Continue" at bounding box center [1146, 19] width 83 height 23
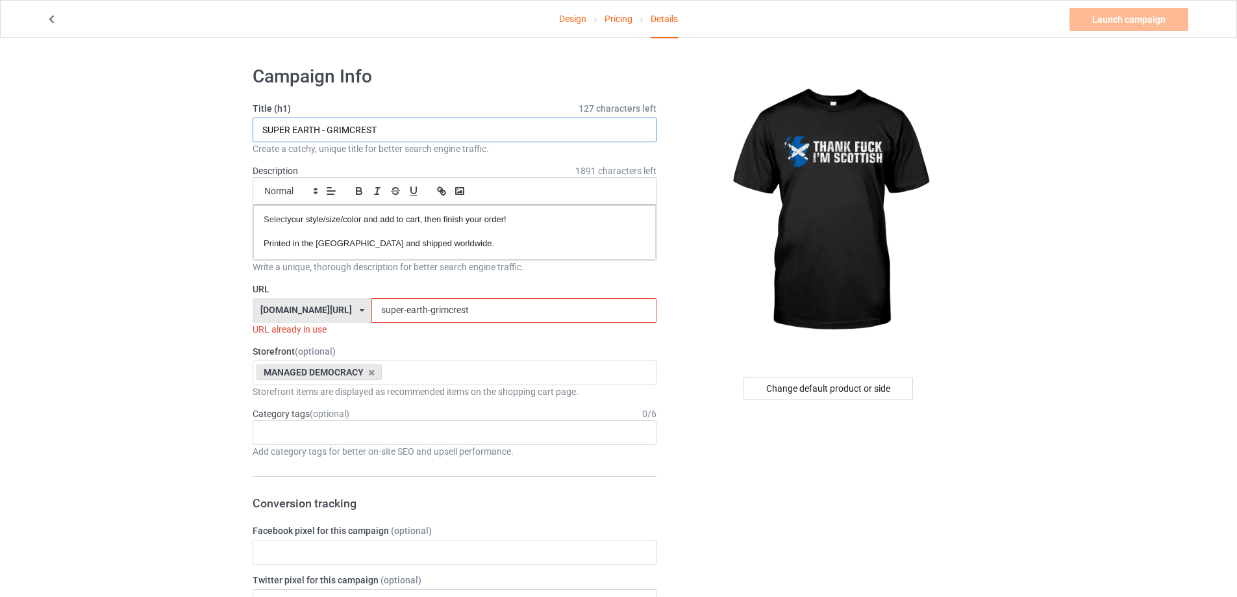
drag, startPoint x: 414, startPoint y: 131, endPoint x: 107, endPoint y: 132, distance: 307.8
type input "THANK FUCK I'M SCOTTISH"
drag, startPoint x: 462, startPoint y: 307, endPoint x: 47, endPoint y: 315, distance: 414.4
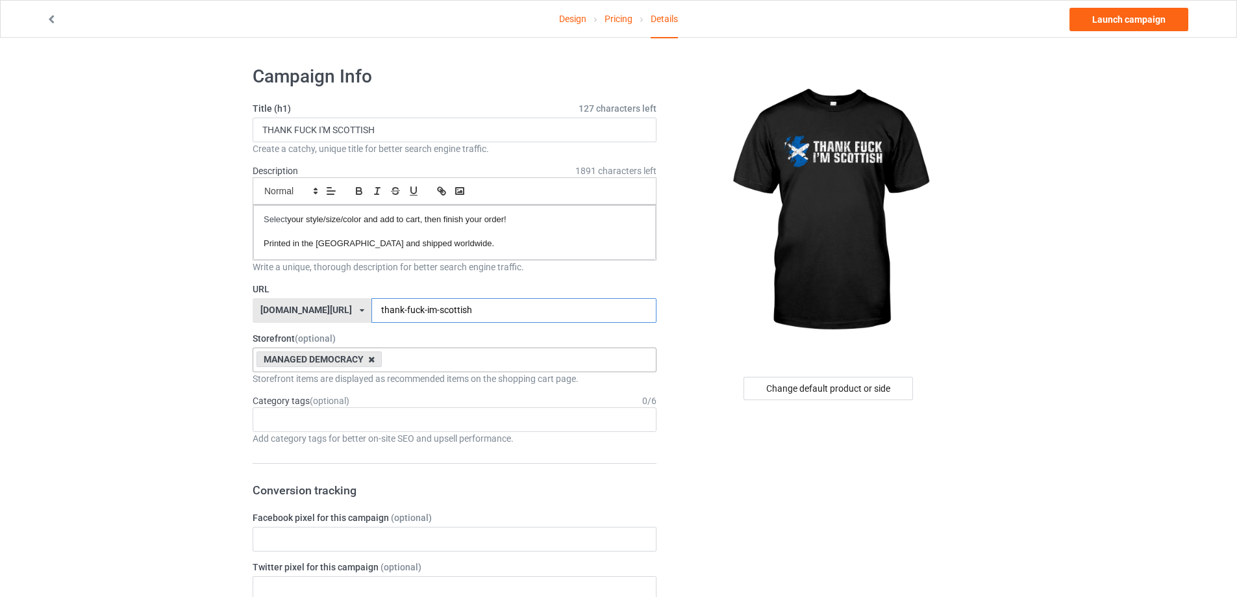
type input "thank-fuck-im-scottish"
click at [373, 360] on icon at bounding box center [371, 359] width 6 height 8
click at [874, 388] on div "Change default product or side" at bounding box center [829, 388] width 170 height 23
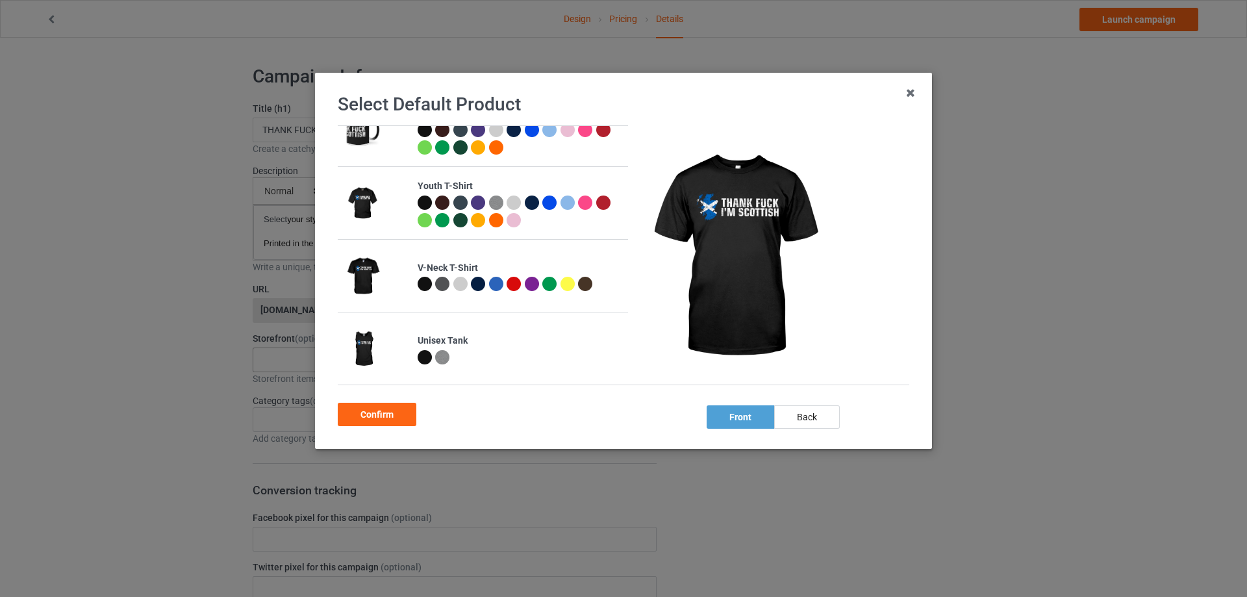
scroll to position [473, 0]
click at [388, 420] on div "Confirm" at bounding box center [377, 414] width 79 height 23
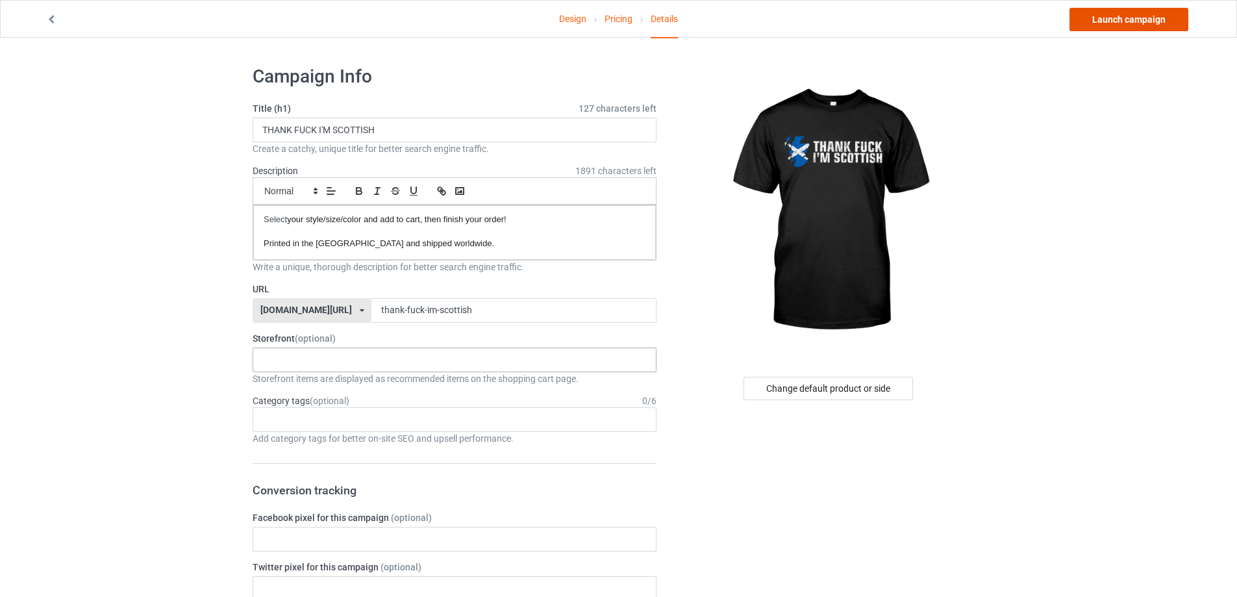
click at [1112, 19] on link "Launch campaign" at bounding box center [1129, 19] width 119 height 23
